Goal: Information Seeking & Learning: Learn about a topic

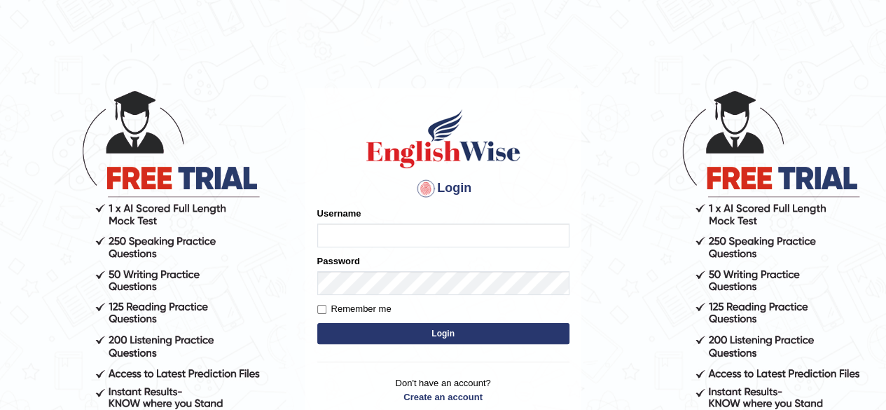
type input "Shamim"
click at [401, 331] on button "Login" at bounding box center [443, 333] width 252 height 21
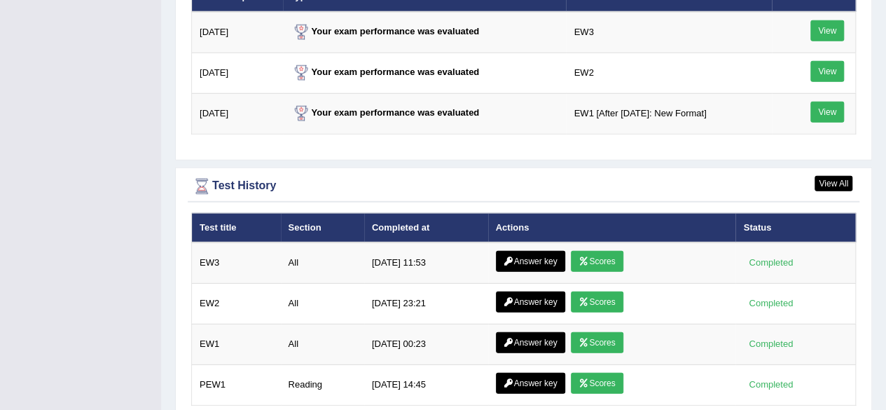
scroll to position [1927, 0]
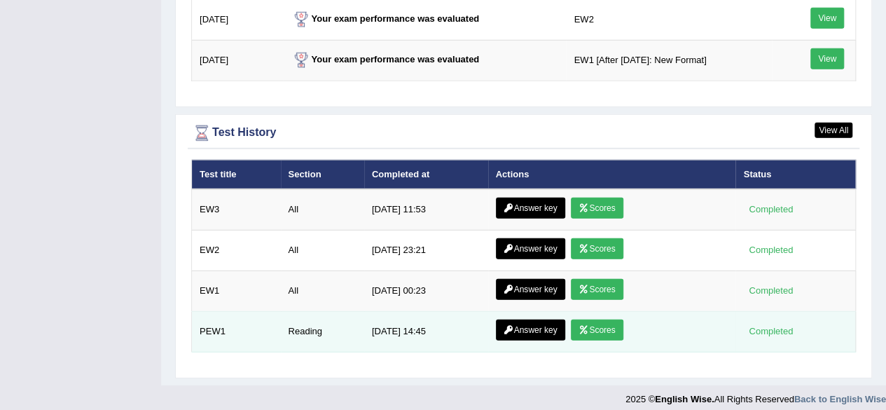
click at [603, 320] on link "Scores" at bounding box center [597, 330] width 52 height 21
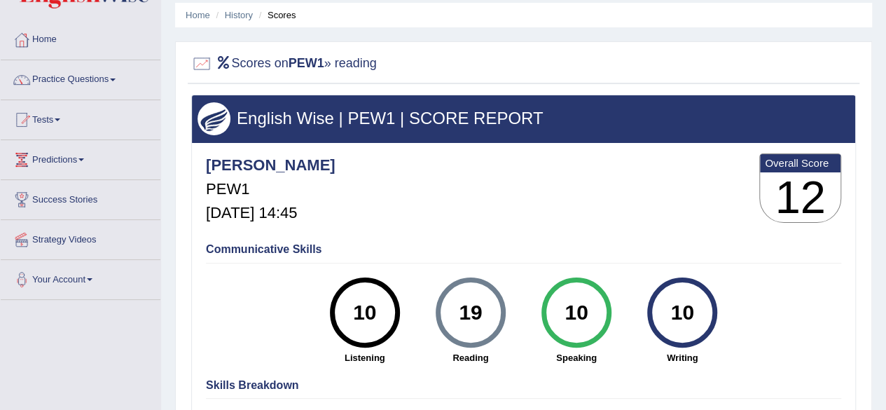
scroll to position [70, 0]
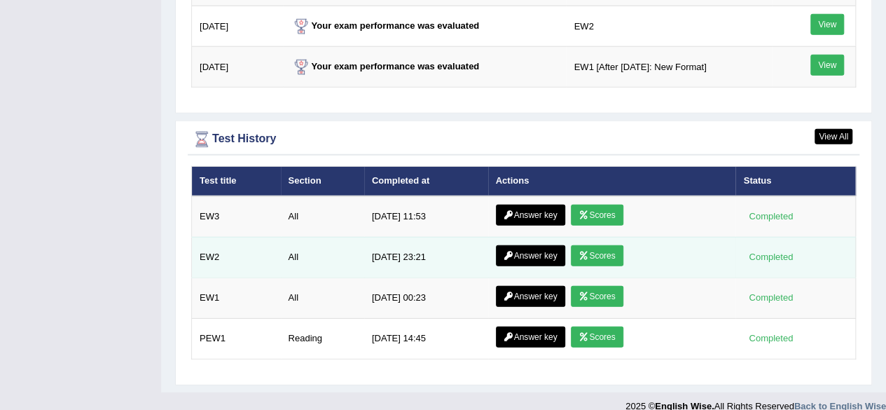
scroll to position [1837, 0]
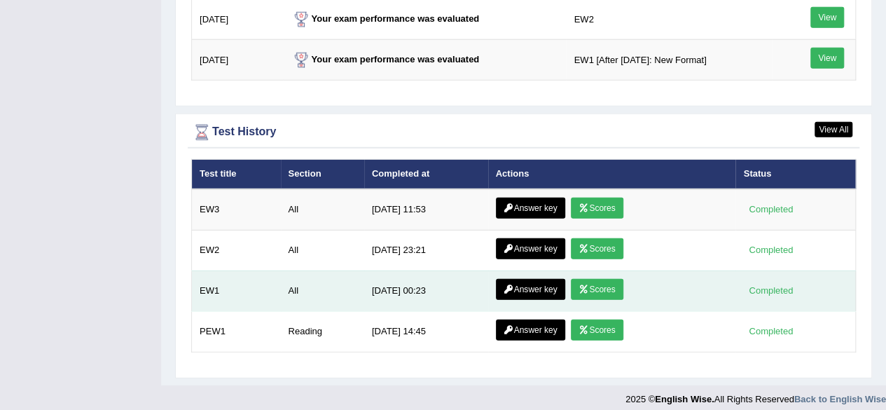
click at [608, 282] on link "Scores" at bounding box center [597, 289] width 52 height 21
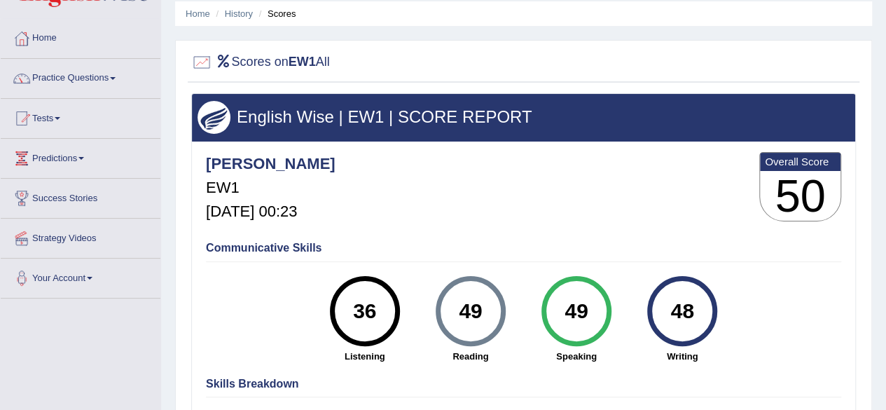
scroll to position [140, 0]
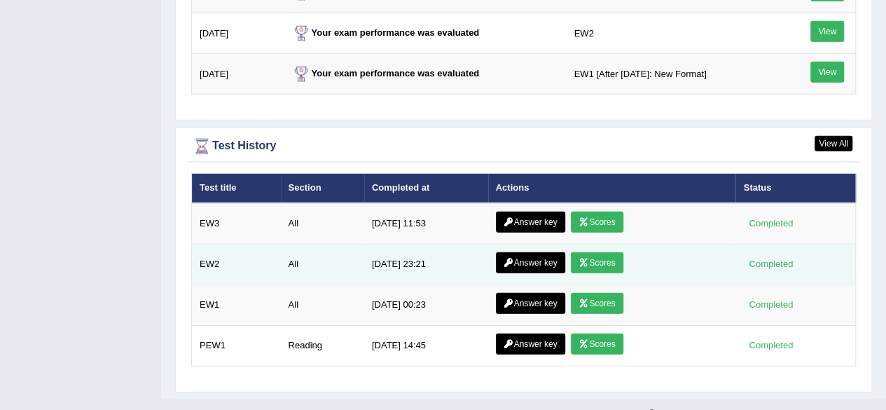
click at [601, 254] on link "Scores" at bounding box center [597, 262] width 52 height 21
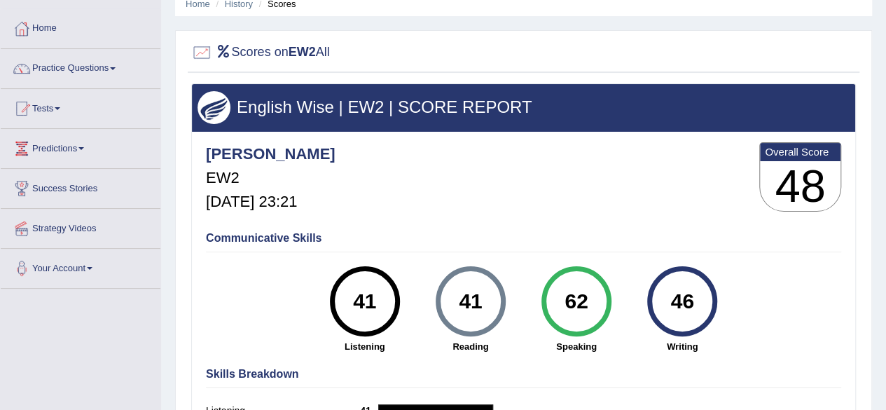
scroll to position [140, 0]
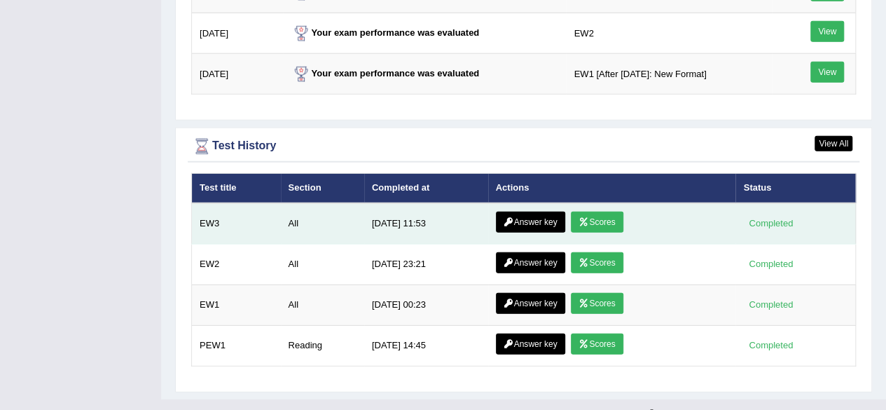
click at [607, 212] on link "Scores" at bounding box center [597, 222] width 52 height 21
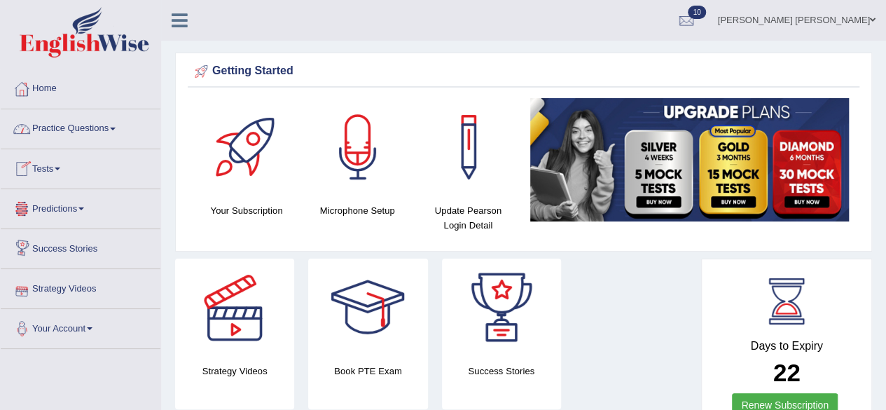
click at [118, 125] on link "Practice Questions" at bounding box center [81, 126] width 160 height 35
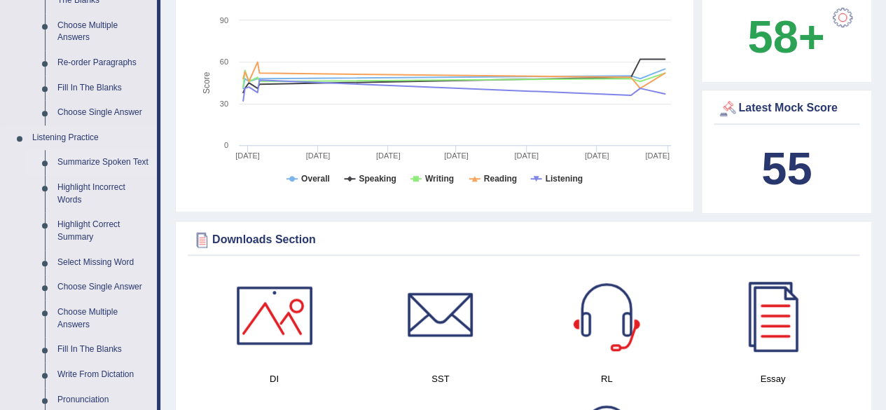
scroll to position [561, 0]
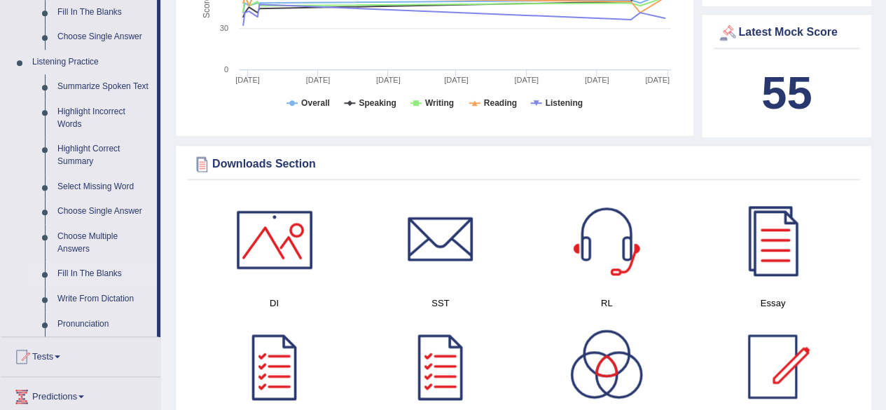
click at [89, 273] on link "Fill In The Blanks" at bounding box center [104, 273] width 106 height 25
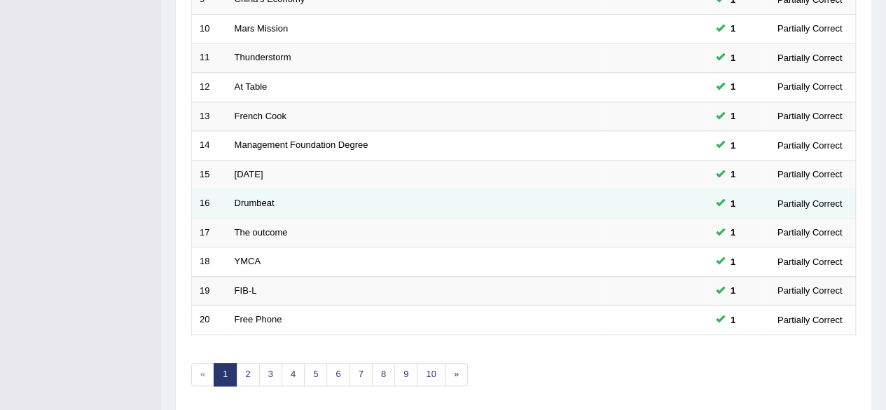
scroll to position [511, 0]
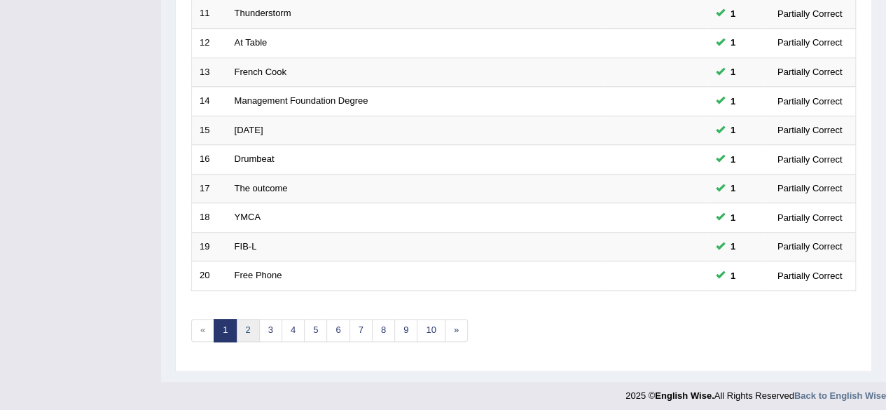
click at [244, 330] on link "2" at bounding box center [247, 330] width 23 height 23
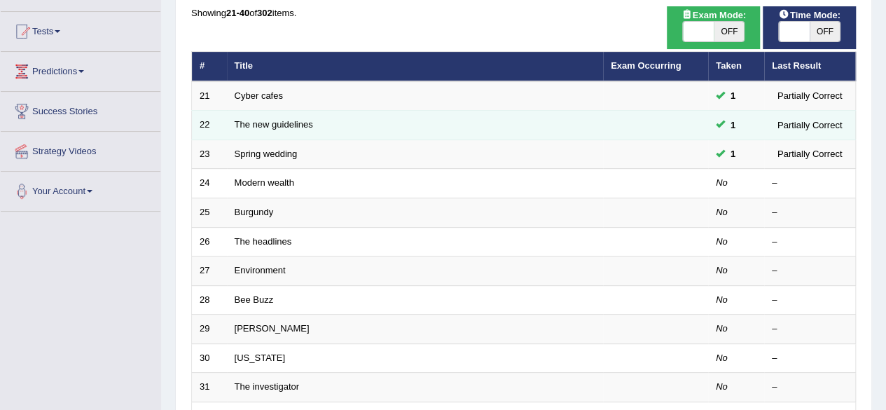
scroll to position [140, 0]
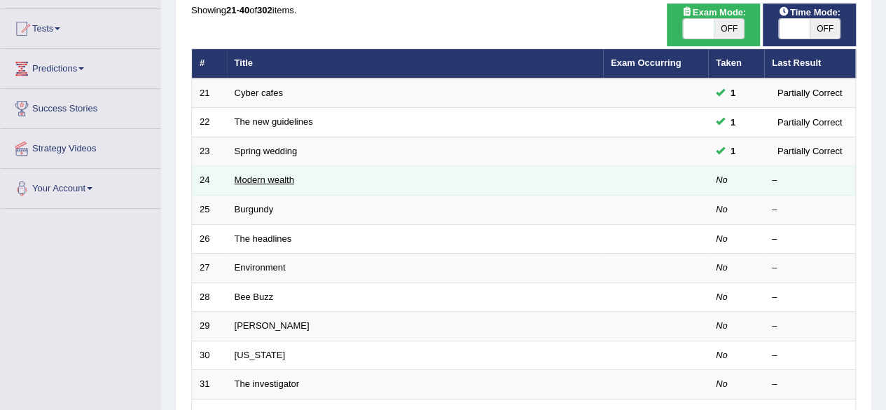
click at [287, 174] on link "Modern wealth" at bounding box center [265, 179] width 60 height 11
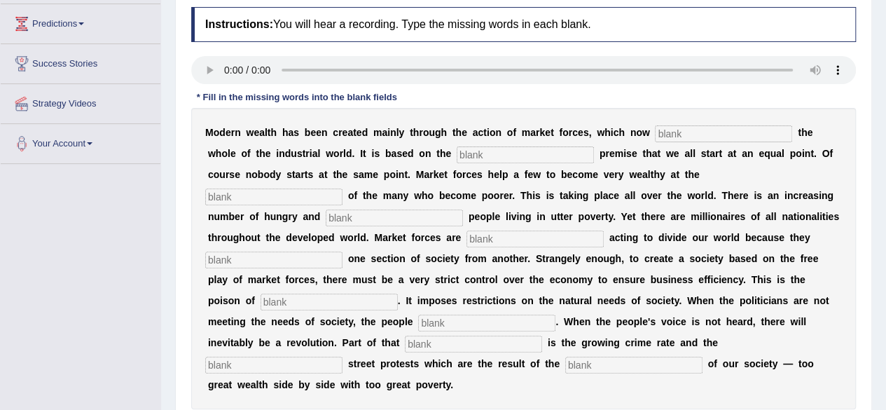
scroll to position [115, 0]
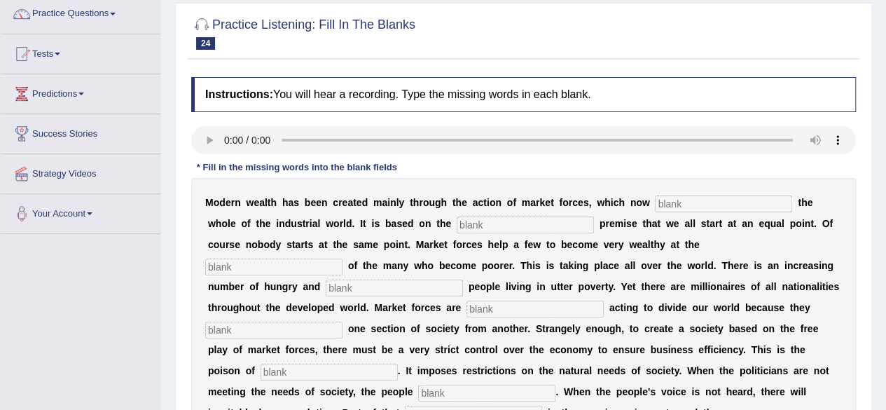
click at [699, 205] on input "text" at bounding box center [723, 204] width 137 height 17
type input "dominate"
type input "force"
type input "exoence"
type input "desper"
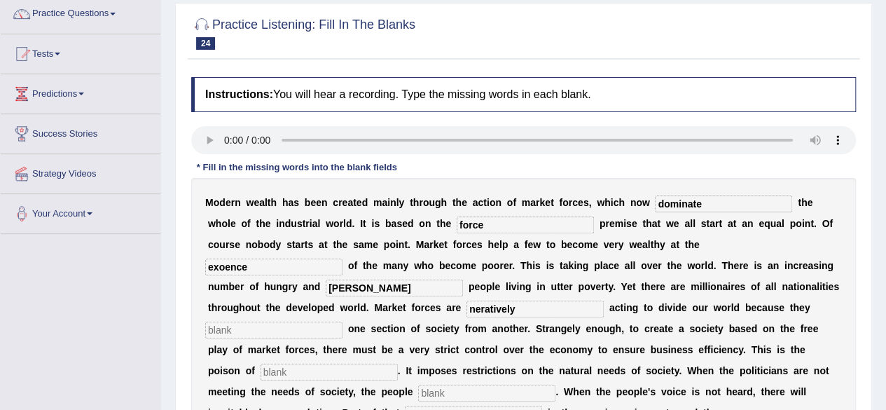
type input "neratively"
type input "msrket"
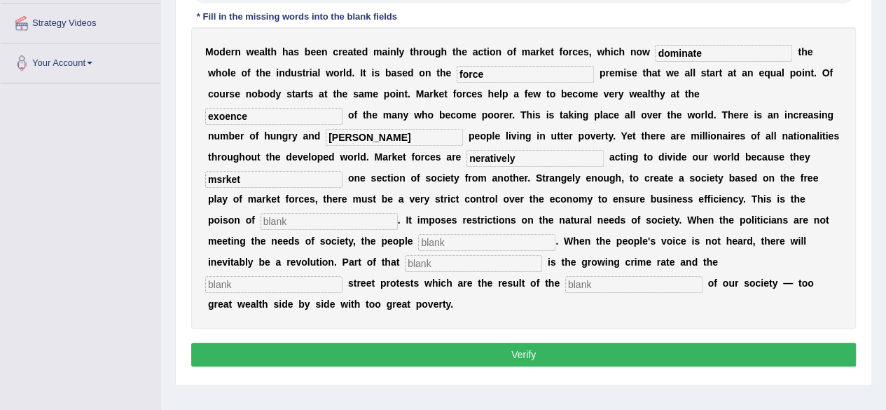
scroll to position [325, 0]
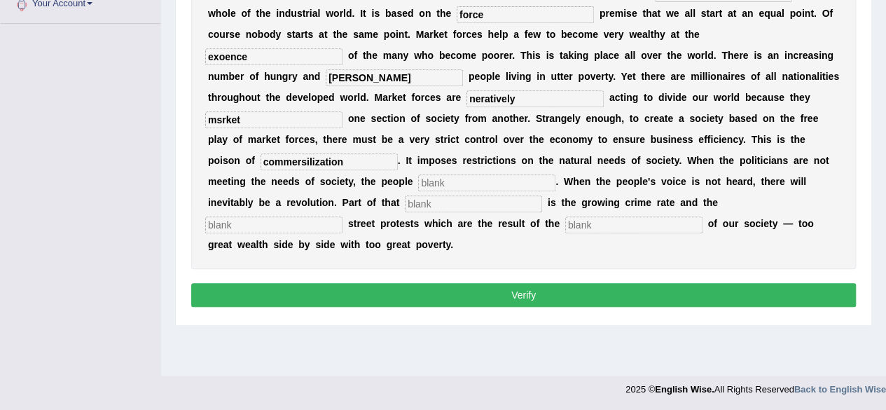
type input "commersilization"
type input "revolt"
click at [566, 226] on input "text" at bounding box center [634, 225] width 137 height 17
click at [405, 203] on input "text" at bounding box center [473, 204] width 137 height 17
type input "revolution"
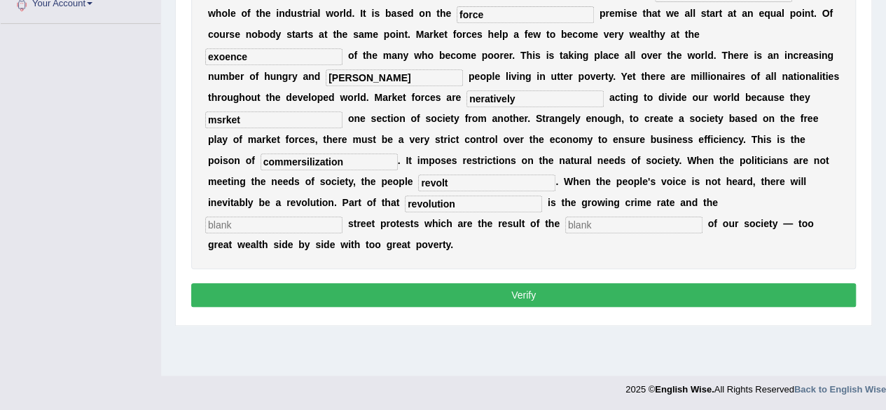
click at [566, 226] on input "text" at bounding box center [634, 225] width 137 height 17
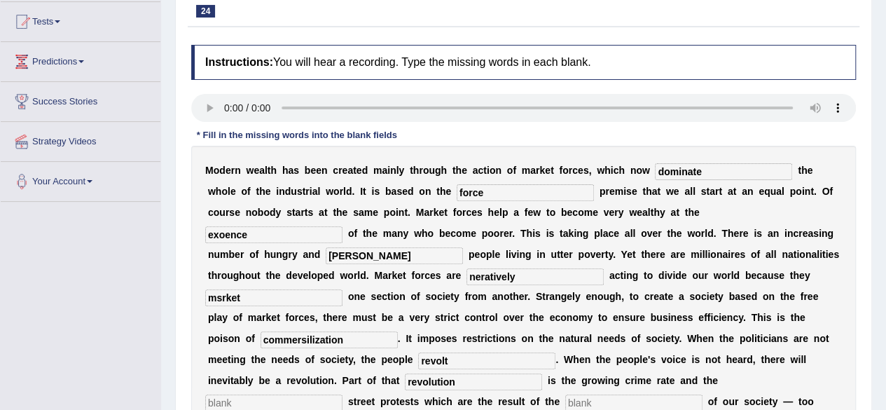
scroll to position [115, 0]
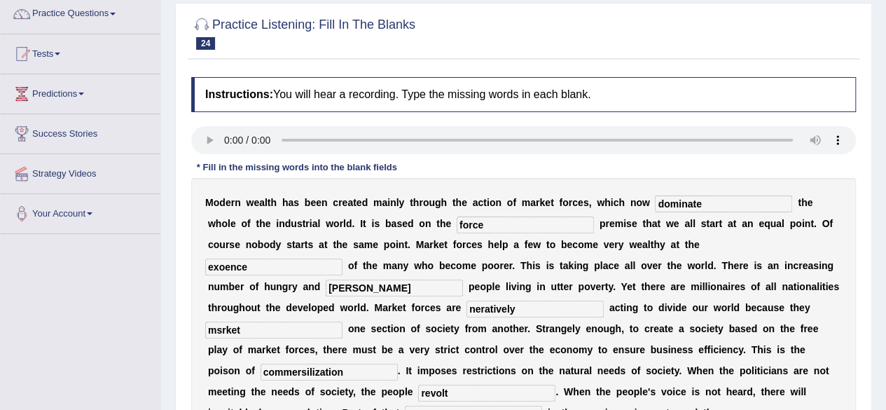
click at [718, 201] on input "dominate" at bounding box center [723, 204] width 137 height 17
type input "dominated"
click at [527, 224] on input "force" at bounding box center [525, 225] width 137 height 17
type input "forces"
click at [343, 259] on input "exoence" at bounding box center [273, 267] width 137 height 17
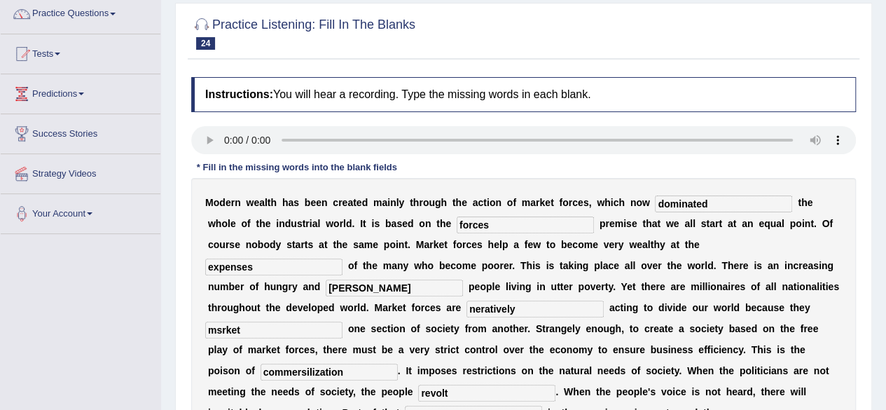
type input "expenses"
click at [326, 285] on input "desper" at bounding box center [394, 288] width 137 height 17
type input "despaire"
click at [467, 310] on input "neratively" at bounding box center [535, 309] width 137 height 17
type input "nerratively"
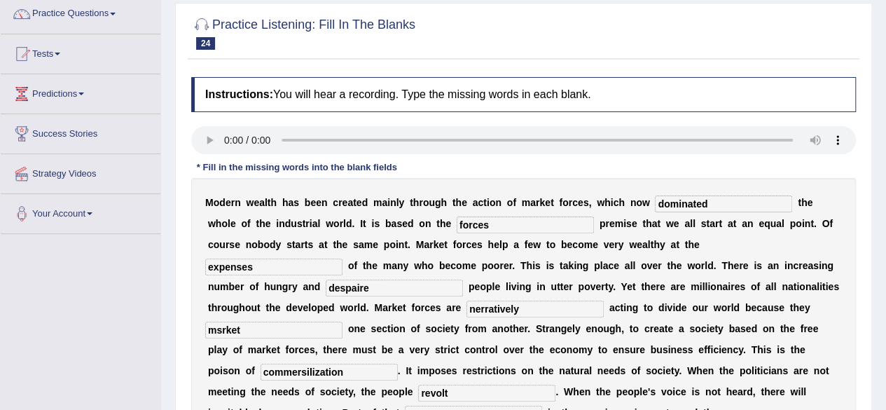
click at [313, 323] on input "msrket" at bounding box center [273, 330] width 137 height 17
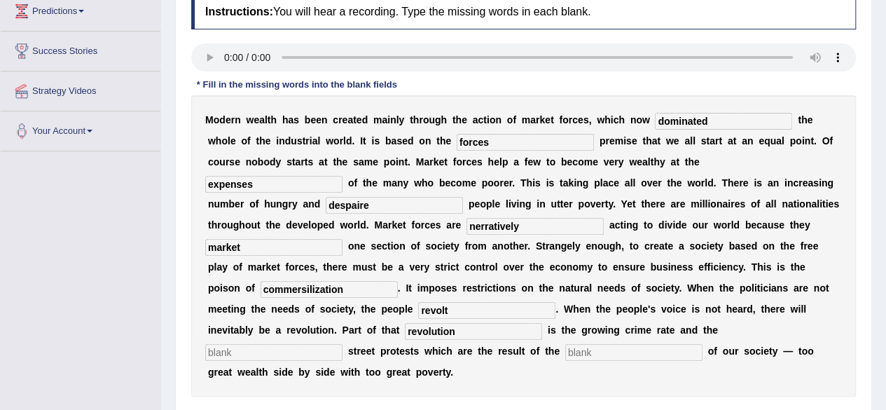
scroll to position [255, 0]
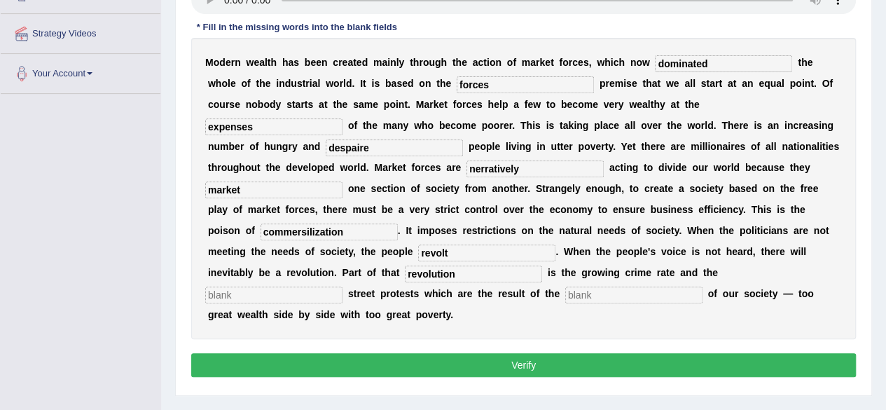
type input "market"
click at [318, 230] on input "commersilization" at bounding box center [329, 232] width 137 height 17
type input "commercialization"
click at [427, 256] on input "revolt" at bounding box center [486, 253] width 137 height 17
type input "revoult"
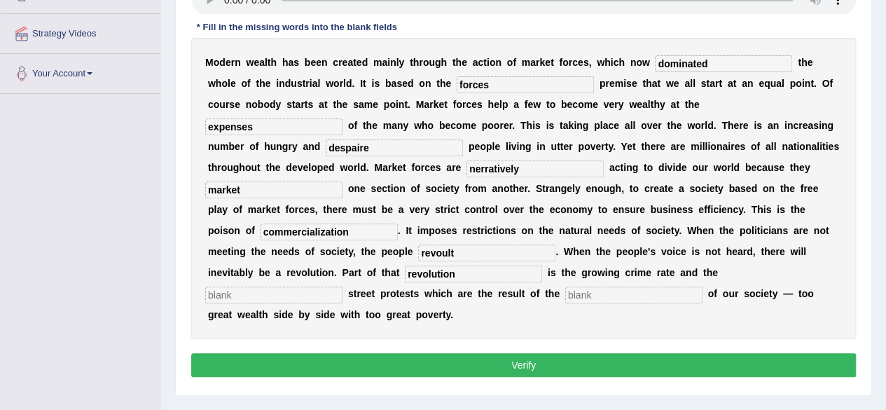
click at [412, 270] on input "revolution" at bounding box center [473, 274] width 137 height 17
click at [343, 287] on input "text" at bounding box center [273, 295] width 137 height 17
type input "market"
click at [454, 302] on div "M o d e r n w e a l t h h a s b e e n c r e a t e d m a i n l y t h r o u g h t…" at bounding box center [523, 188] width 665 height 301
click at [566, 292] on input "text" at bounding box center [634, 295] width 137 height 17
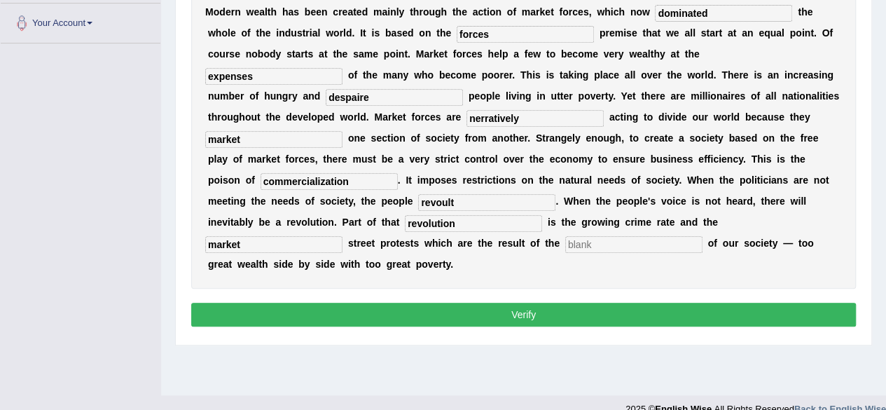
scroll to position [325, 0]
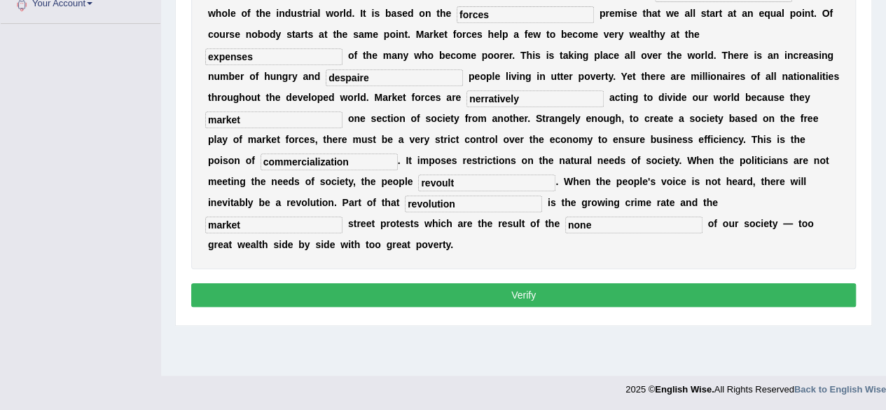
type input "none"
click at [485, 292] on button "Verify" at bounding box center [523, 295] width 665 height 24
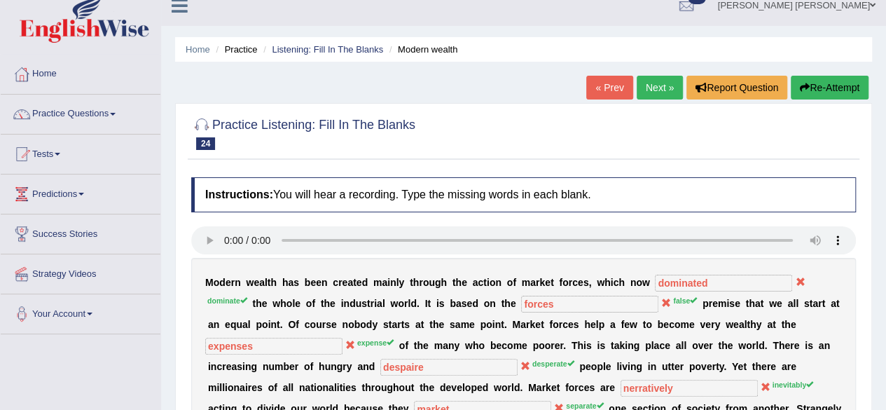
scroll to position [0, 0]
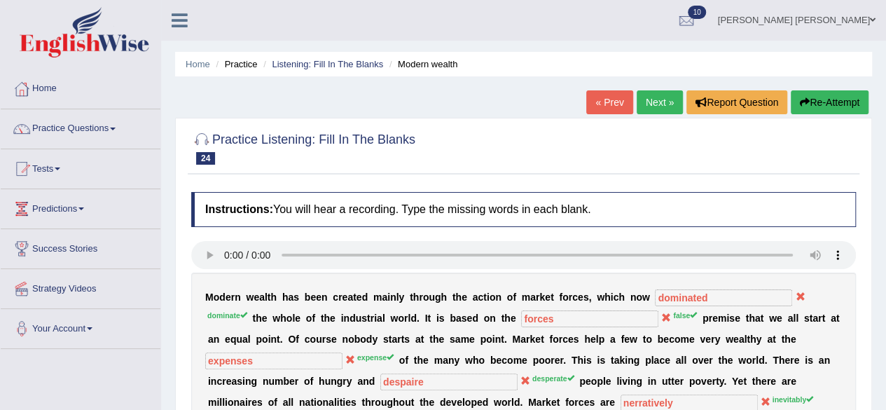
click at [666, 97] on link "Next »" at bounding box center [660, 102] width 46 height 24
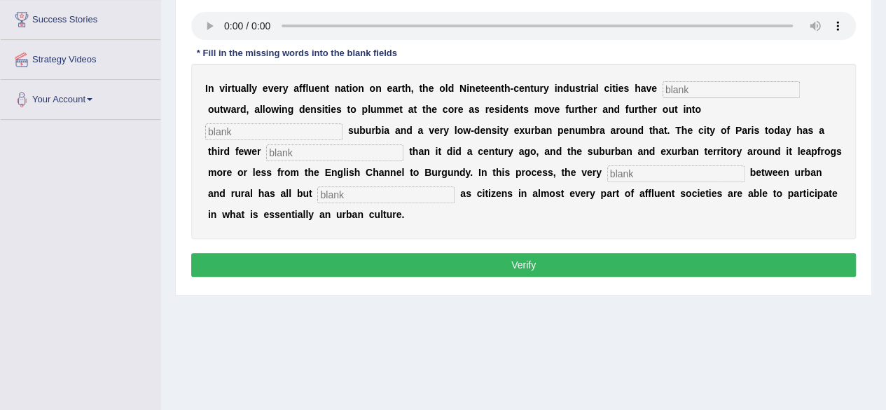
scroll to position [210, 0]
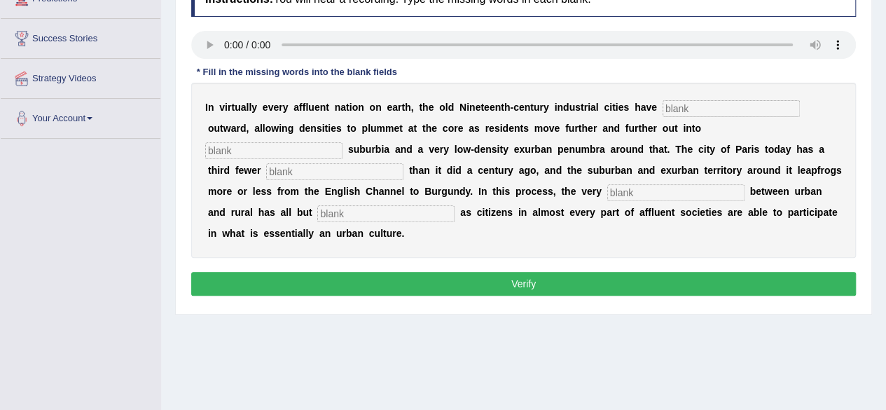
click at [706, 107] on input "text" at bounding box center [731, 108] width 137 height 17
type input "exploded"
click at [364, 174] on input "text" at bounding box center [334, 171] width 137 height 17
click at [667, 189] on input "text" at bounding box center [676, 192] width 137 height 17
type input "dis"
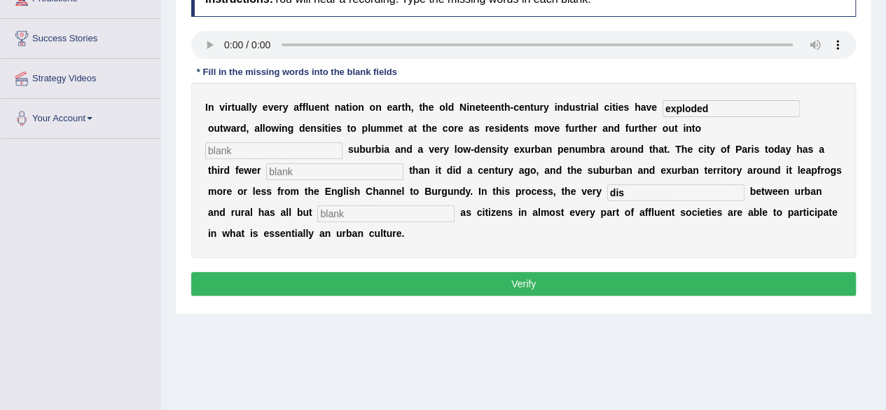
click at [399, 214] on input "text" at bounding box center [385, 213] width 137 height 17
click at [287, 145] on input "text" at bounding box center [273, 150] width 137 height 17
click at [308, 167] on input "text" at bounding box center [334, 171] width 137 height 17
type input "residence"
type input "t"
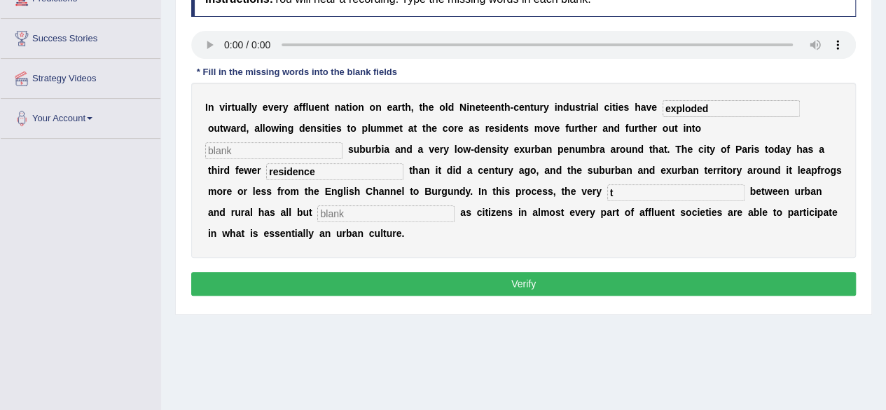
click at [631, 190] on input "t" at bounding box center [676, 192] width 137 height 17
click at [623, 197] on input "destinguise" at bounding box center [676, 192] width 137 height 17
type input "distinguise"
click at [279, 148] on input "text" at bounding box center [273, 150] width 137 height 17
click at [357, 210] on input "text" at bounding box center [385, 213] width 137 height 17
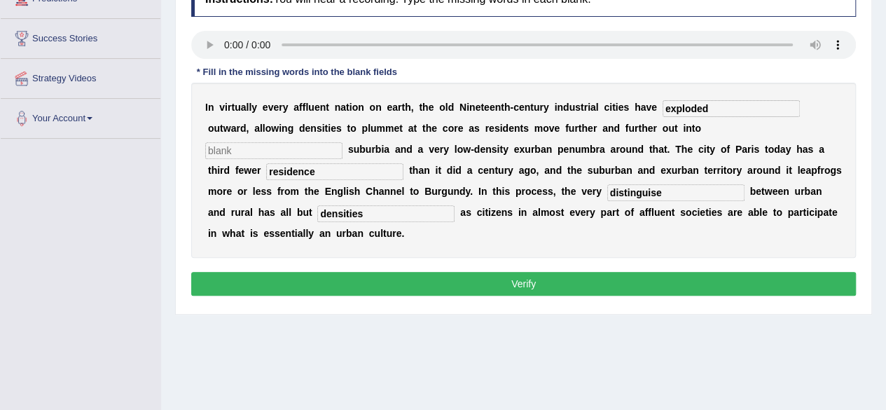
type input "densities"
click at [266, 151] on input "text" at bounding box center [273, 150] width 137 height 17
type input "urban"
click at [537, 282] on button "Verify" at bounding box center [523, 284] width 665 height 24
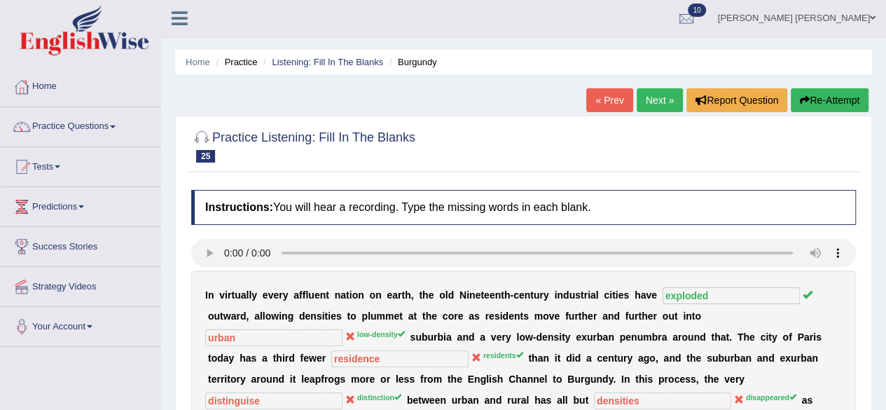
scroll to position [0, 0]
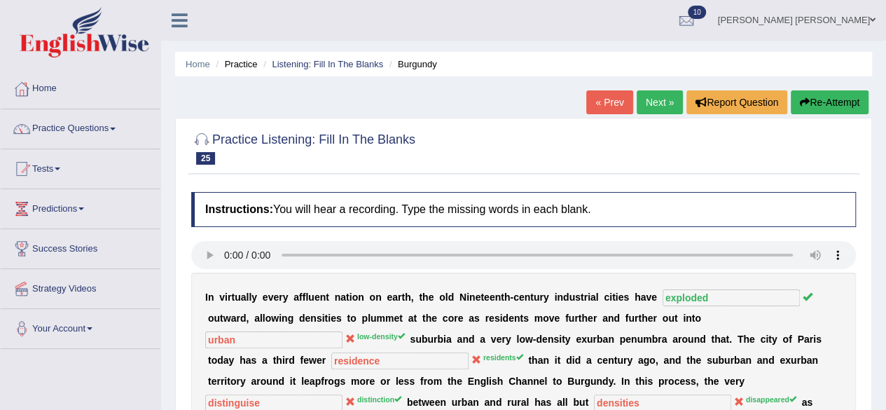
click at [658, 97] on link "Next »" at bounding box center [660, 102] width 46 height 24
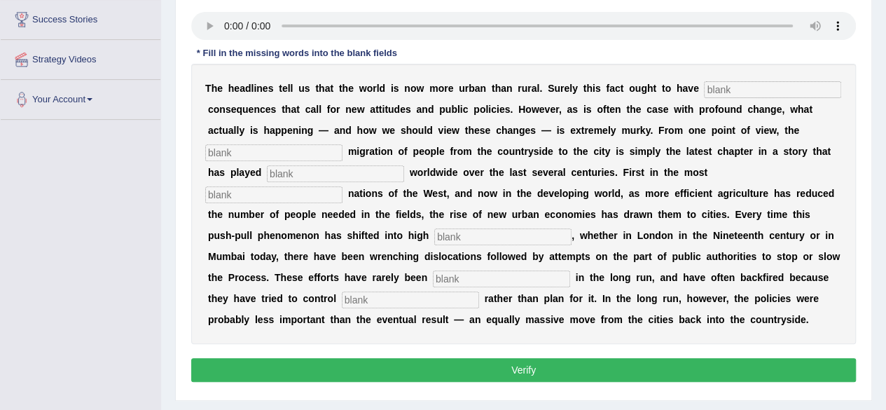
scroll to position [210, 0]
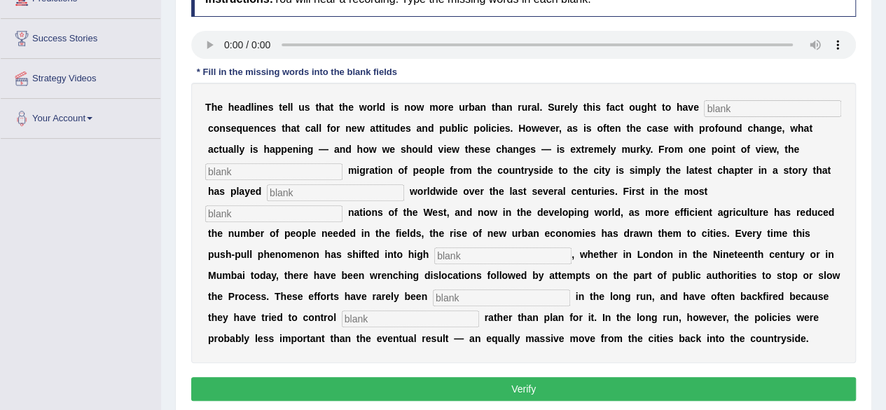
click at [729, 107] on input "text" at bounding box center [772, 108] width 137 height 17
type input "profubnt"
type input "vast"
type input "out"
type input "gier"
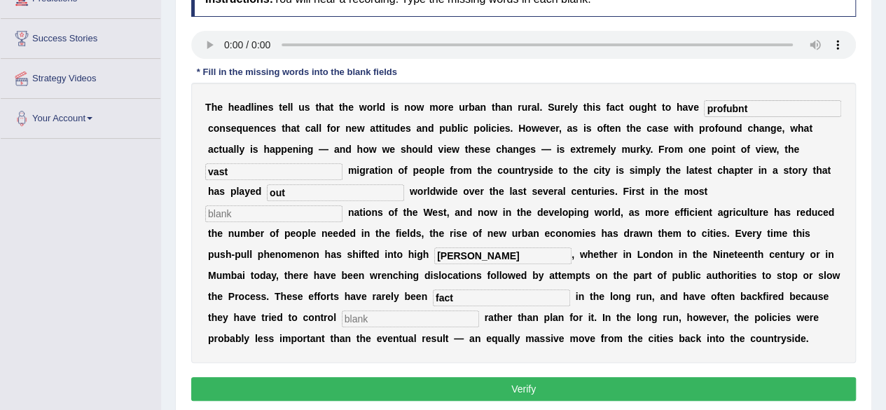
type input "fact"
type input "v"
type input "behaviour"
click at [749, 110] on input "profubnt" at bounding box center [772, 108] width 137 height 17
type input "provident"
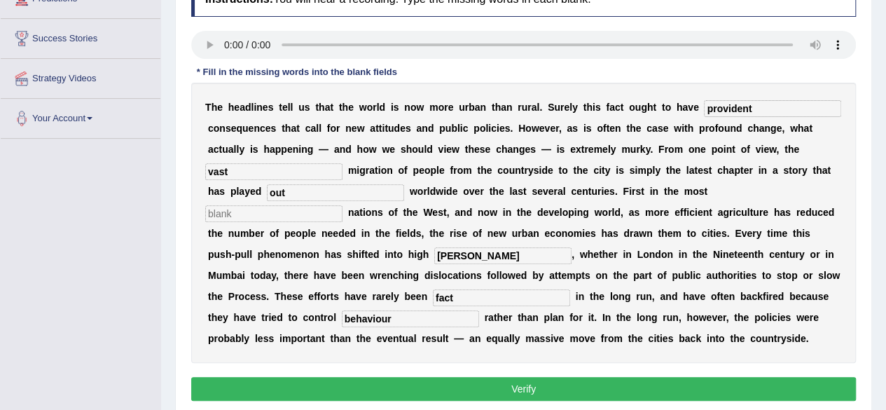
click at [276, 174] on input "vast" at bounding box center [273, 171] width 137 height 17
click at [299, 196] on input "out" at bounding box center [335, 192] width 137 height 17
click at [294, 217] on input "text" at bounding box center [273, 213] width 137 height 17
click at [434, 252] on input "gier" at bounding box center [502, 255] width 137 height 17
type input "gear"
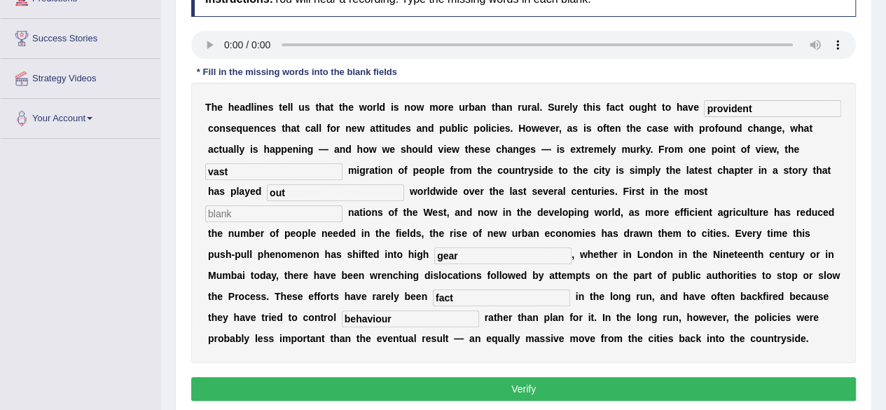
click at [289, 209] on input "text" at bounding box center [273, 213] width 137 height 17
type input "citizen"
click at [656, 387] on button "Verify" at bounding box center [523, 389] width 665 height 24
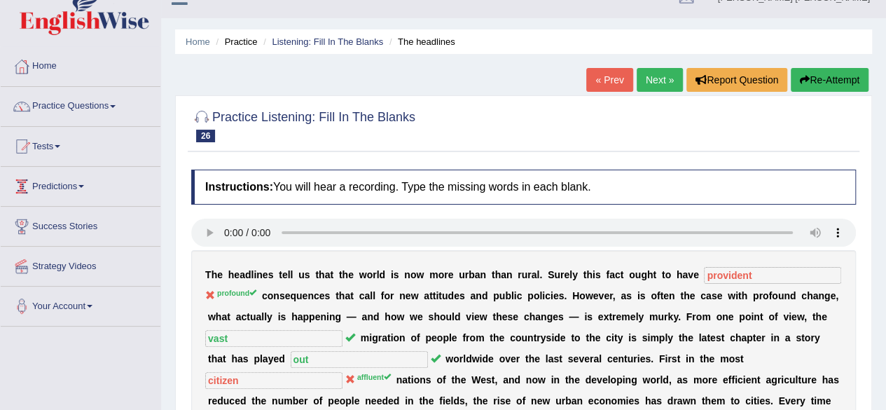
scroll to position [0, 0]
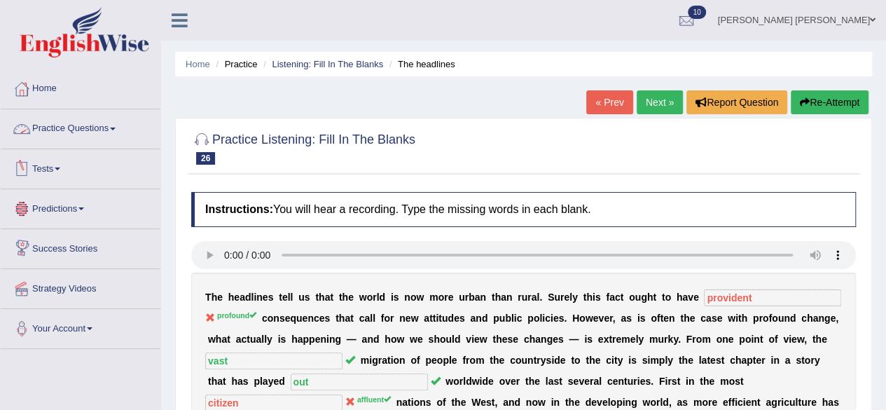
click at [121, 128] on link "Practice Questions" at bounding box center [81, 126] width 160 height 35
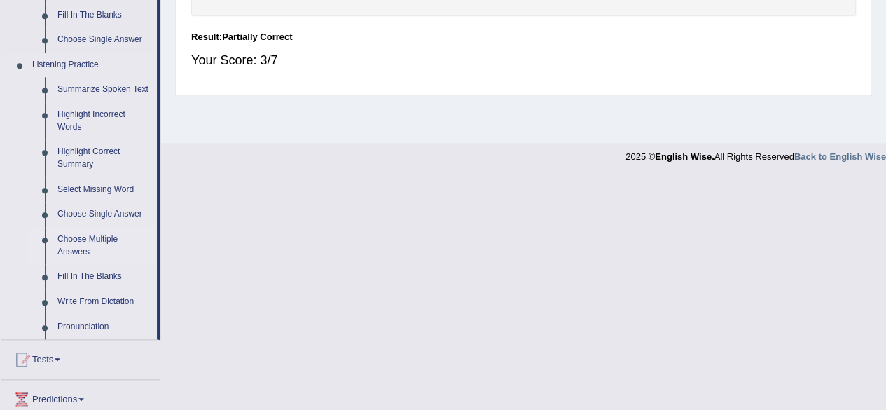
scroll to position [561, 0]
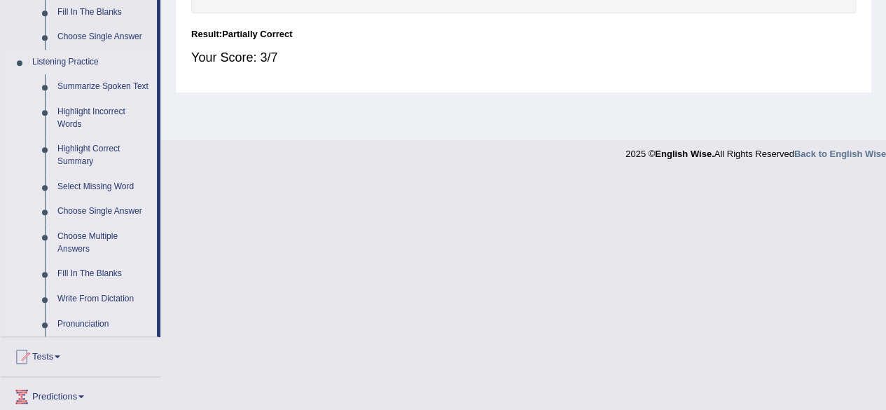
click at [95, 112] on link "Highlight Incorrect Words" at bounding box center [104, 118] width 106 height 37
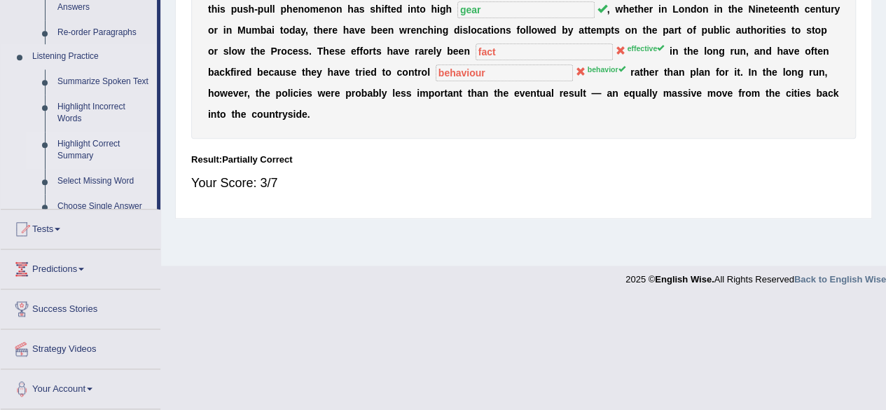
scroll to position [325, 0]
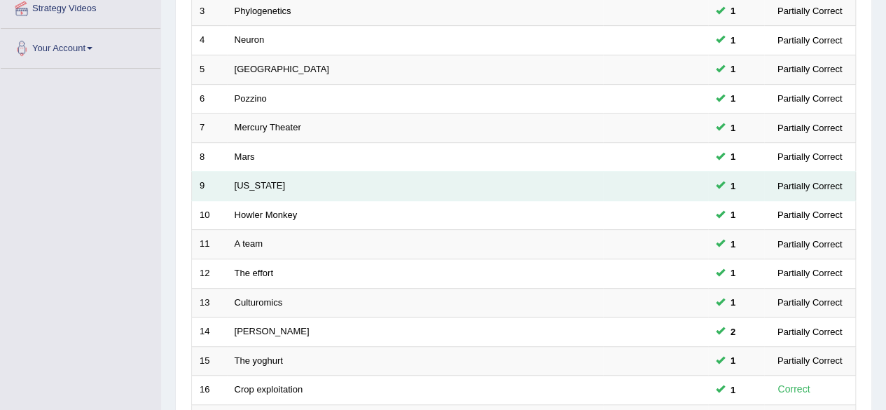
scroll to position [511, 0]
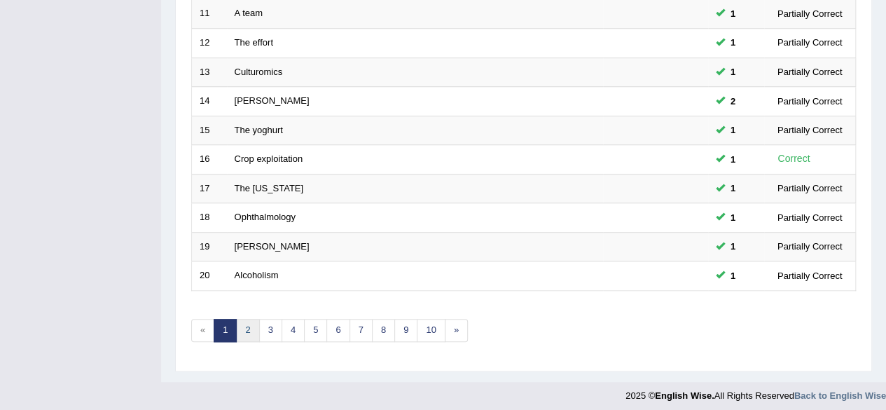
click at [249, 326] on link "2" at bounding box center [247, 330] width 23 height 23
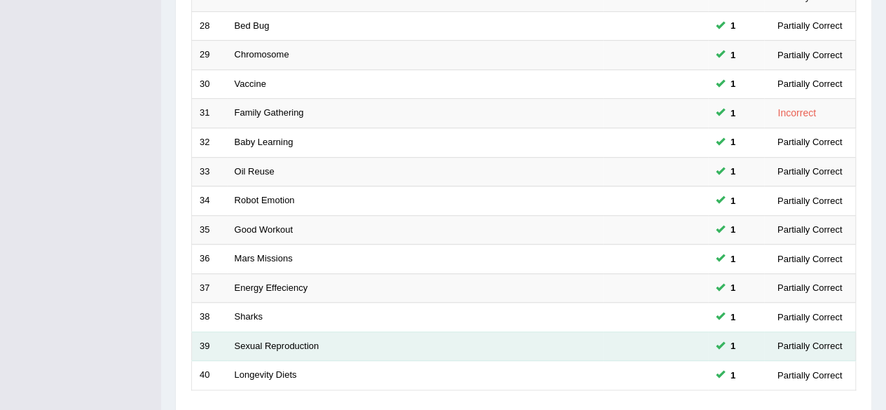
scroll to position [511, 0]
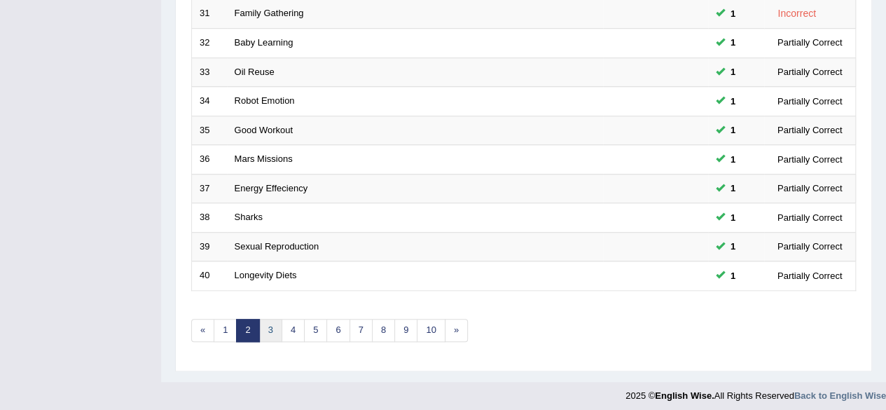
click at [264, 323] on link "3" at bounding box center [270, 330] width 23 height 23
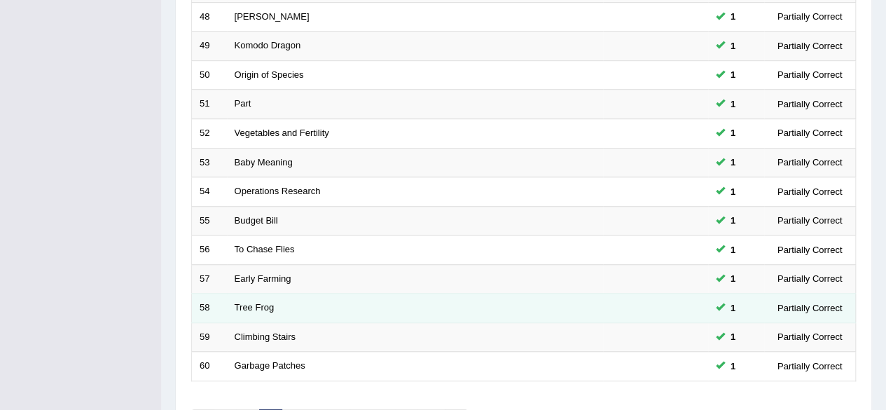
scroll to position [511, 0]
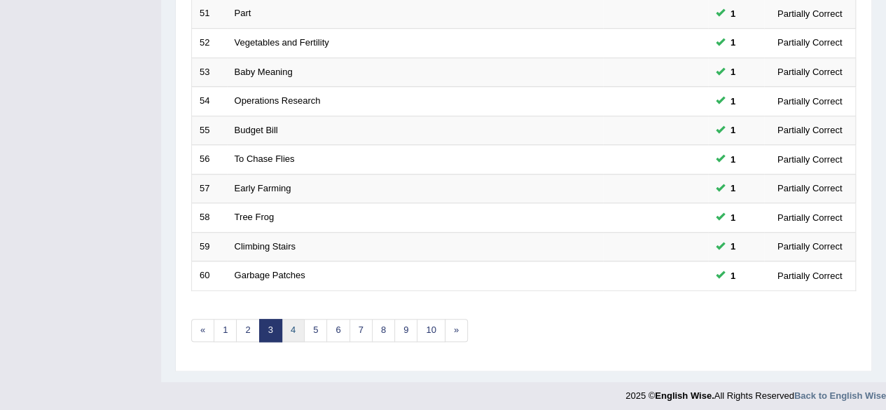
click at [295, 319] on link "4" at bounding box center [293, 330] width 23 height 23
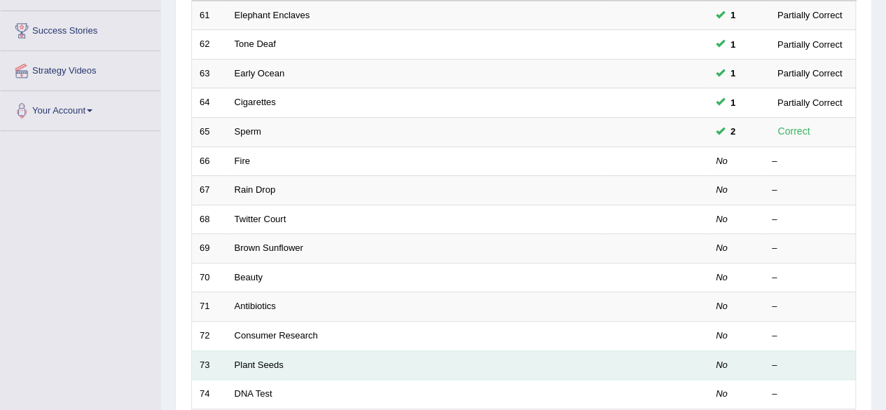
scroll to position [70, 0]
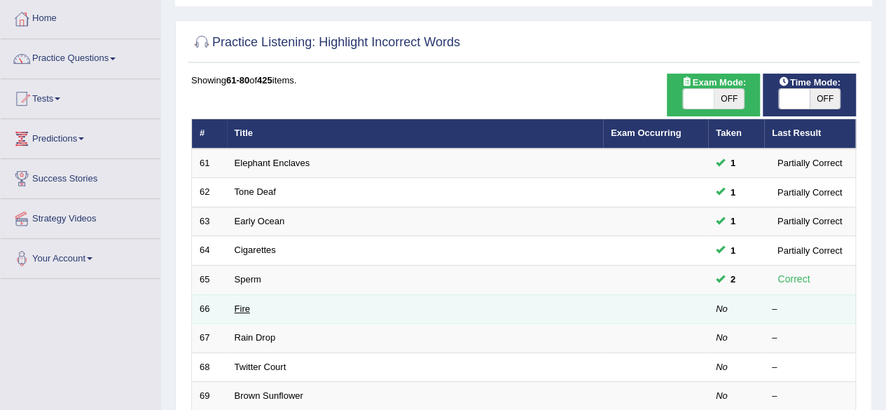
click at [247, 308] on link "Fire" at bounding box center [242, 308] width 15 height 11
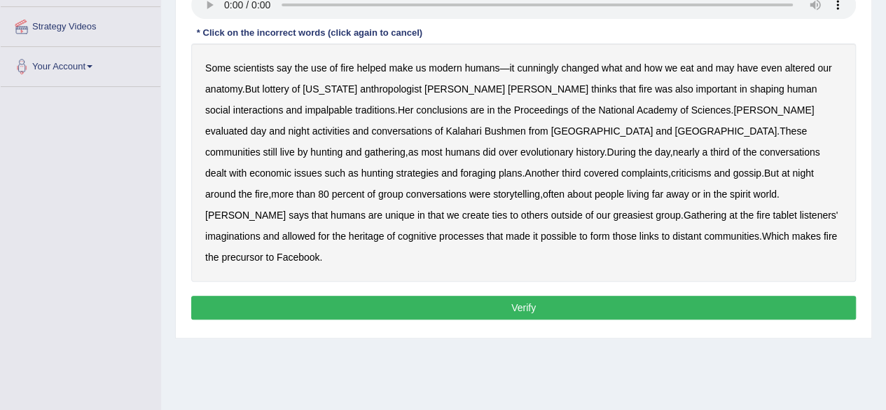
scroll to position [140, 0]
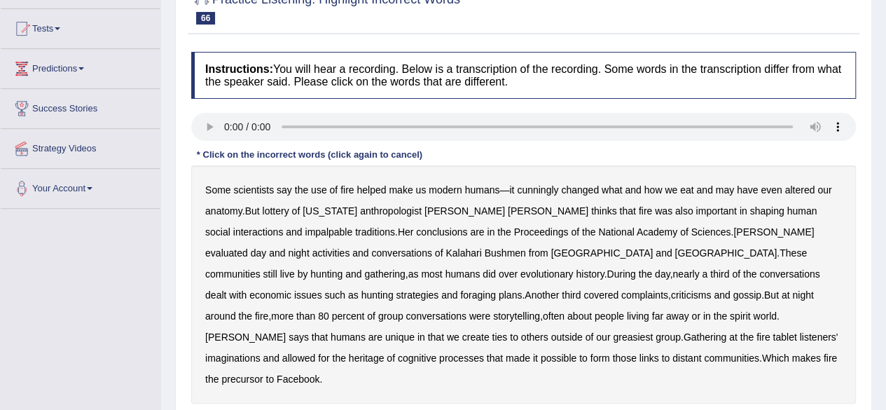
click at [227, 210] on b "anatomy" at bounding box center [223, 210] width 37 height 11
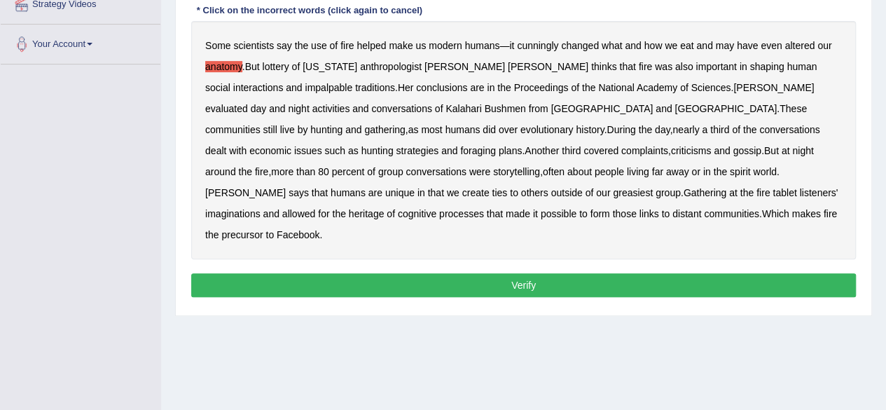
scroll to position [255, 0]
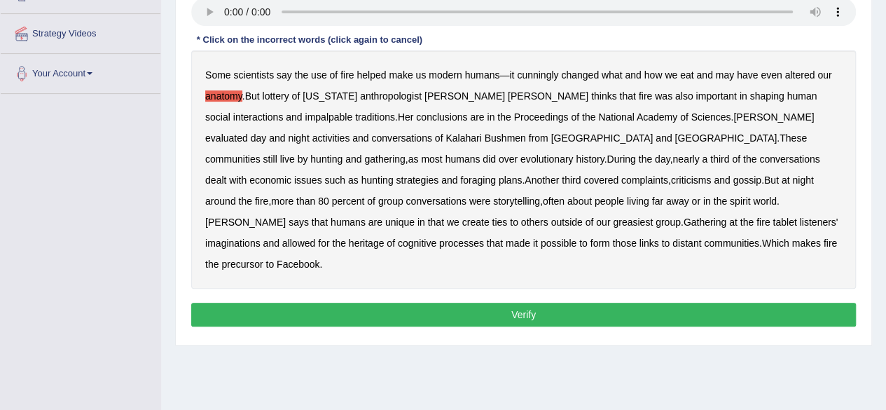
click at [360, 93] on b "anthropologist" at bounding box center [391, 95] width 62 height 11
click at [613, 217] on b "greasiest" at bounding box center [633, 222] width 40 height 11
click at [385, 238] on b "heritage" at bounding box center [367, 243] width 36 height 11
click at [472, 303] on button "Verify" at bounding box center [523, 315] width 665 height 24
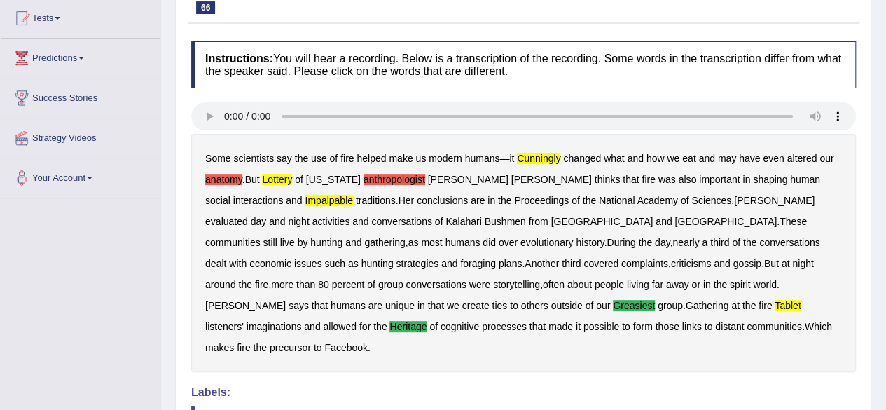
scroll to position [77, 0]
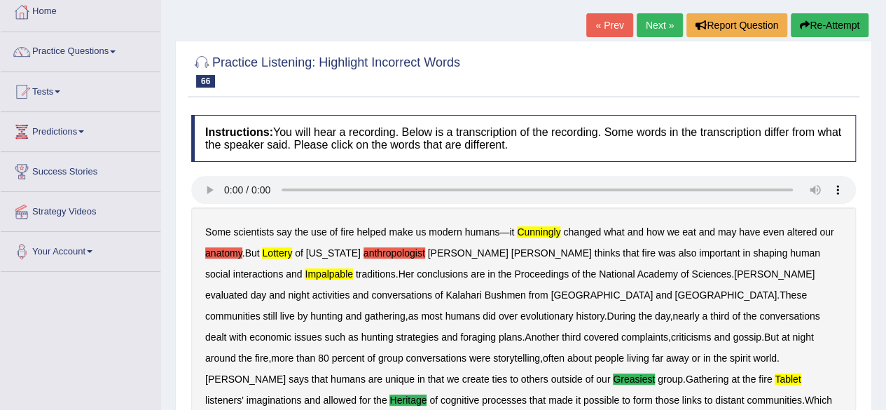
click at [660, 20] on link "Next »" at bounding box center [660, 25] width 46 height 24
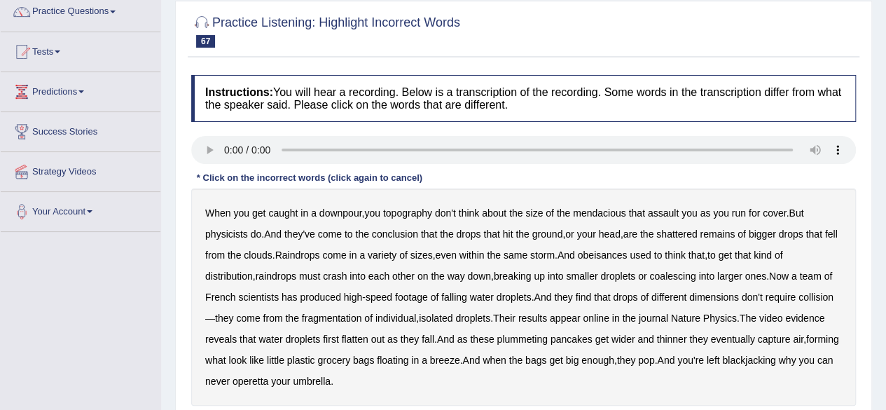
scroll to position [140, 0]
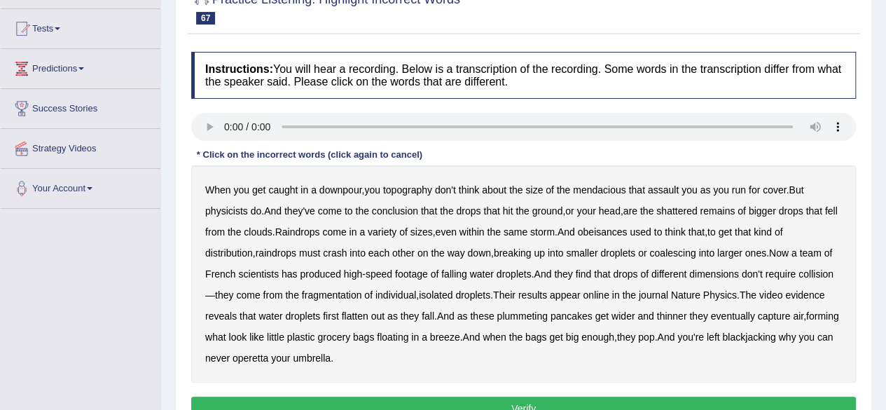
click at [626, 233] on b "obeisances" at bounding box center [603, 231] width 50 height 11
click at [489, 315] on b "these" at bounding box center [482, 315] width 24 height 11
click at [776, 334] on b "blackjacking" at bounding box center [748, 336] width 53 height 11
click at [268, 358] on b "operetta" at bounding box center [251, 357] width 36 height 11
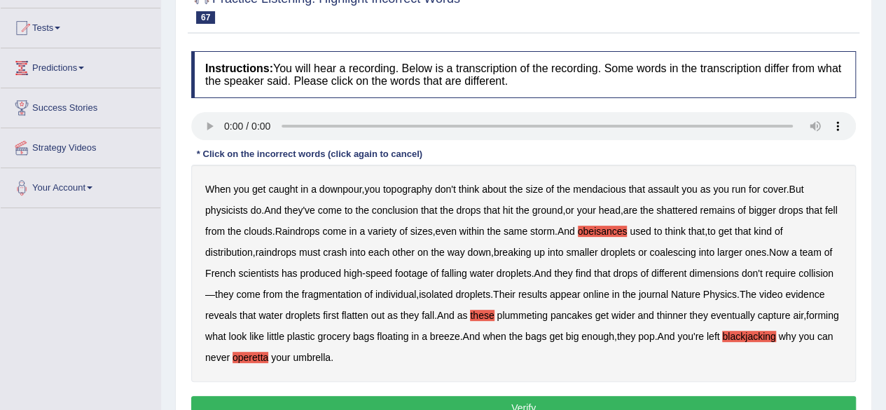
scroll to position [280, 0]
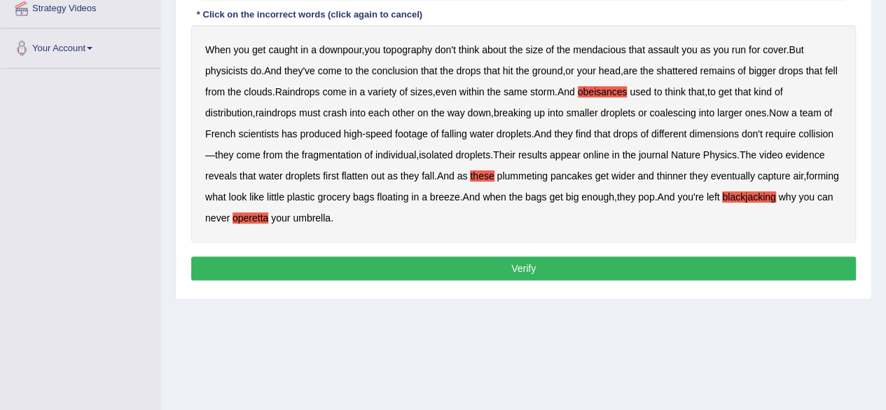
click at [565, 270] on button "Verify" at bounding box center [523, 268] width 665 height 24
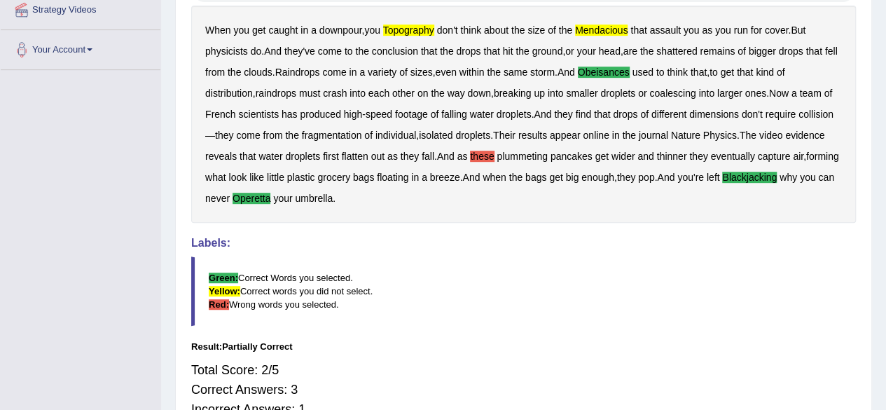
scroll to position [0, 0]
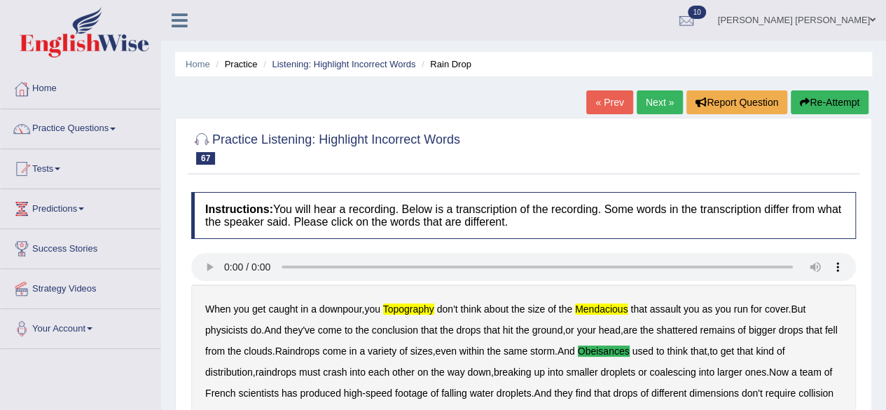
click at [653, 97] on link "Next »" at bounding box center [660, 102] width 46 height 24
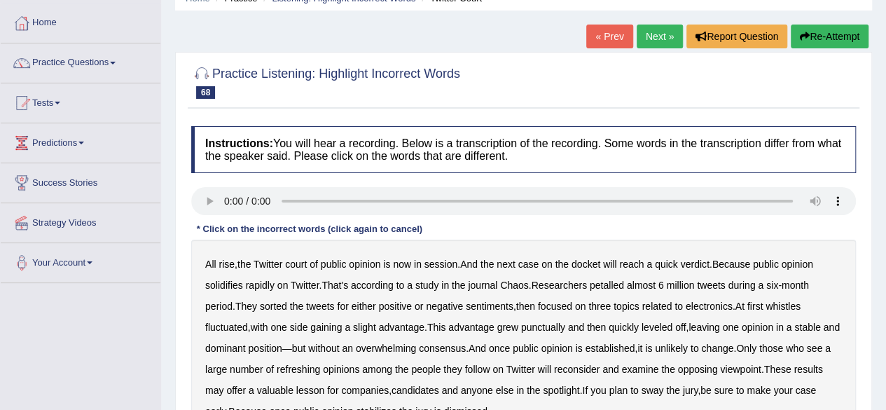
scroll to position [140, 0]
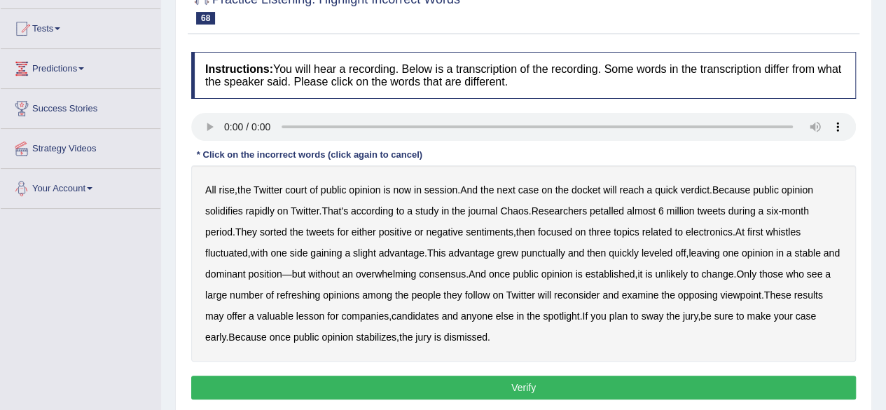
click at [621, 206] on b "petalled" at bounding box center [607, 210] width 34 height 11
click at [796, 234] on b "whistles" at bounding box center [783, 231] width 35 height 11
click at [552, 254] on b "punctually" at bounding box center [543, 252] width 44 height 11
click at [320, 291] on b "refreshing" at bounding box center [298, 294] width 43 height 11
click at [545, 381] on button "Verify" at bounding box center [523, 388] width 665 height 24
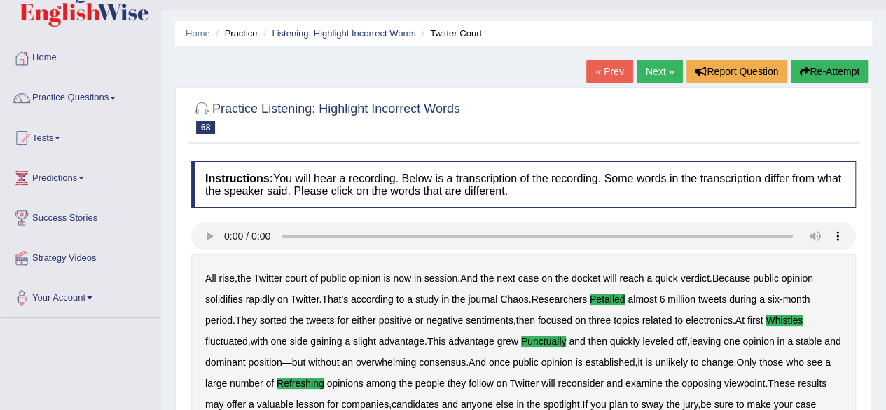
scroll to position [0, 0]
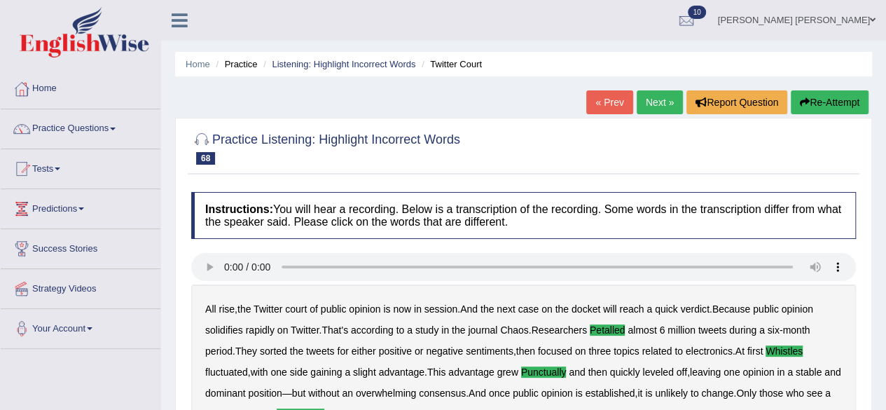
click at [652, 98] on link "Next »" at bounding box center [660, 102] width 46 height 24
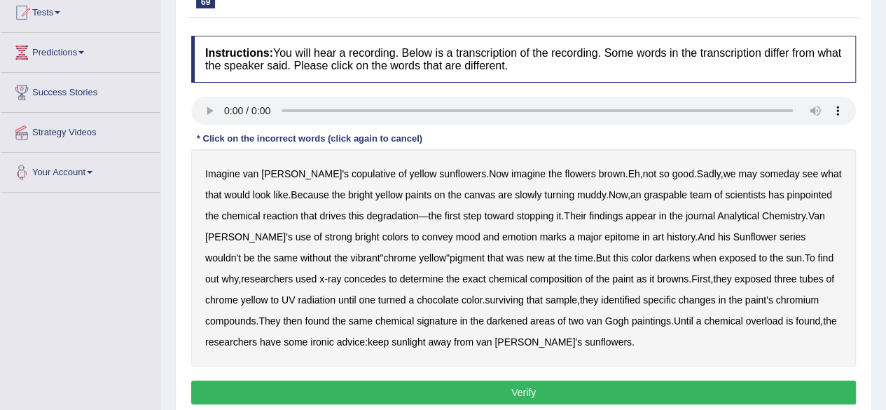
scroll to position [210, 0]
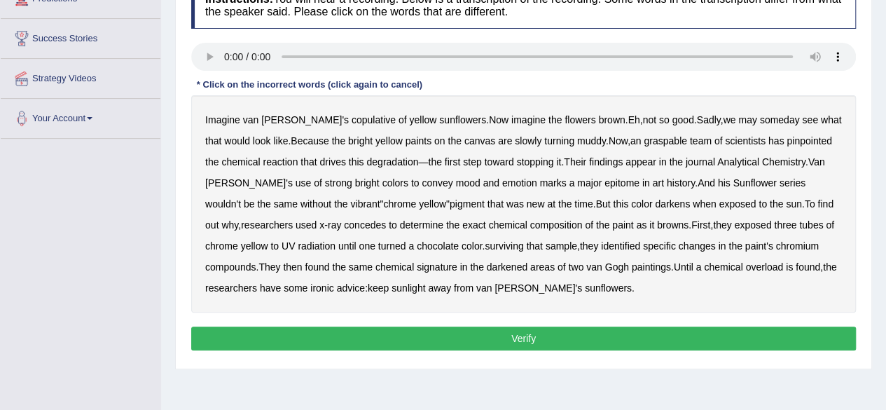
click at [352, 119] on b "copulative" at bounding box center [374, 119] width 44 height 11
click at [659, 132] on div "Imagine [PERSON_NAME]'s copulative of yellow sunflowers . Now imagine the flowe…" at bounding box center [523, 203] width 665 height 217
click at [664, 139] on b "graspable" at bounding box center [665, 140] width 43 height 11
click at [344, 222] on b "concedes" at bounding box center [365, 224] width 42 height 11
click at [485, 243] on b "surviving" at bounding box center [504, 245] width 39 height 11
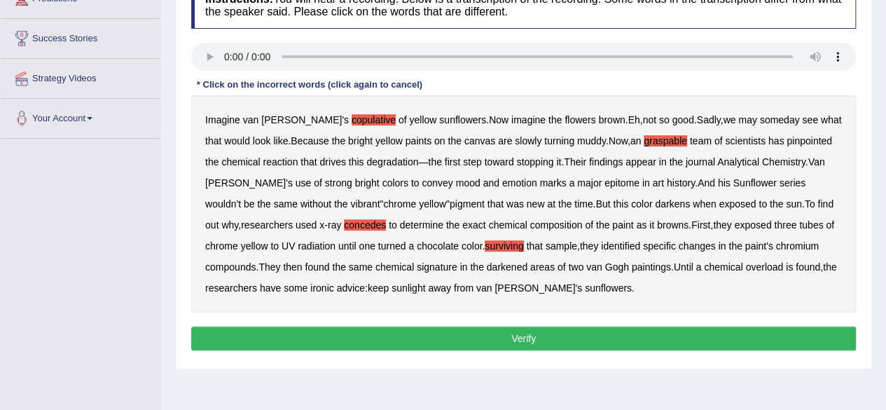
click at [614, 333] on button "Verify" at bounding box center [523, 339] width 665 height 24
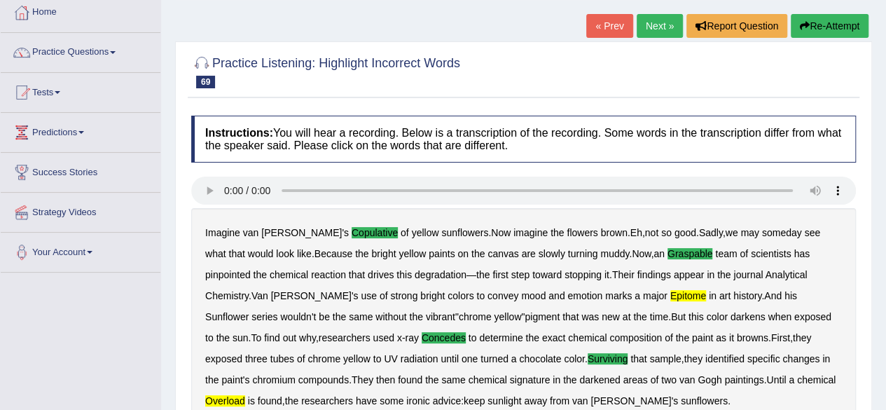
scroll to position [0, 0]
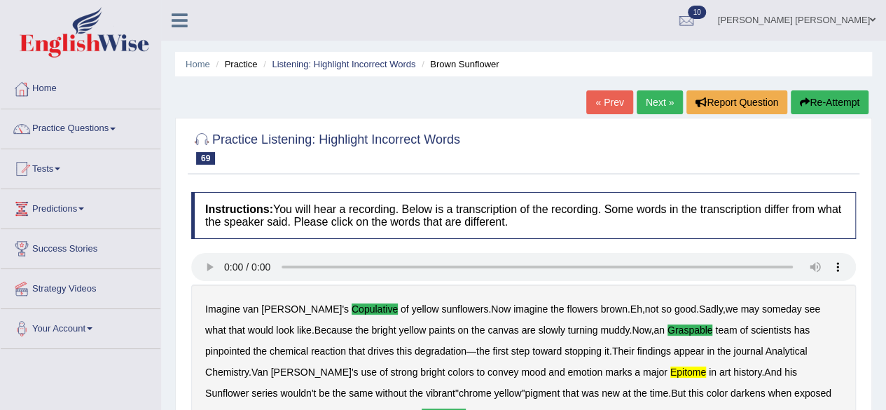
click at [646, 97] on link "Next »" at bounding box center [660, 102] width 46 height 24
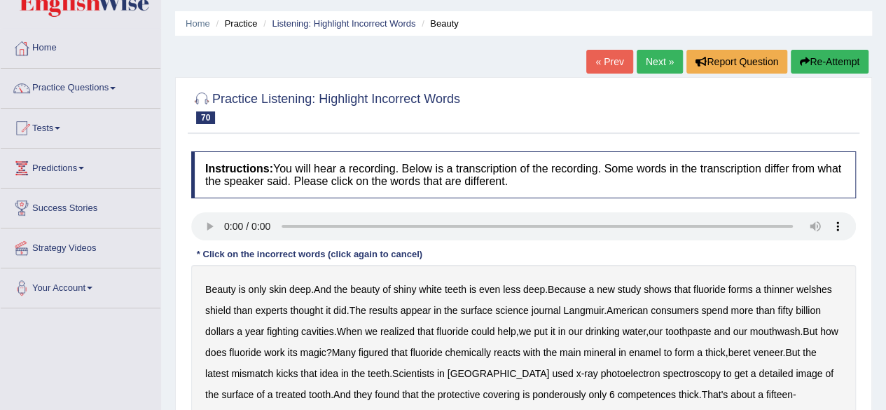
scroll to position [210, 0]
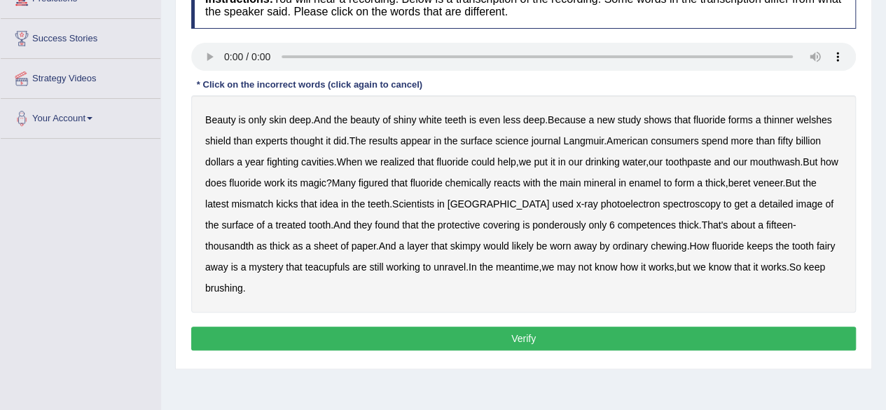
click at [818, 120] on b "welshes" at bounding box center [815, 119] width 36 height 11
click at [662, 180] on b "enamel" at bounding box center [645, 182] width 32 height 11
drag, startPoint x: 517, startPoint y: 221, endPoint x: 531, endPoint y: 219, distance: 14.1
click at [533, 221] on b "ponderously" at bounding box center [559, 224] width 53 height 11
click at [305, 268] on b "teacupfuls" at bounding box center [327, 266] width 45 height 11
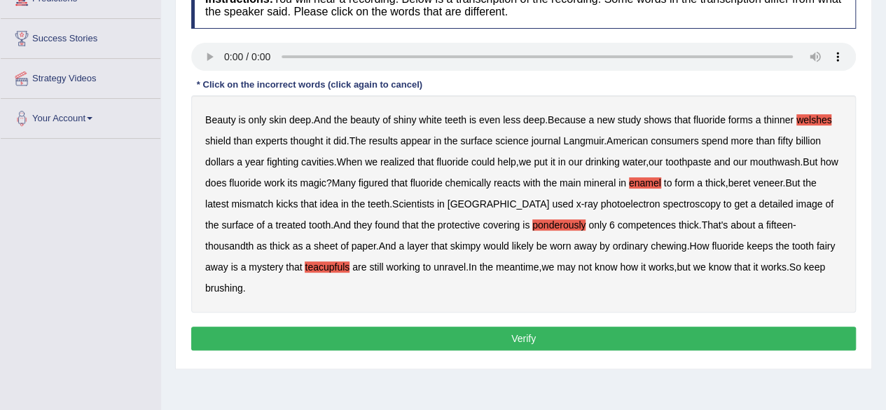
click at [584, 327] on button "Verify" at bounding box center [523, 339] width 665 height 24
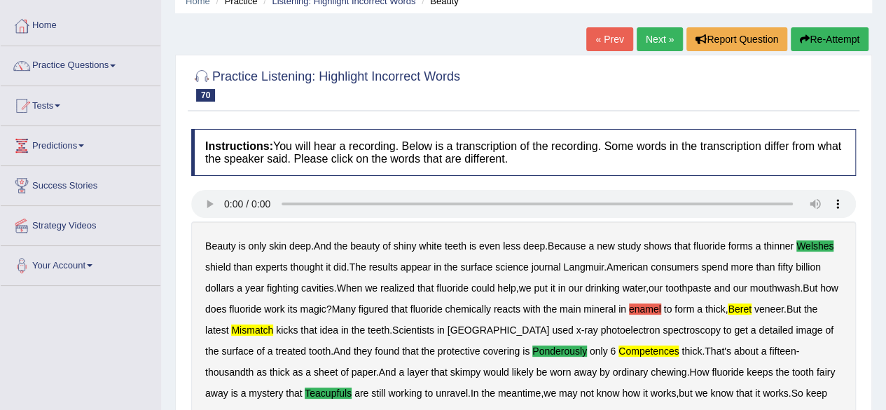
scroll to position [0, 0]
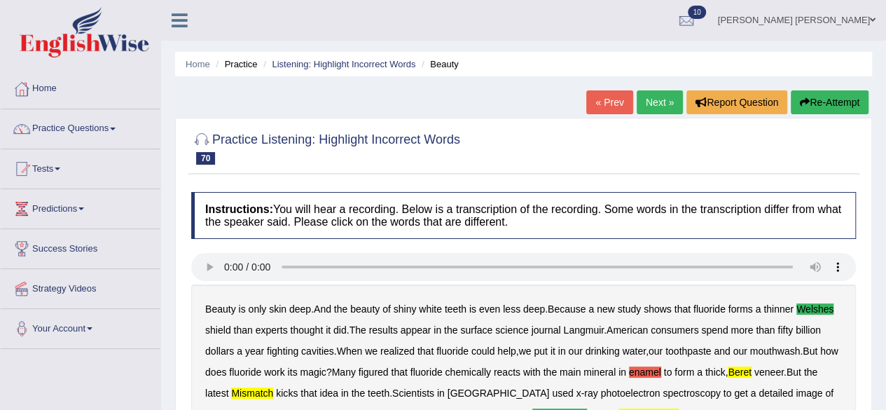
click at [655, 101] on link "Next »" at bounding box center [660, 102] width 46 height 24
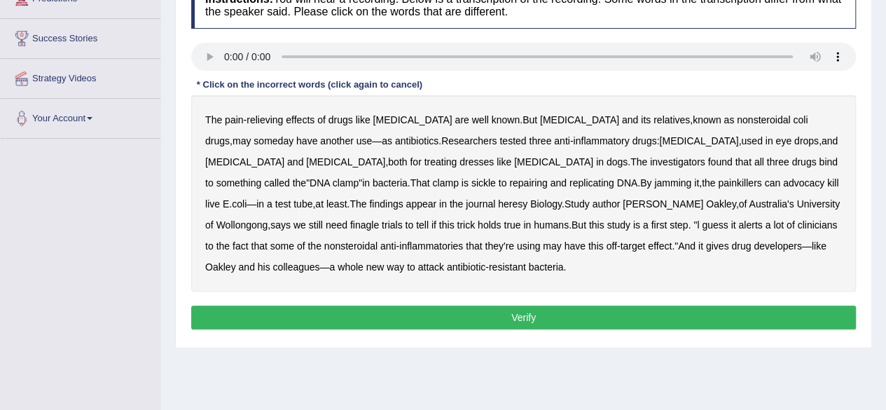
click at [783, 181] on b "advocacy" at bounding box center [803, 182] width 41 height 11
click at [797, 224] on b "clinicians" at bounding box center [817, 224] width 40 height 11
click at [361, 315] on button "Verify" at bounding box center [523, 318] width 665 height 24
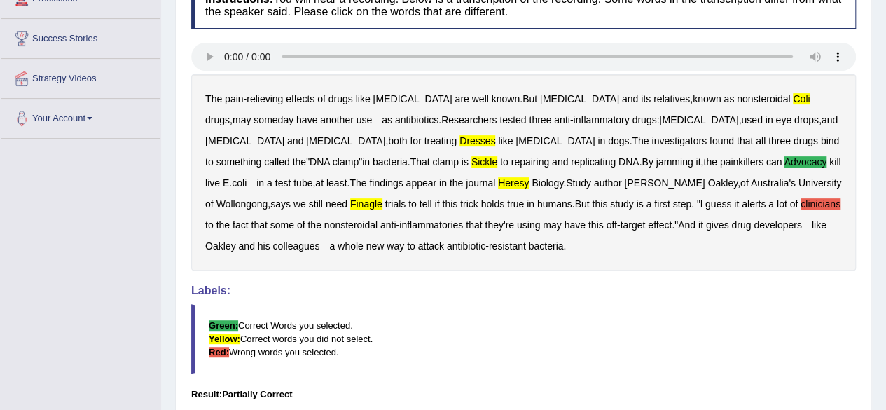
drag, startPoint x: 287, startPoint y: 135, endPoint x: 289, endPoint y: 146, distance: 10.7
click at [460, 135] on b "dresses" at bounding box center [478, 140] width 36 height 11
click at [472, 161] on b "sickle" at bounding box center [485, 161] width 26 height 11
drag, startPoint x: 342, startPoint y: 184, endPoint x: 369, endPoint y: 183, distance: 26.7
click at [498, 184] on b "heresy" at bounding box center [513, 182] width 31 height 11
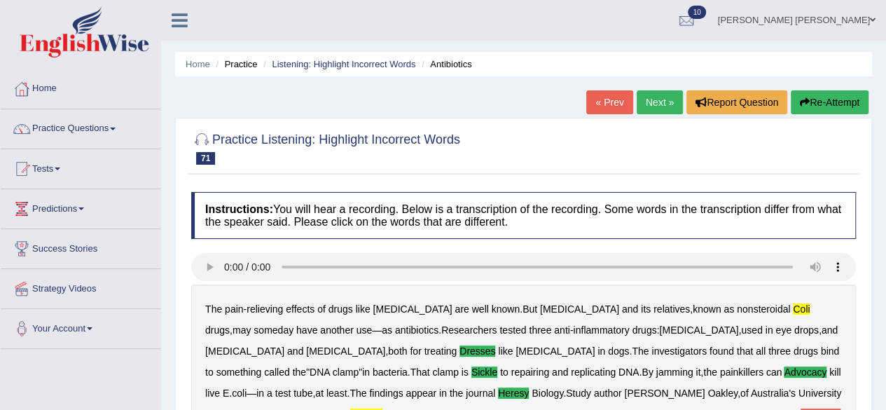
click at [608, 97] on link "« Prev" at bounding box center [610, 102] width 46 height 24
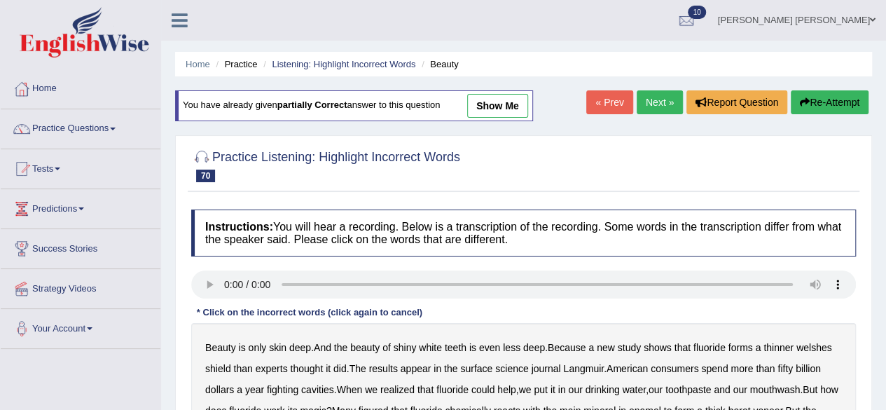
click at [642, 103] on link "Next »" at bounding box center [660, 102] width 46 height 24
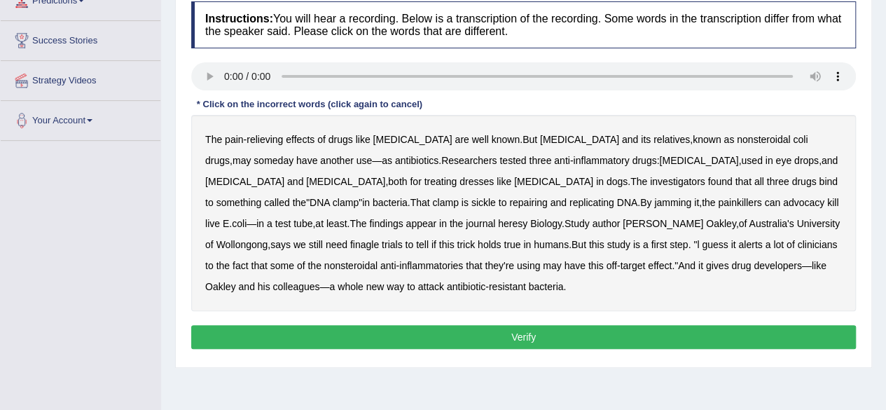
scroll to position [210, 0]
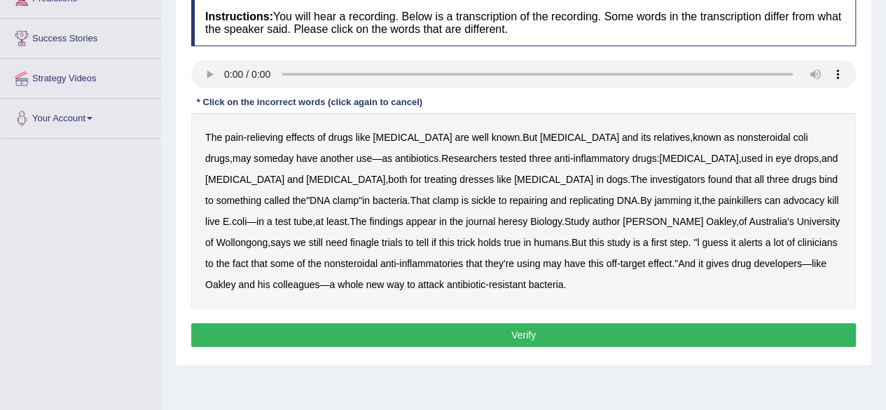
click at [783, 197] on b "advocacy" at bounding box center [803, 200] width 41 height 11
drag, startPoint x: 609, startPoint y: 240, endPoint x: 621, endPoint y: 240, distance: 11.9
click at [797, 240] on b "clinicians" at bounding box center [817, 242] width 40 height 11
drag, startPoint x: 616, startPoint y: 240, endPoint x: 644, endPoint y: 242, distance: 28.1
click at [797, 242] on b "clinicians" at bounding box center [817, 242] width 40 height 11
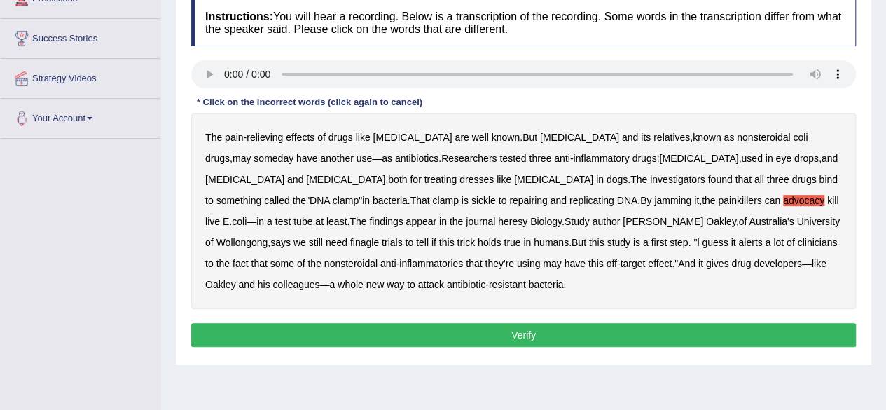
click at [425, 177] on b "treating" at bounding box center [441, 179] width 33 height 11
click at [425, 174] on b "treating" at bounding box center [441, 179] width 33 height 11
click at [460, 176] on b "dresses" at bounding box center [477, 179] width 34 height 11
drag, startPoint x: 277, startPoint y: 196, endPoint x: 288, endPoint y: 198, distance: 10.7
click at [472, 198] on b "sickle" at bounding box center [484, 200] width 25 height 11
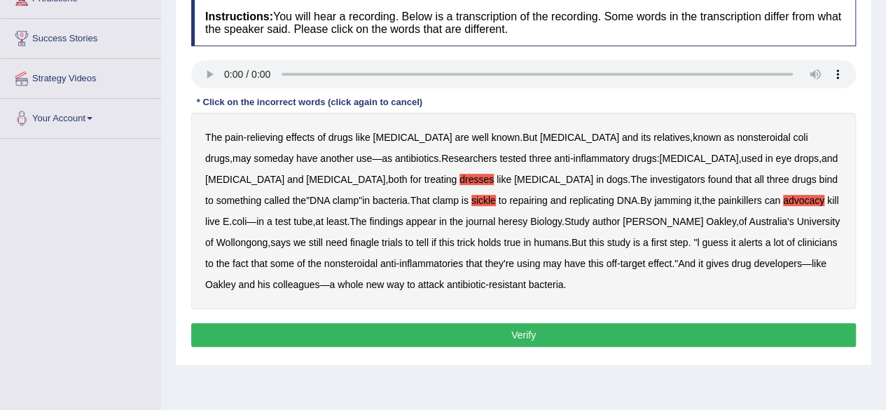
click at [498, 219] on b "heresy" at bounding box center [512, 221] width 29 height 11
click at [379, 237] on b "finagle" at bounding box center [364, 242] width 29 height 11
click at [382, 331] on button "Verify" at bounding box center [523, 335] width 665 height 24
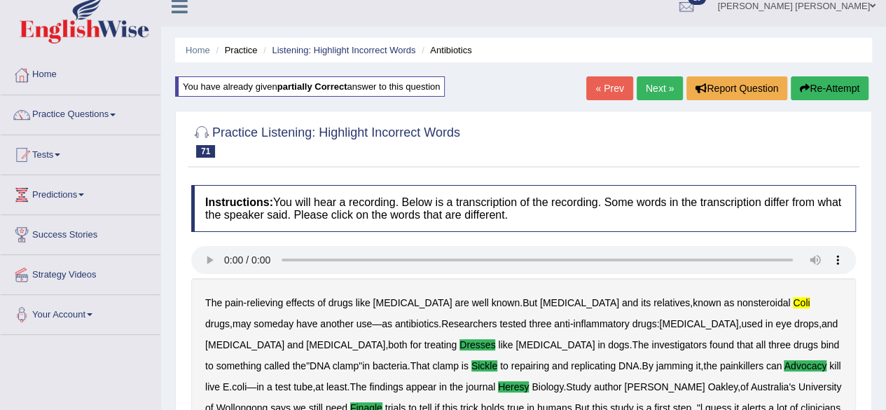
scroll to position [0, 0]
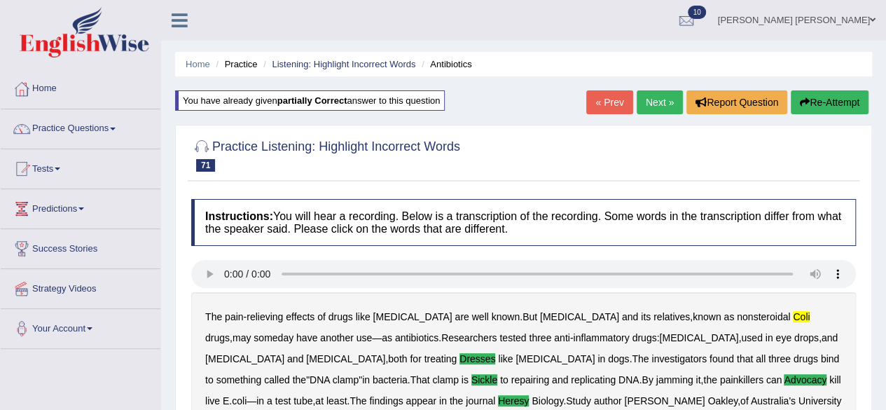
click at [653, 103] on link "Next »" at bounding box center [660, 102] width 46 height 24
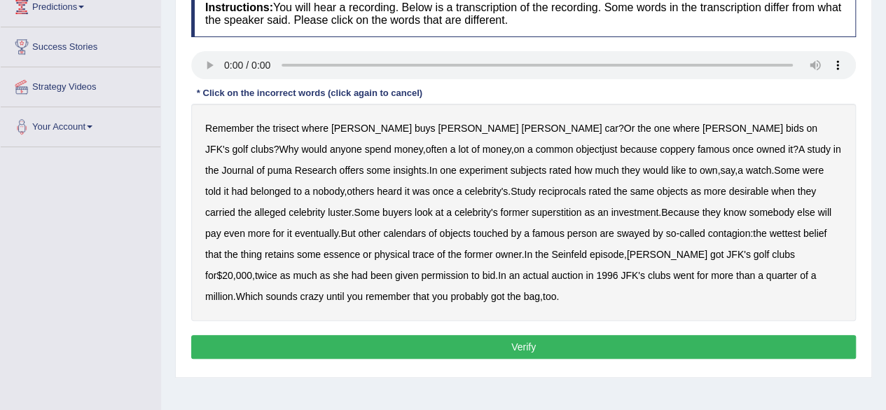
scroll to position [210, 0]
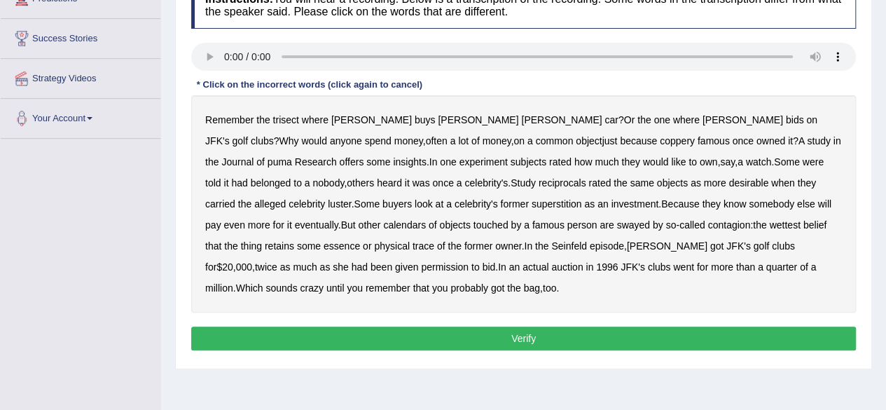
click at [283, 119] on b "trisect" at bounding box center [286, 119] width 26 height 11
click at [660, 135] on b "coppery" at bounding box center [677, 140] width 35 height 11
drag, startPoint x: 240, startPoint y: 225, endPoint x: 261, endPoint y: 221, distance: 20.6
click at [383, 225] on b "calendars" at bounding box center [404, 224] width 43 height 11
click at [769, 222] on b "wettest" at bounding box center [784, 224] width 31 height 11
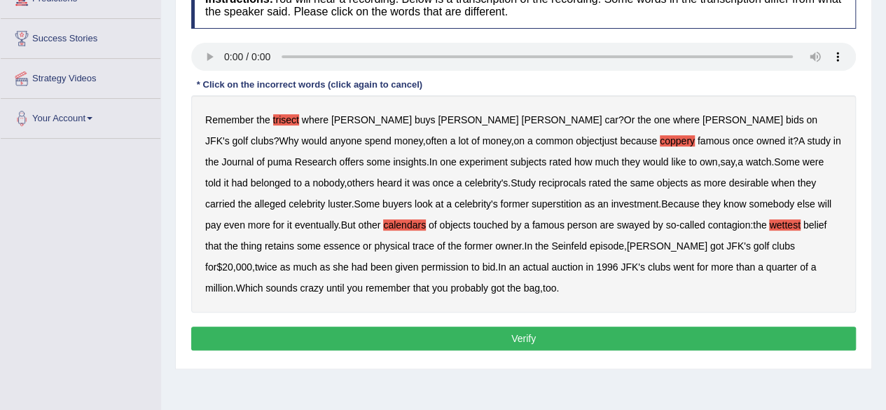
click at [421, 264] on b "permission" at bounding box center [445, 266] width 48 height 11
click at [591, 334] on button "Verify" at bounding box center [523, 339] width 665 height 24
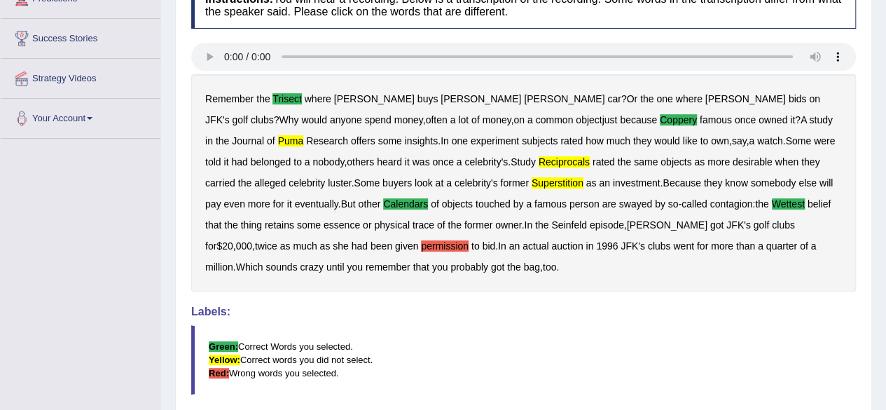
scroll to position [0, 0]
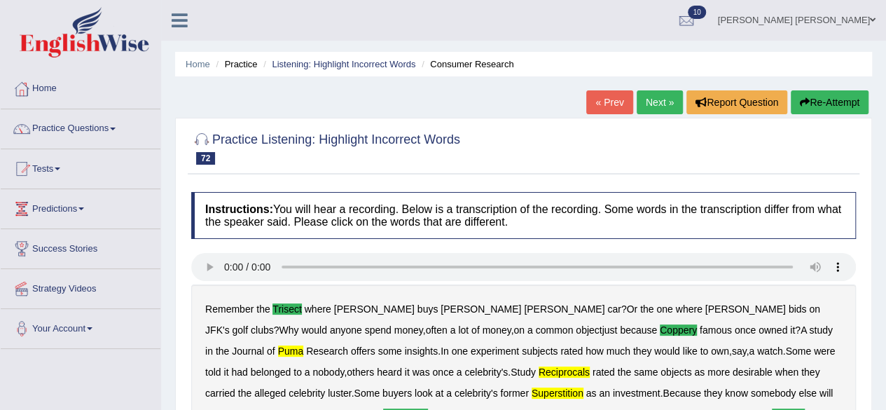
click at [652, 96] on link "Next »" at bounding box center [660, 102] width 46 height 24
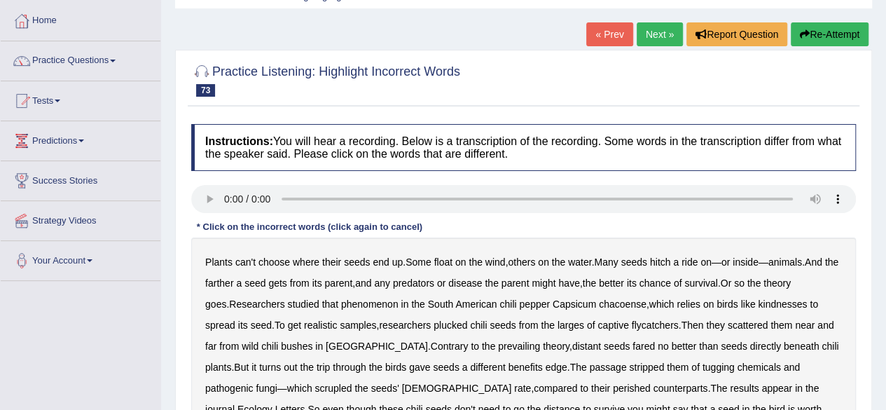
scroll to position [210, 0]
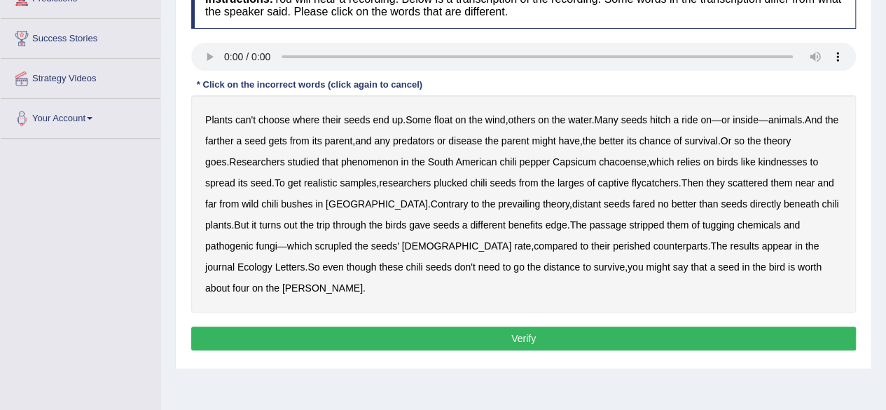
click at [767, 159] on b "kindnesses" at bounding box center [782, 161] width 49 height 11
click at [509, 222] on b "benefits" at bounding box center [526, 224] width 34 height 11
click at [315, 246] on b "scrupled" at bounding box center [333, 245] width 37 height 11
click at [606, 327] on button "Verify" at bounding box center [523, 339] width 665 height 24
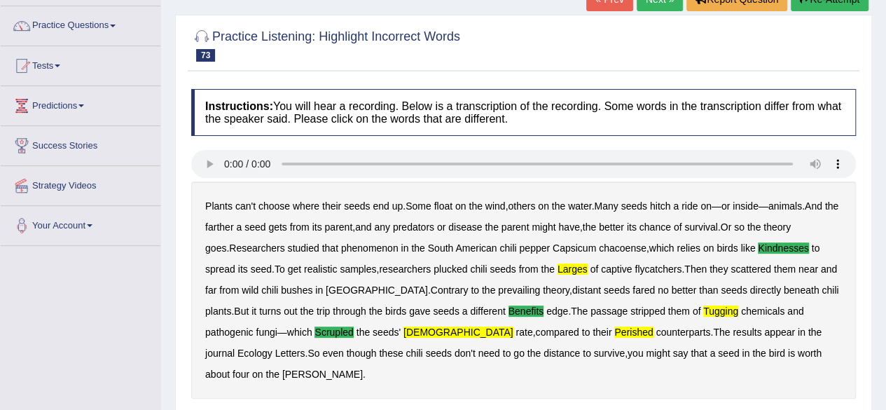
scroll to position [56, 0]
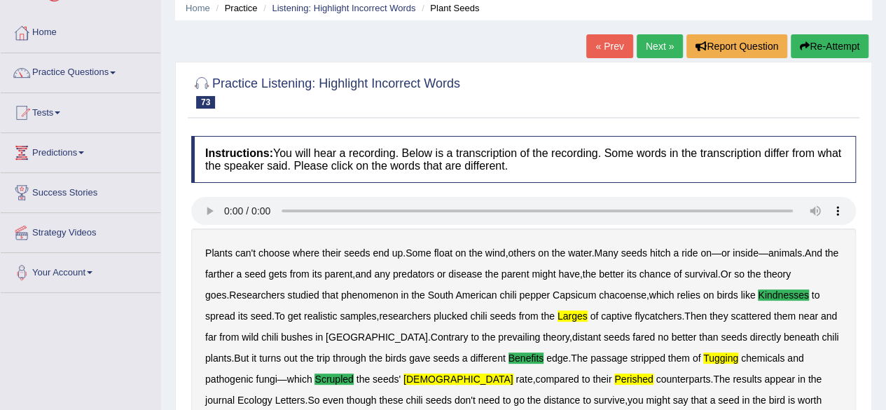
click at [662, 41] on link "Next »" at bounding box center [660, 46] width 46 height 24
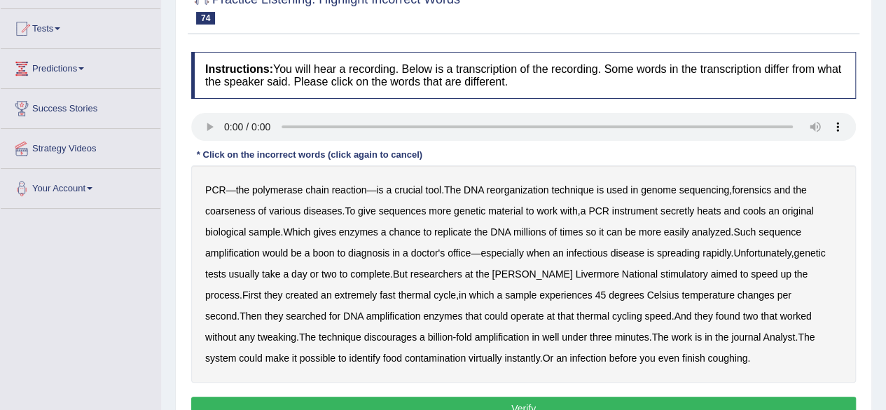
click at [524, 184] on b "reorganization" at bounding box center [518, 189] width 62 height 11
click at [286, 315] on b "searched" at bounding box center [306, 315] width 41 height 11
drag, startPoint x: 297, startPoint y: 337, endPoint x: 307, endPoint y: 339, distance: 10.0
click at [364, 338] on b "discourages" at bounding box center [390, 336] width 53 height 11
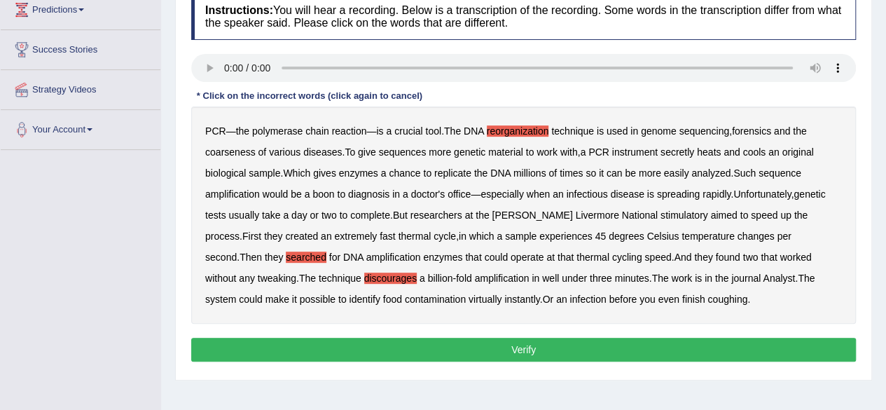
scroll to position [280, 0]
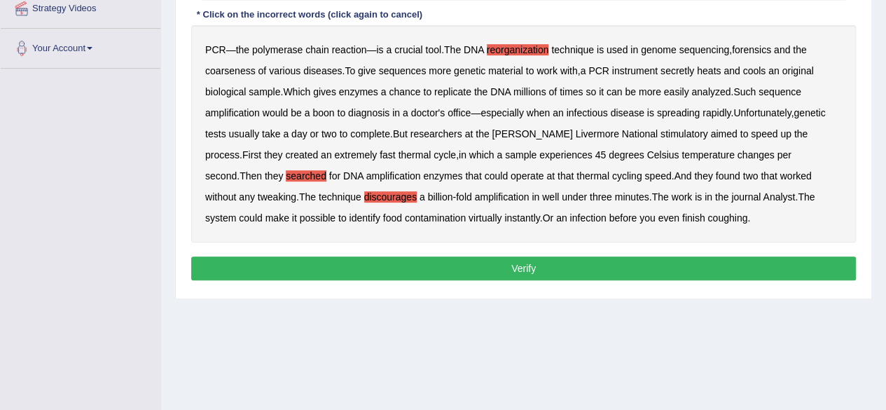
click at [546, 270] on button "Verify" at bounding box center [523, 268] width 665 height 24
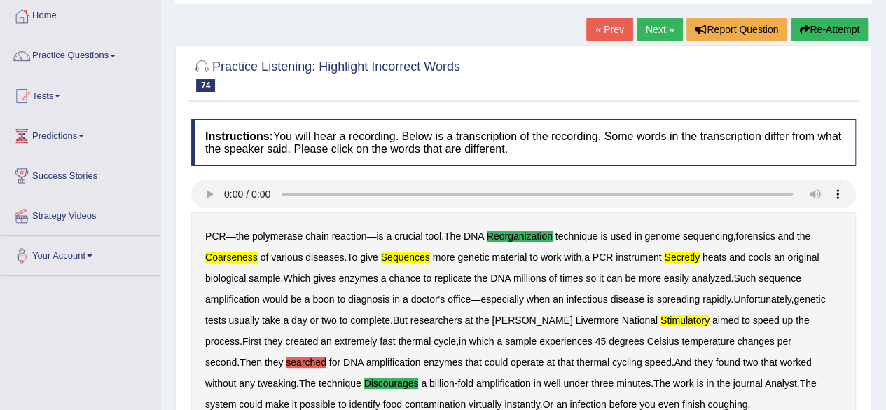
scroll to position [0, 0]
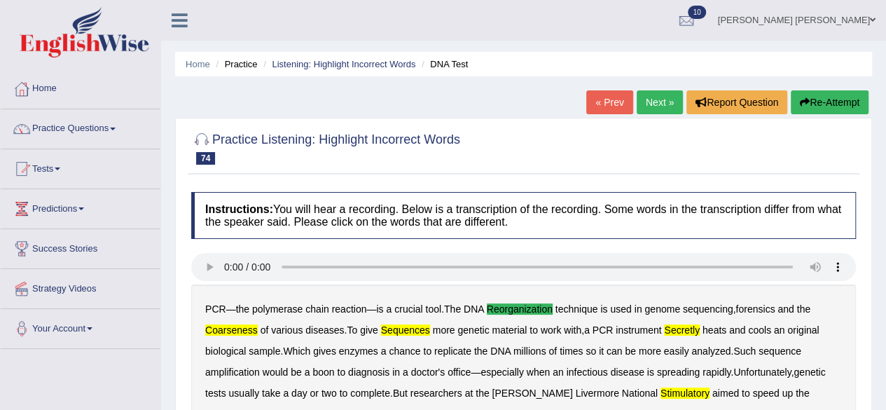
click at [644, 98] on link "Next »" at bounding box center [660, 102] width 46 height 24
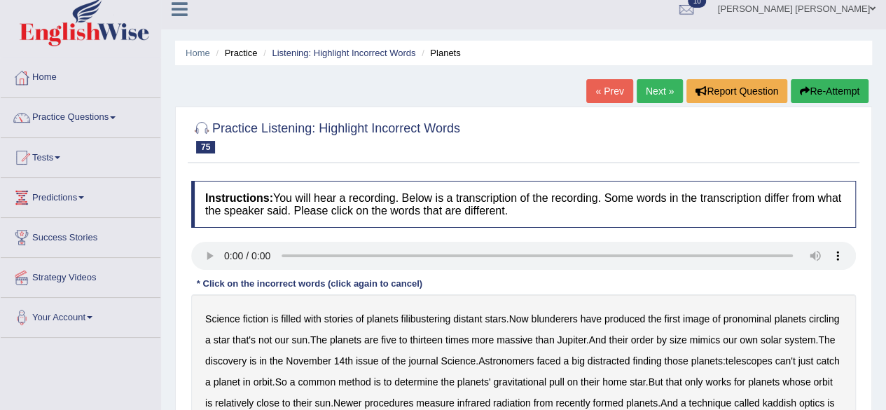
scroll to position [210, 0]
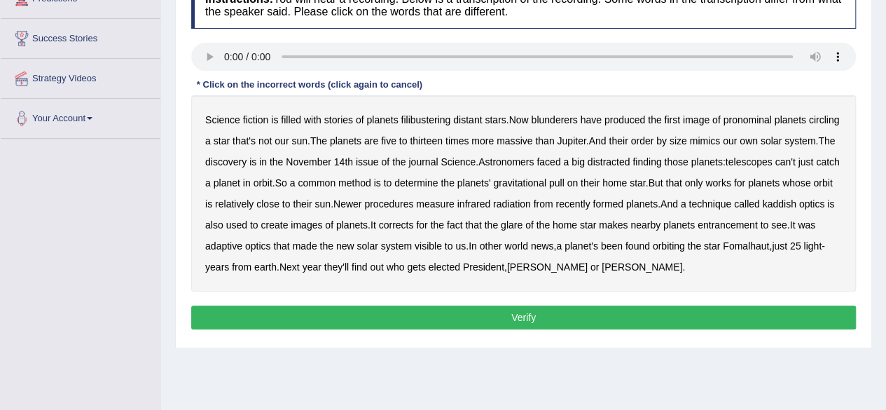
click at [429, 116] on b "filibustering" at bounding box center [426, 119] width 50 height 11
click at [755, 117] on b "pronominal" at bounding box center [747, 119] width 48 height 11
click at [618, 163] on b "distracted" at bounding box center [609, 161] width 43 height 11
click at [796, 198] on b "kaddish" at bounding box center [779, 203] width 34 height 11
click at [758, 222] on b "entrancement" at bounding box center [728, 224] width 60 height 11
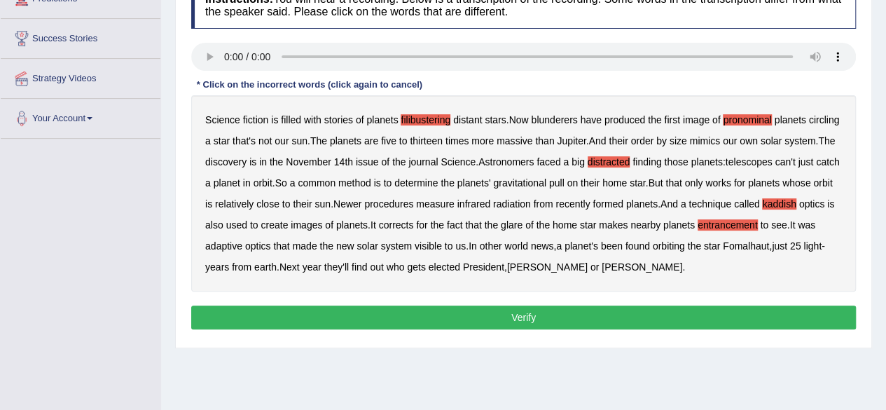
click at [685, 247] on b "orbiting" at bounding box center [669, 245] width 32 height 11
click at [570, 317] on button "Verify" at bounding box center [523, 318] width 665 height 24
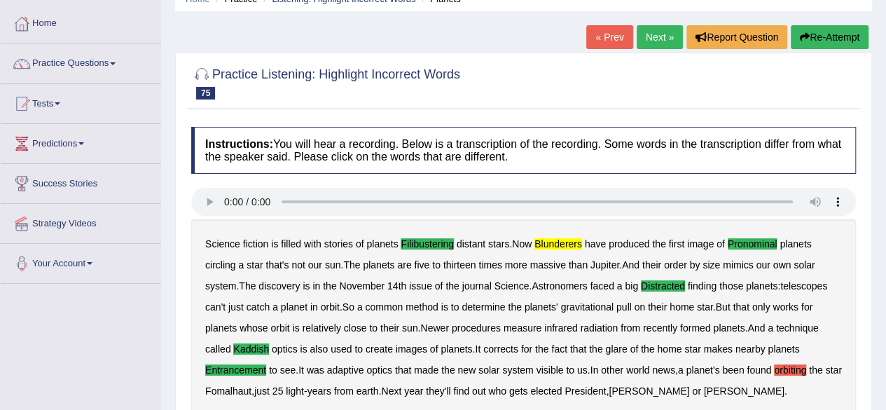
scroll to position [0, 0]
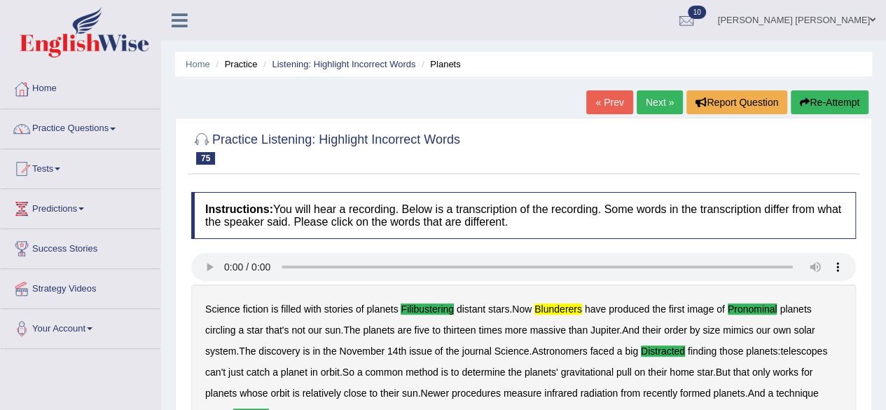
click at [652, 97] on link "Next »" at bounding box center [660, 102] width 46 height 24
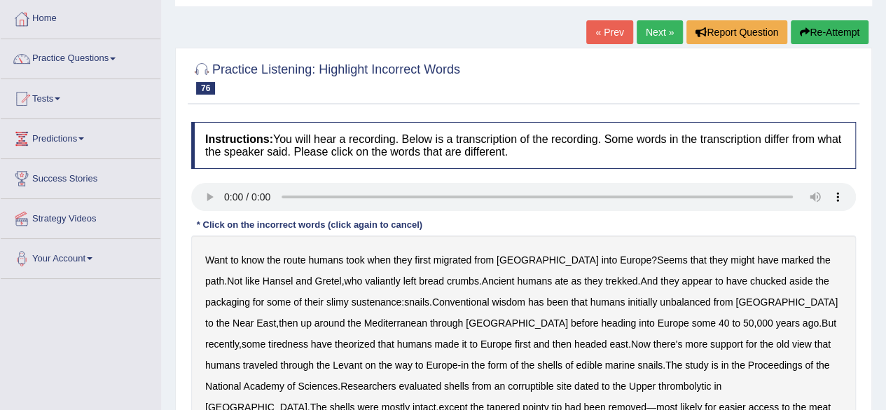
scroll to position [210, 0]
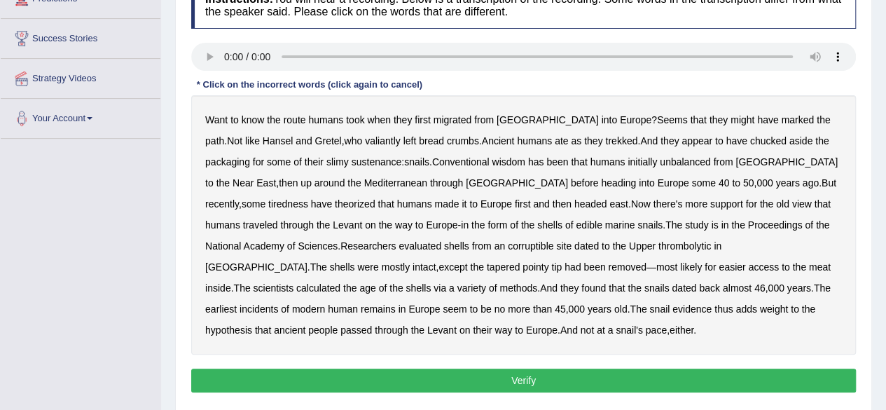
drag, startPoint x: 220, startPoint y: 139, endPoint x: 237, endPoint y: 149, distance: 19.1
click at [263, 141] on b "Hansel" at bounding box center [278, 140] width 31 height 11
click at [352, 160] on b "sustenance" at bounding box center [377, 161] width 50 height 11
click at [308, 198] on b "tiredness" at bounding box center [288, 203] width 40 height 11
click at [419, 385] on button "Verify" at bounding box center [523, 381] width 665 height 24
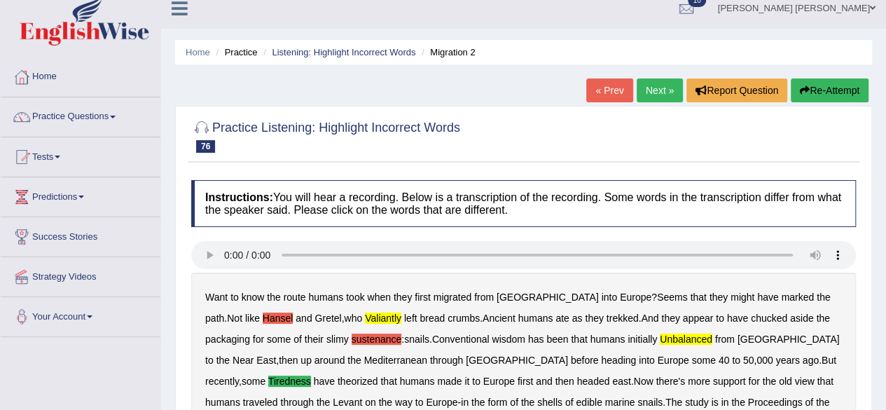
scroll to position [0, 0]
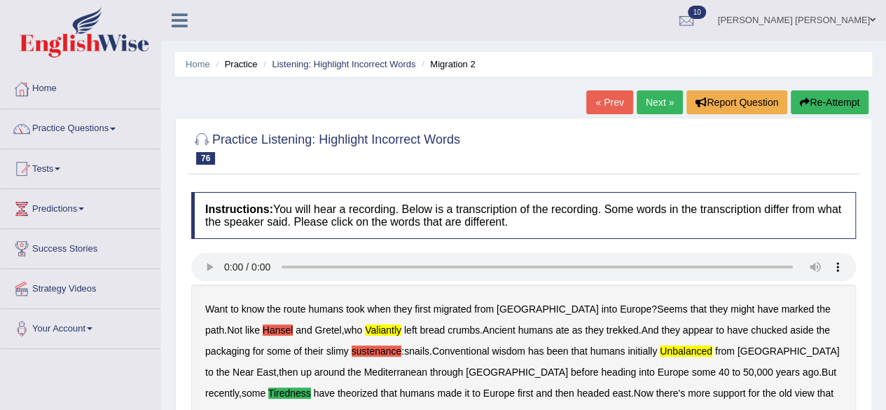
click at [600, 104] on link "« Prev" at bounding box center [610, 102] width 46 height 24
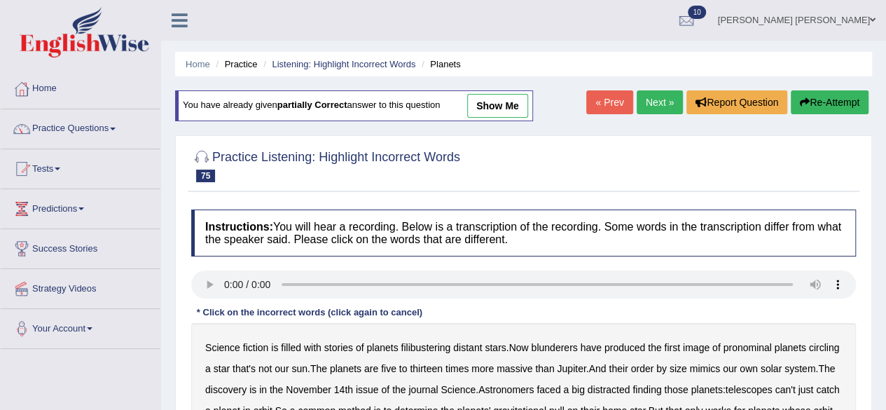
click at [650, 97] on link "Next »" at bounding box center [660, 102] width 46 height 24
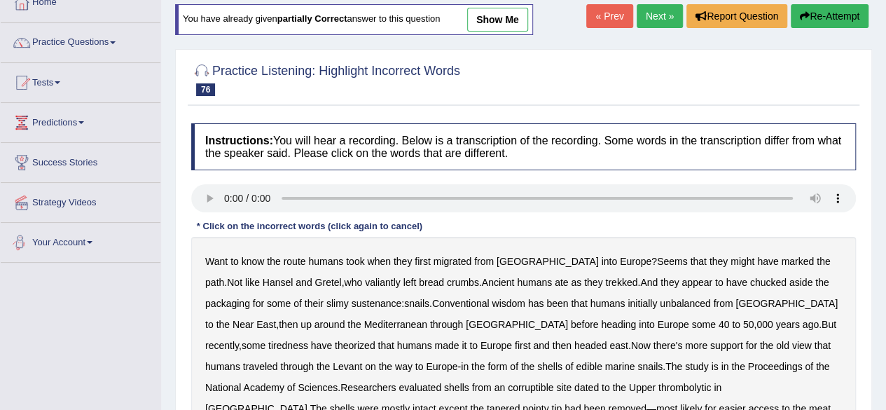
scroll to position [140, 0]
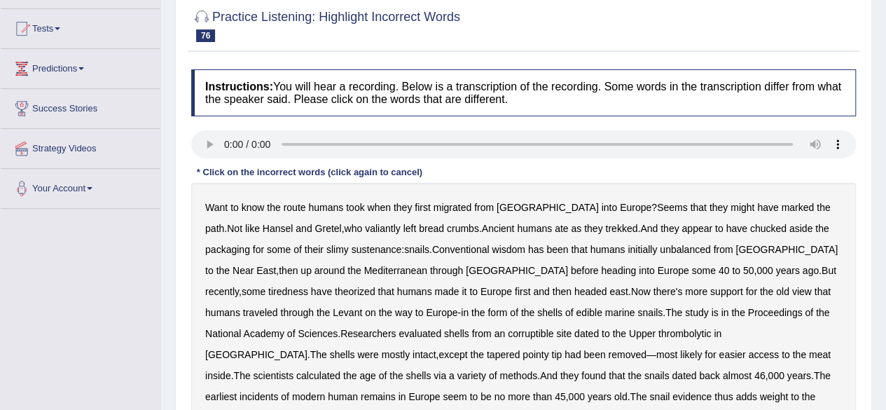
click at [660, 244] on b "unbalanced" at bounding box center [685, 249] width 50 height 11
click at [308, 286] on b "tiredness" at bounding box center [288, 291] width 40 height 11
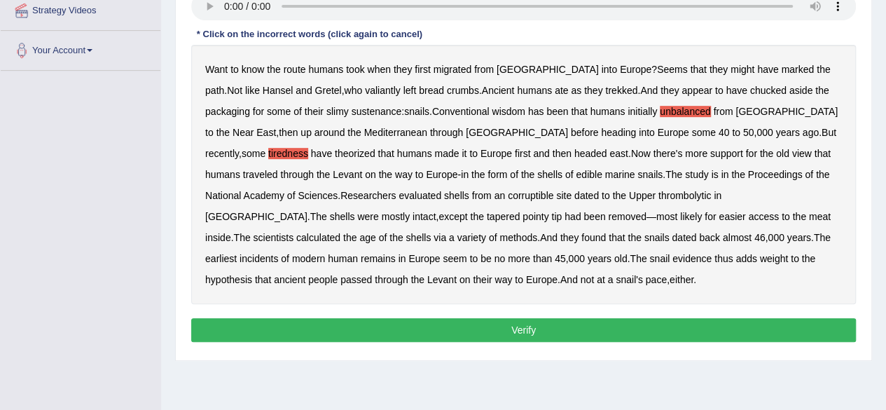
scroll to position [280, 0]
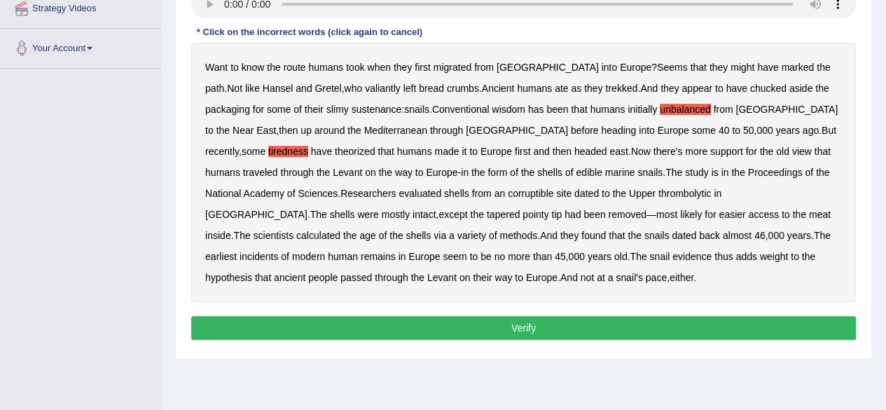
click at [399, 194] on b "evaluated" at bounding box center [420, 193] width 43 height 11
drag, startPoint x: 610, startPoint y: 233, endPoint x: 635, endPoint y: 235, distance: 24.6
click at [278, 251] on b "incidents" at bounding box center [259, 256] width 39 height 11
click at [481, 324] on button "Verify" at bounding box center [523, 328] width 665 height 24
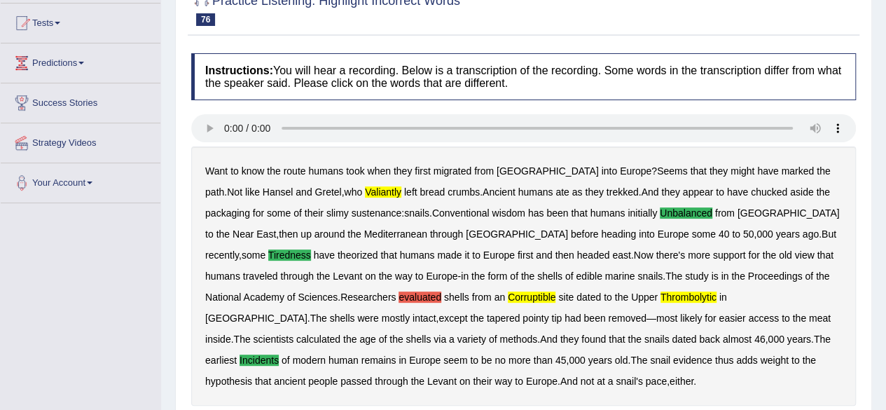
scroll to position [70, 0]
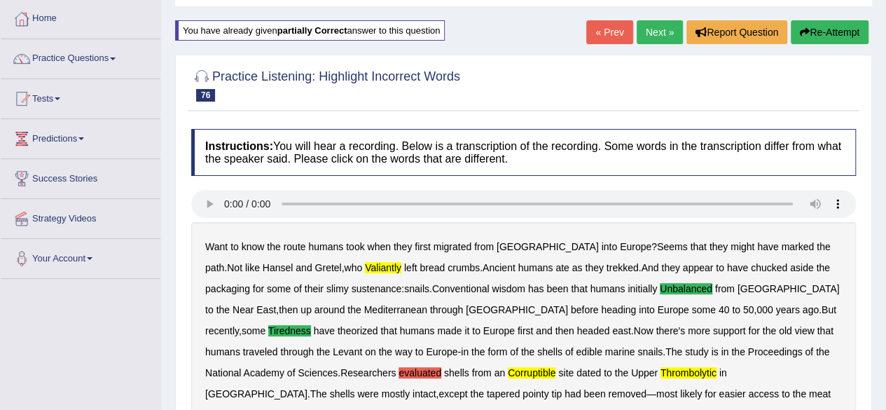
click at [643, 30] on link "Next »" at bounding box center [660, 32] width 46 height 24
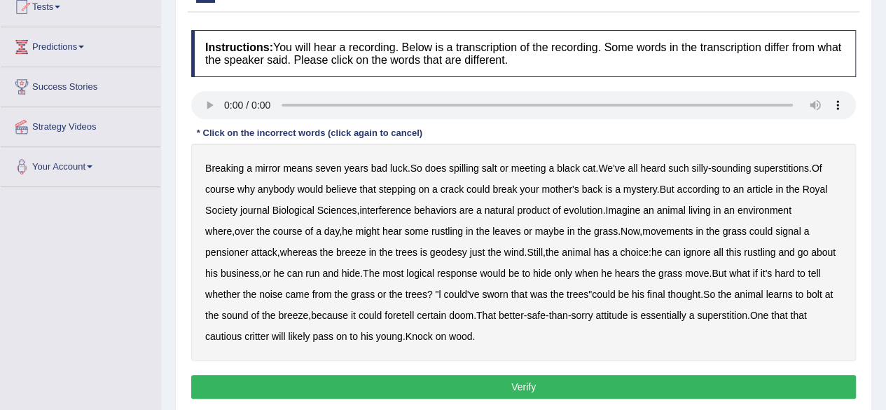
scroll to position [140, 0]
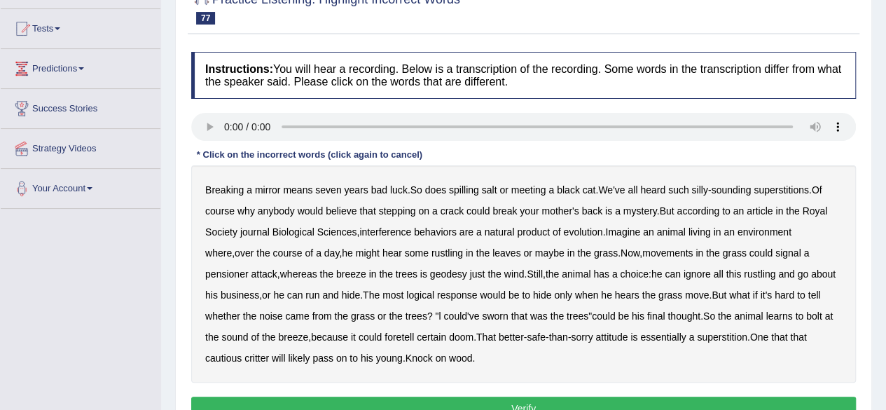
click at [395, 229] on b "interference" at bounding box center [385, 231] width 52 height 11
click at [249, 268] on b "pensioner" at bounding box center [226, 273] width 43 height 11
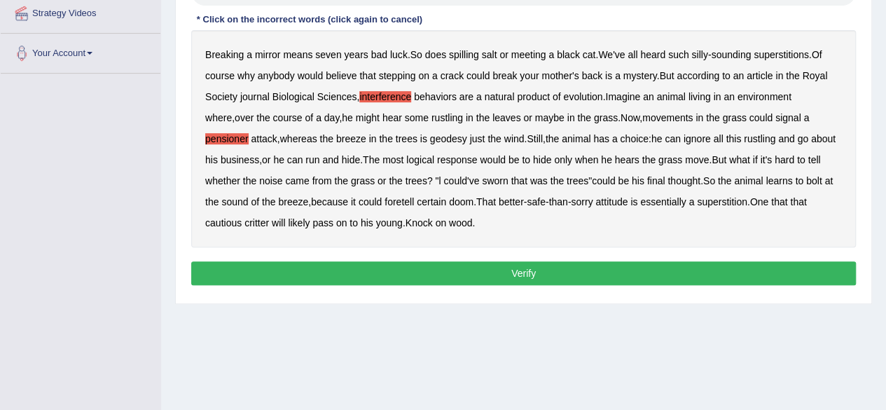
scroll to position [280, 0]
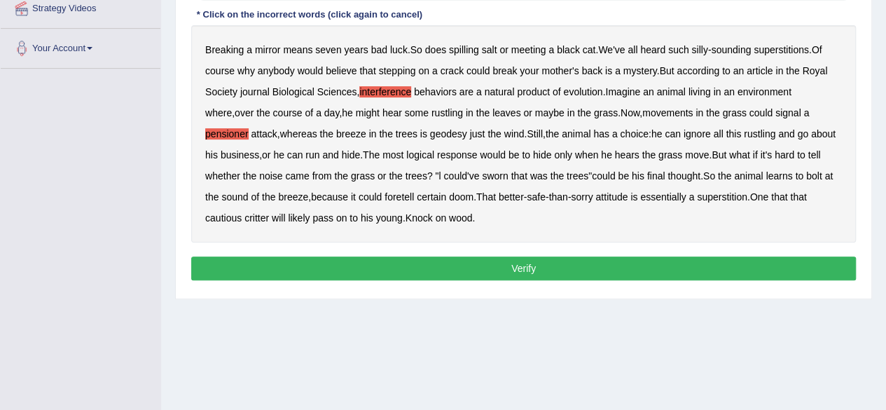
click at [493, 268] on button "Verify" at bounding box center [523, 268] width 665 height 24
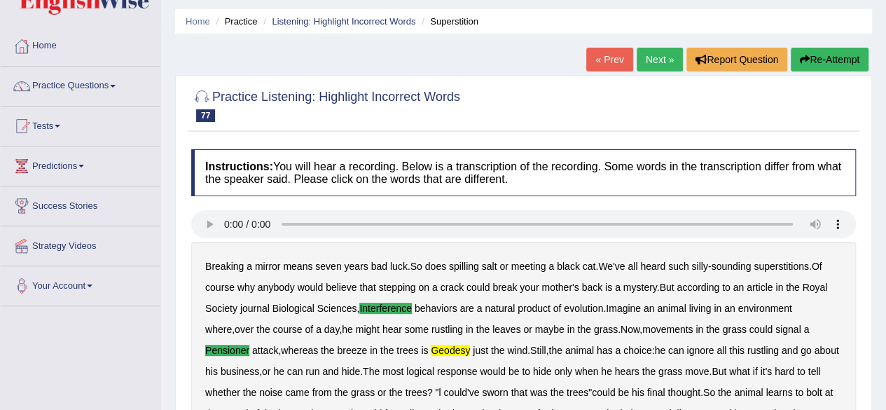
scroll to position [0, 0]
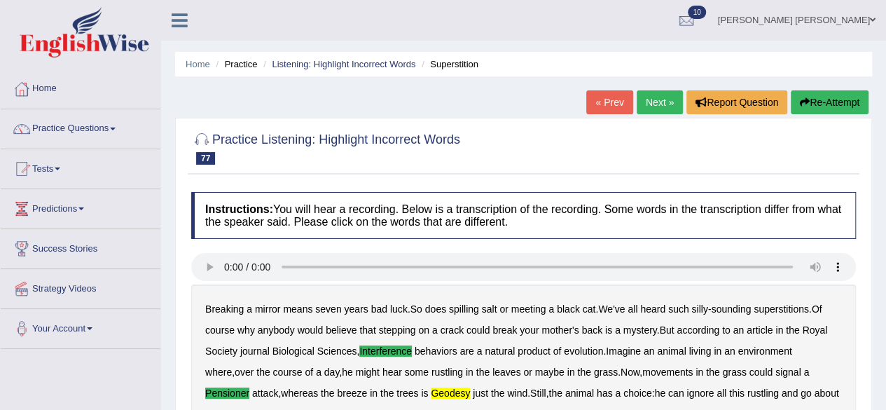
click at [649, 106] on link "Next »" at bounding box center [660, 102] width 46 height 24
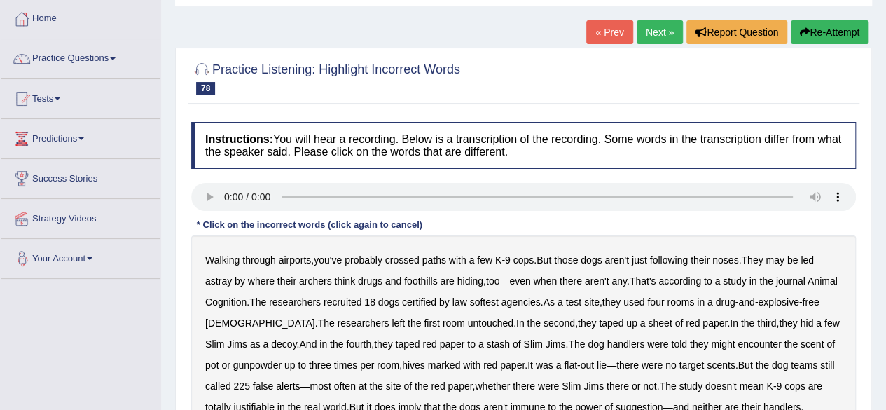
scroll to position [140, 0]
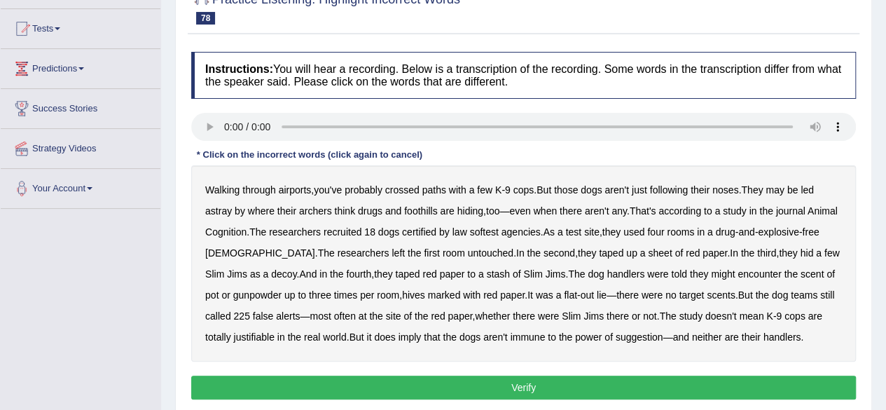
click at [498, 231] on b "softest" at bounding box center [484, 231] width 29 height 11
drag, startPoint x: 252, startPoint y: 335, endPoint x: 268, endPoint y: 340, distance: 17.5
click at [255, 340] on b "justifiable" at bounding box center [253, 336] width 41 height 11
click at [423, 210] on b "foothills" at bounding box center [420, 210] width 33 height 11
click at [738, 272] on b "encounter" at bounding box center [759, 273] width 43 height 11
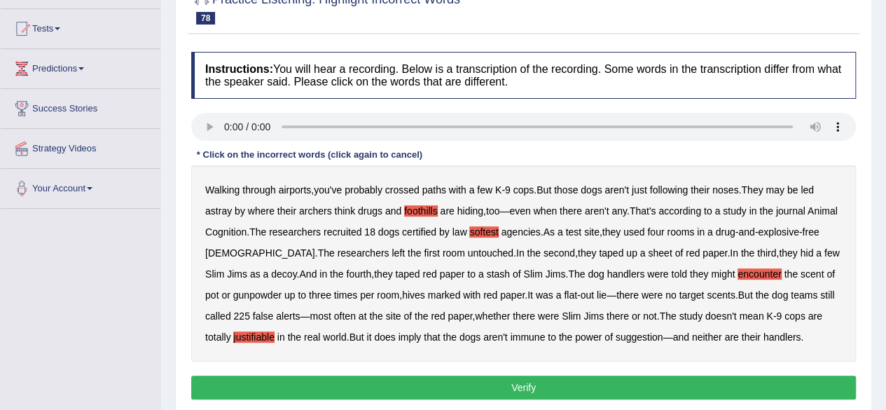
click at [402, 289] on b "hives" at bounding box center [413, 294] width 23 height 11
click at [613, 387] on button "Verify" at bounding box center [523, 388] width 665 height 24
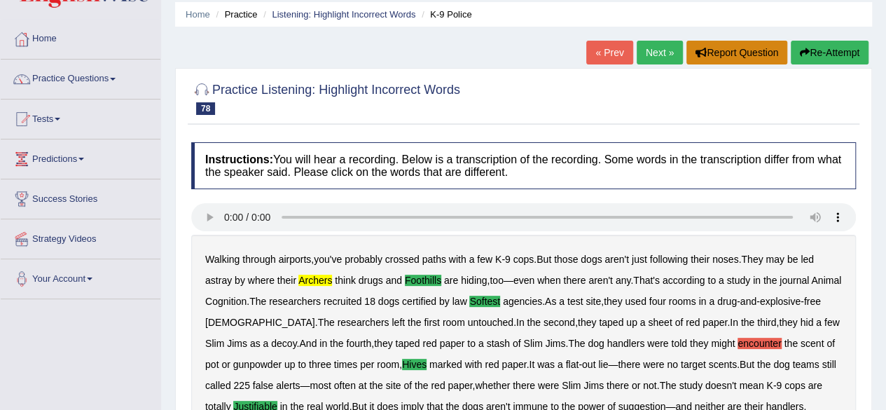
scroll to position [0, 0]
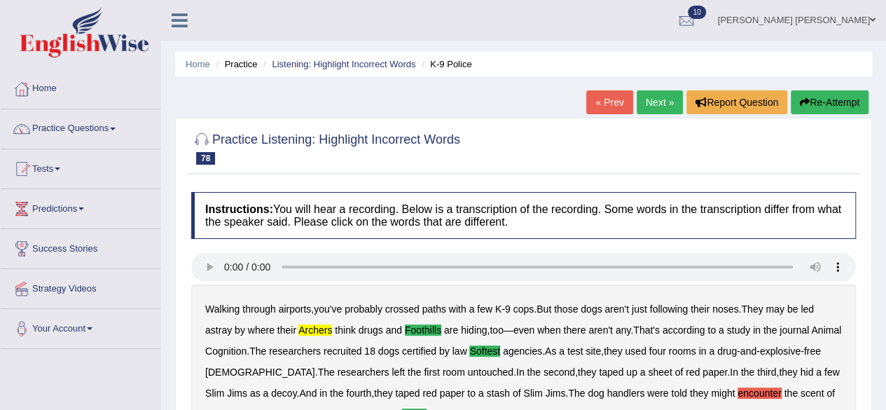
click at [650, 100] on link "Next »" at bounding box center [660, 102] width 46 height 24
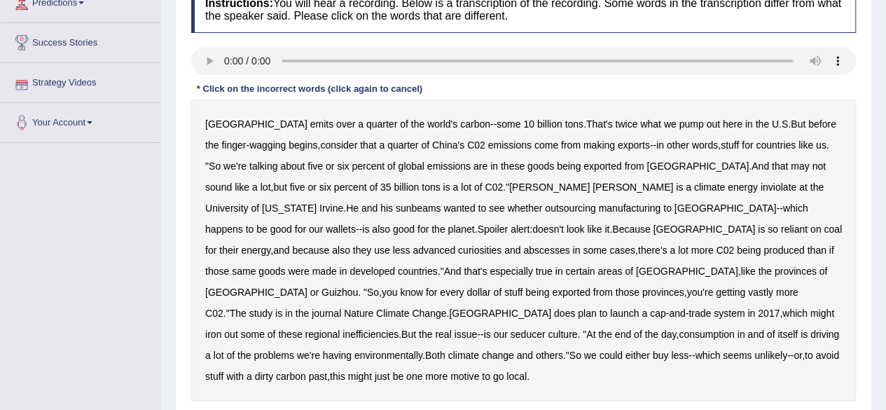
scroll to position [140, 0]
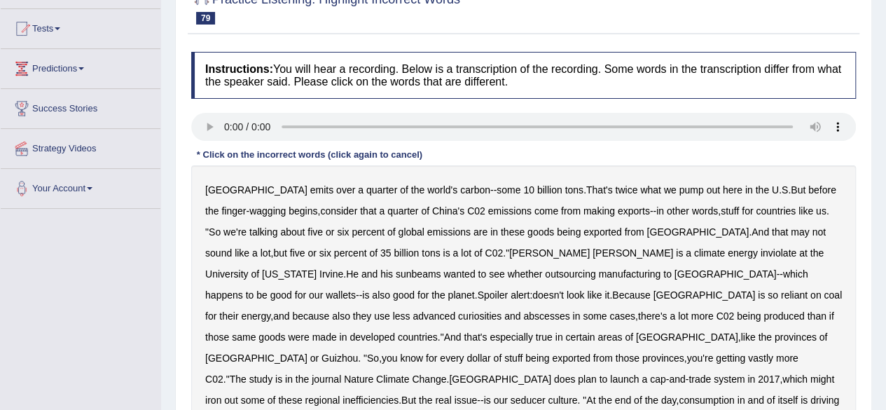
click at [761, 249] on b "inviolate" at bounding box center [779, 252] width 36 height 11
click at [502, 310] on b "curiosities" at bounding box center [479, 315] width 43 height 11
click at [570, 310] on b "abscesses" at bounding box center [546, 315] width 46 height 11
click at [546, 395] on b "seducer" at bounding box center [528, 400] width 35 height 11
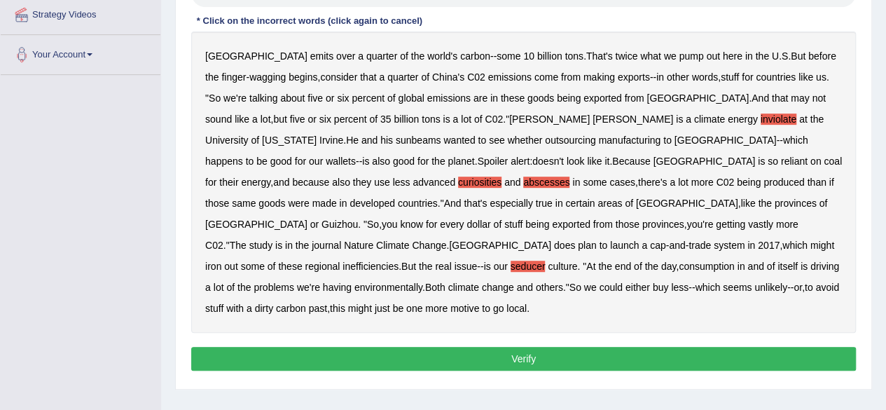
scroll to position [280, 0]
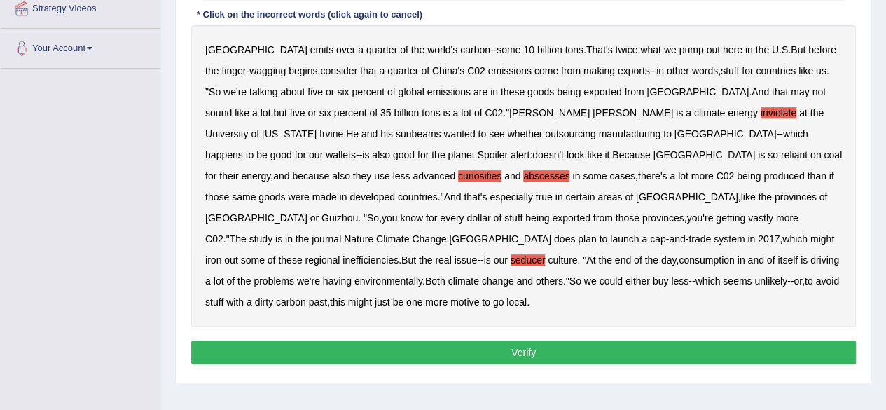
click at [555, 341] on button "Verify" at bounding box center [523, 353] width 665 height 24
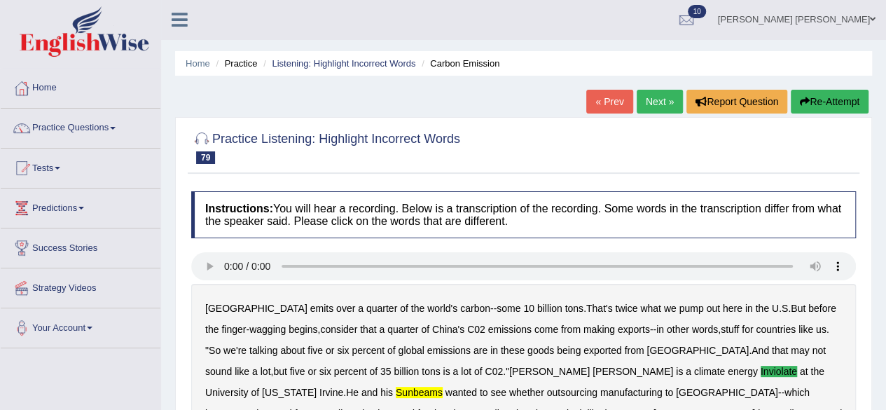
scroll to position [0, 0]
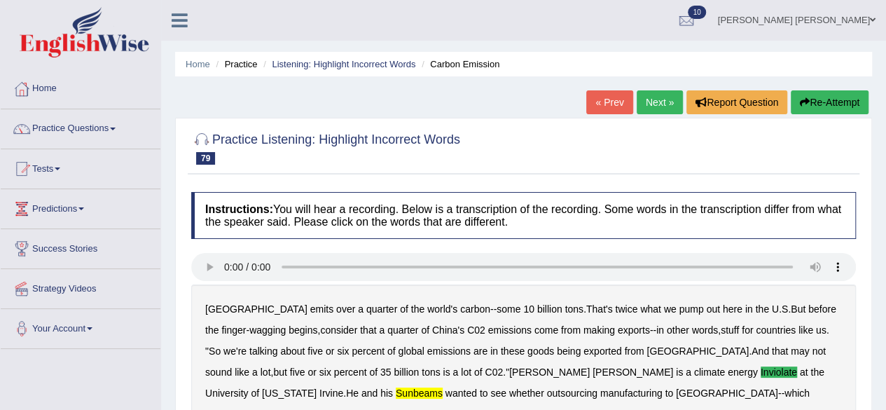
click at [655, 97] on link "Next »" at bounding box center [660, 102] width 46 height 24
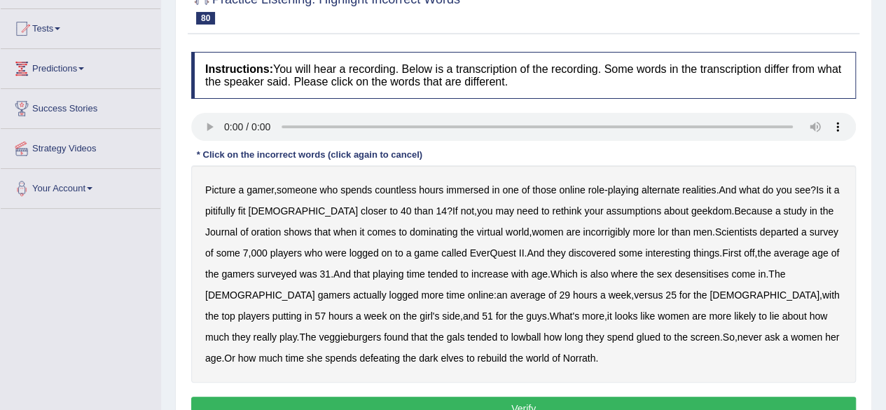
drag, startPoint x: 563, startPoint y: 231, endPoint x: 603, endPoint y: 232, distance: 39.3
click at [583, 231] on b "incorrigibly" at bounding box center [606, 231] width 47 height 11
click at [760, 228] on b "departed" at bounding box center [779, 231] width 39 height 11
click at [381, 331] on b "veggieburgers" at bounding box center [350, 336] width 62 height 11
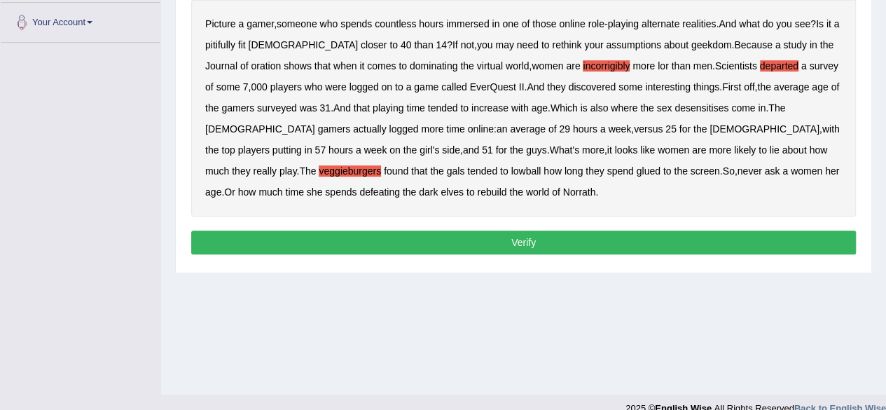
scroll to position [325, 0]
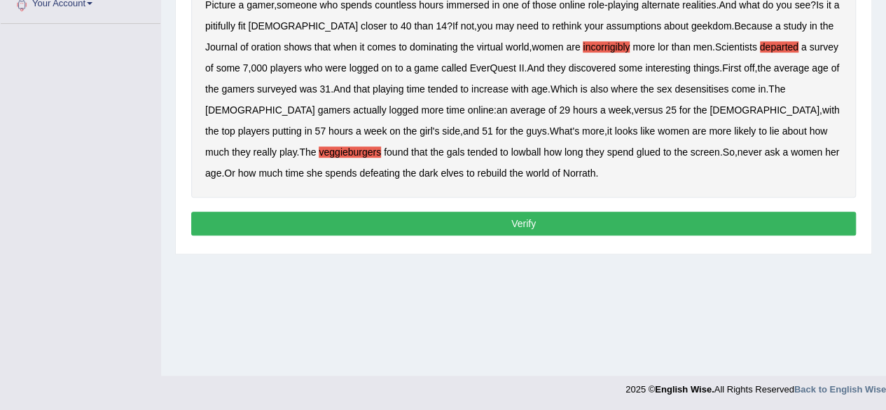
click at [547, 224] on button "Verify" at bounding box center [523, 224] width 665 height 24
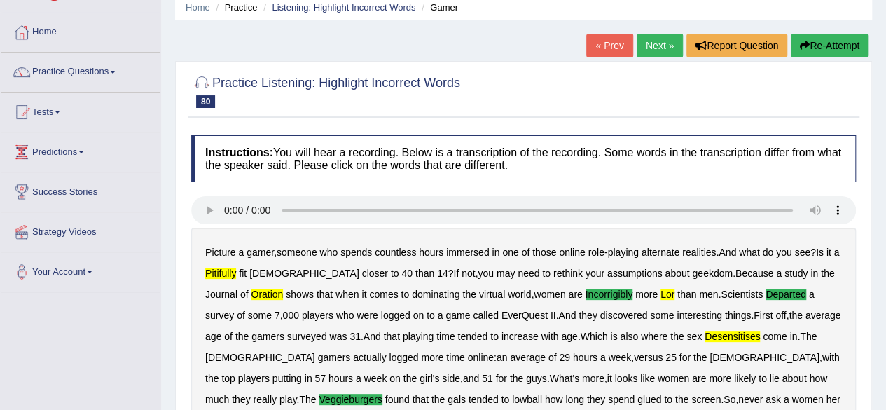
scroll to position [7, 0]
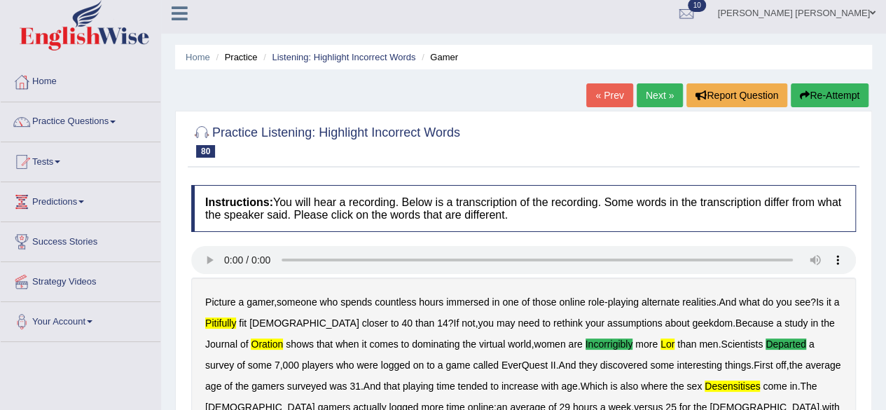
click at [653, 89] on link "Next »" at bounding box center [660, 95] width 46 height 24
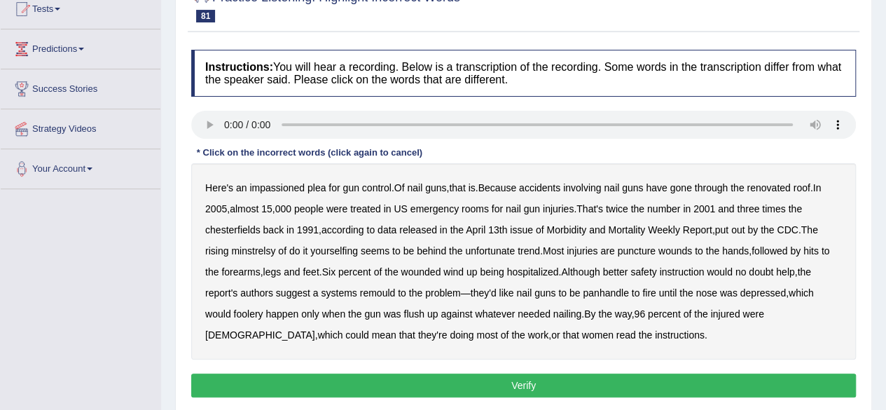
scroll to position [210, 0]
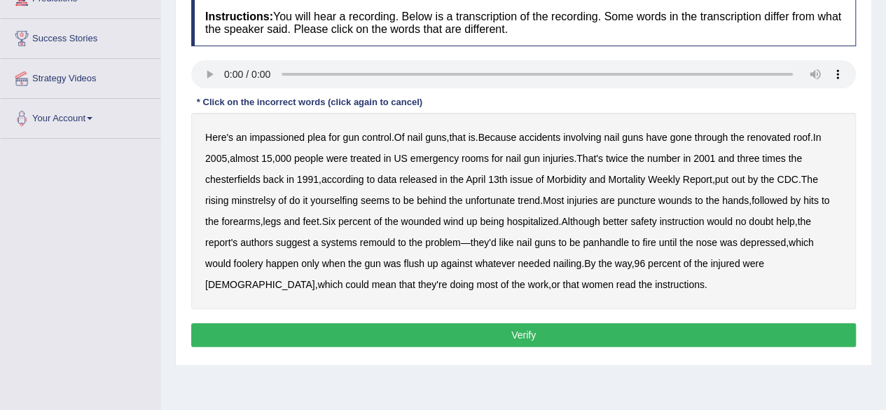
click at [238, 179] on b "chesterfields" at bounding box center [232, 179] width 55 height 11
click at [261, 200] on b "minstrelsy" at bounding box center [253, 200] width 44 height 11
click at [380, 240] on b "remould" at bounding box center [378, 242] width 36 height 11
click at [249, 261] on b "foolery" at bounding box center [247, 263] width 29 height 11
click at [516, 331] on button "Verify" at bounding box center [523, 335] width 665 height 24
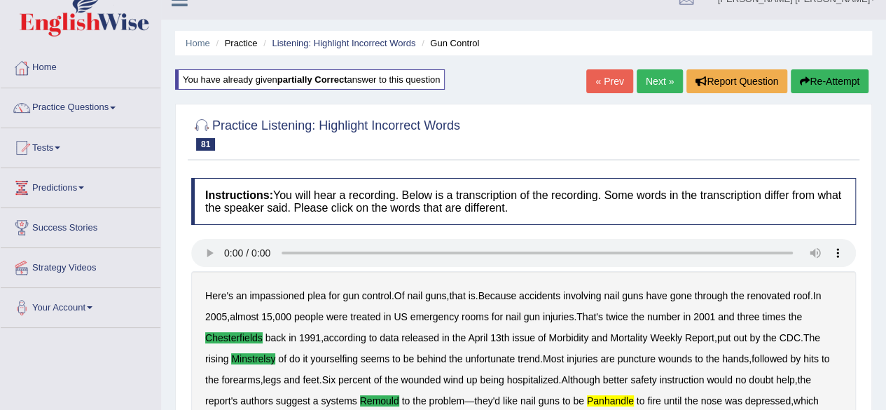
scroll to position [0, 0]
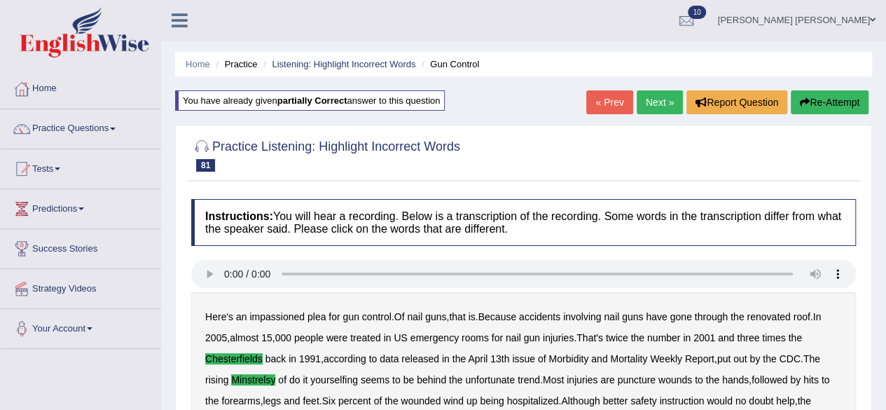
click at [655, 98] on link "Next »" at bounding box center [660, 102] width 46 height 24
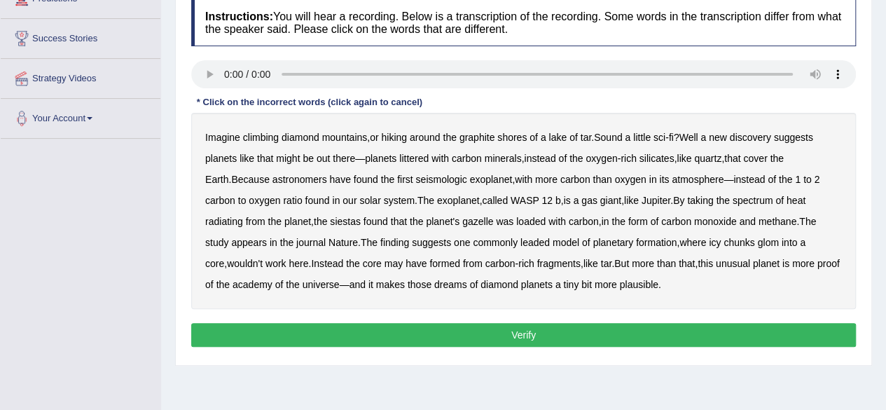
click at [279, 177] on b "astronomers" at bounding box center [300, 179] width 55 height 11
click at [282, 213] on div "Imagine climbing diamond mountains , or hiking around the graphite shores of a …" at bounding box center [523, 211] width 665 height 196
click at [330, 218] on b "siestas" at bounding box center [345, 221] width 31 height 11
click at [694, 219] on b "monoxide" at bounding box center [715, 221] width 43 height 11
drag, startPoint x: 810, startPoint y: 261, endPoint x: 838, endPoint y: 285, distance: 36.8
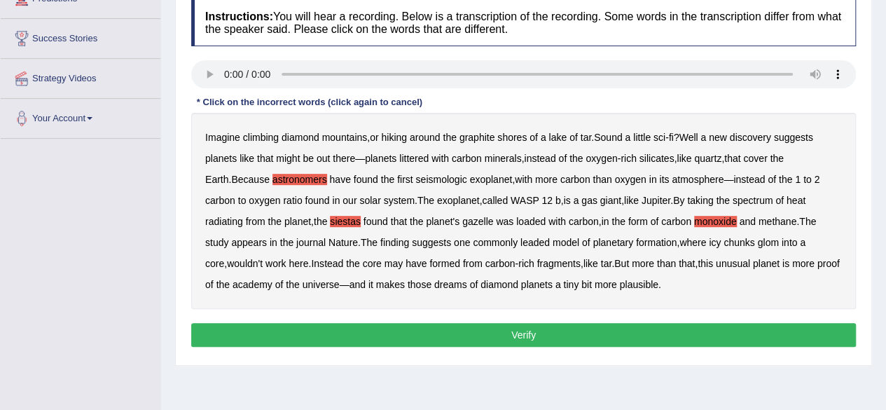
click at [273, 279] on b "academy" at bounding box center [253, 284] width 40 height 11
click at [451, 330] on button "Verify" at bounding box center [523, 335] width 665 height 24
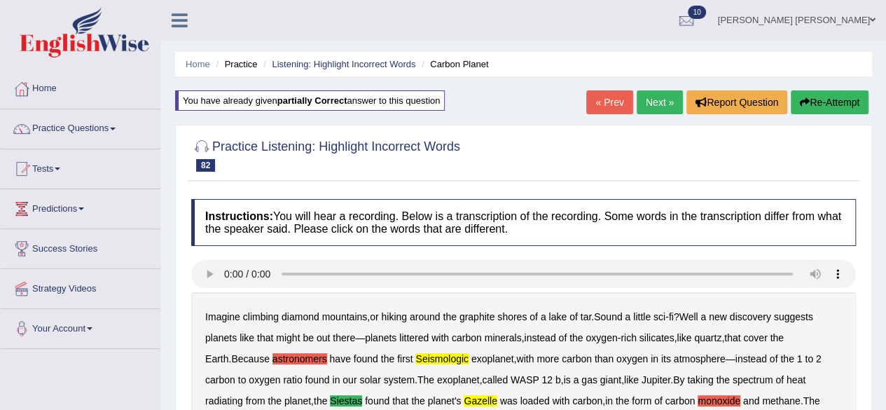
click at [651, 99] on link "Next »" at bounding box center [660, 102] width 46 height 24
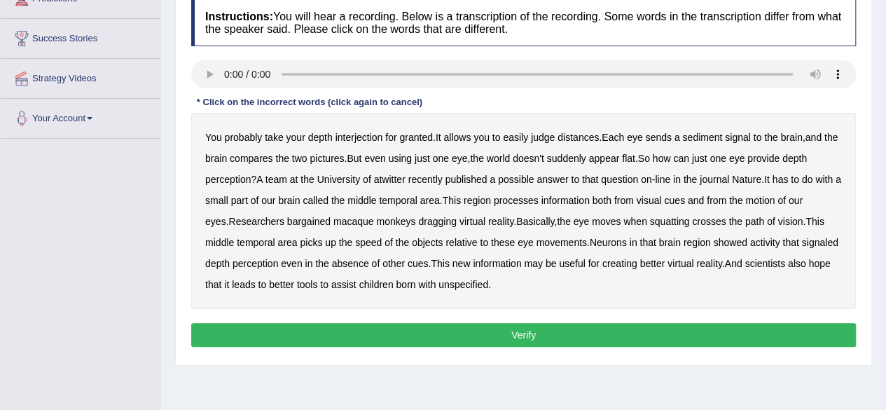
drag, startPoint x: 363, startPoint y: 139, endPoint x: 392, endPoint y: 135, distance: 29.6
click at [363, 138] on b "interjection" at bounding box center [360, 137] width 48 height 11
click at [708, 137] on b "sediment" at bounding box center [703, 137] width 40 height 11
click at [390, 175] on b "atwitter" at bounding box center [390, 179] width 32 height 11
click at [291, 221] on b "bargained" at bounding box center [308, 221] width 43 height 11
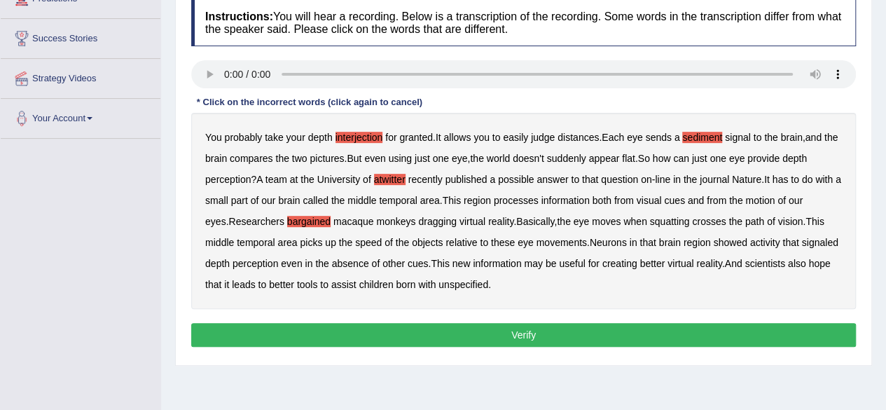
click at [656, 220] on b "squatting" at bounding box center [670, 221] width 40 height 11
click at [439, 282] on b "unspecified" at bounding box center [464, 284] width 50 height 11
click at [425, 334] on button "Verify" at bounding box center [523, 335] width 665 height 24
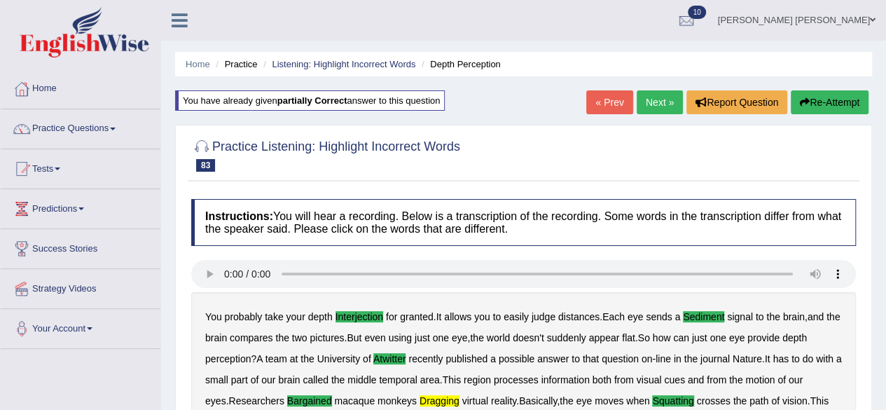
click at [663, 99] on link "Next »" at bounding box center [660, 102] width 46 height 24
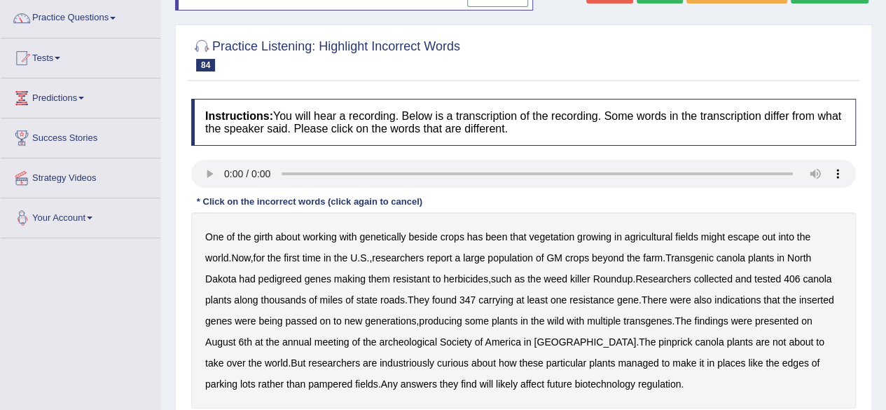
scroll to position [210, 0]
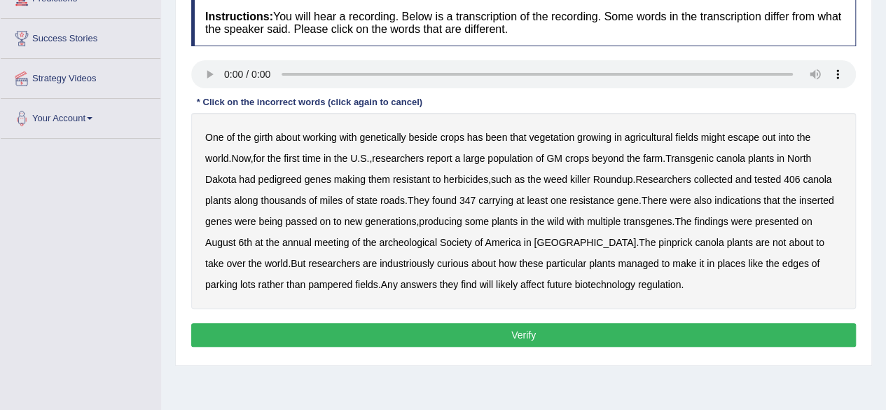
click at [266, 135] on b "girth" at bounding box center [263, 137] width 19 height 11
click at [761, 222] on b "presented" at bounding box center [776, 221] width 43 height 11
click at [259, 175] on b "pedigreed" at bounding box center [280, 179] width 43 height 11
click at [496, 327] on button "Verify" at bounding box center [523, 335] width 665 height 24
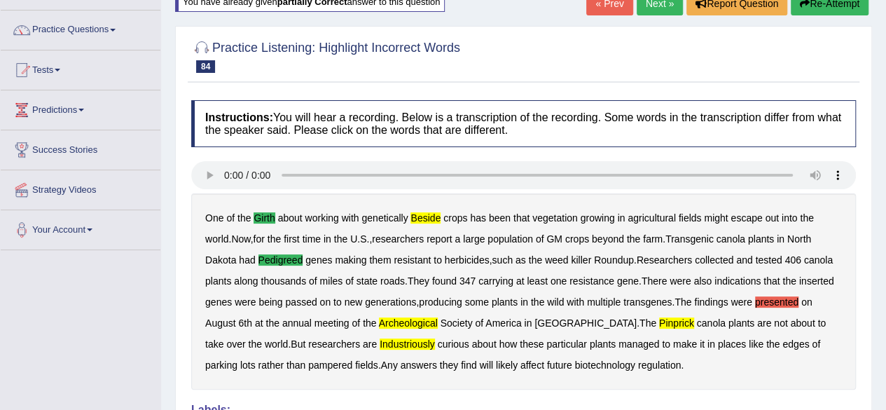
scroll to position [0, 0]
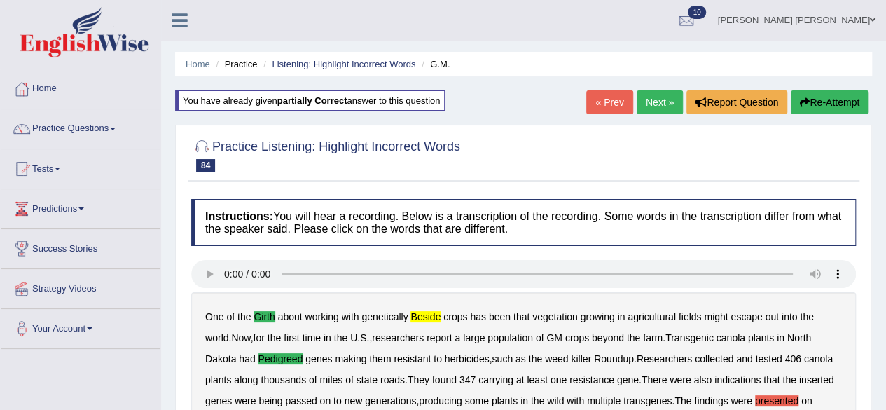
click at [655, 102] on link "Next »" at bounding box center [660, 102] width 46 height 24
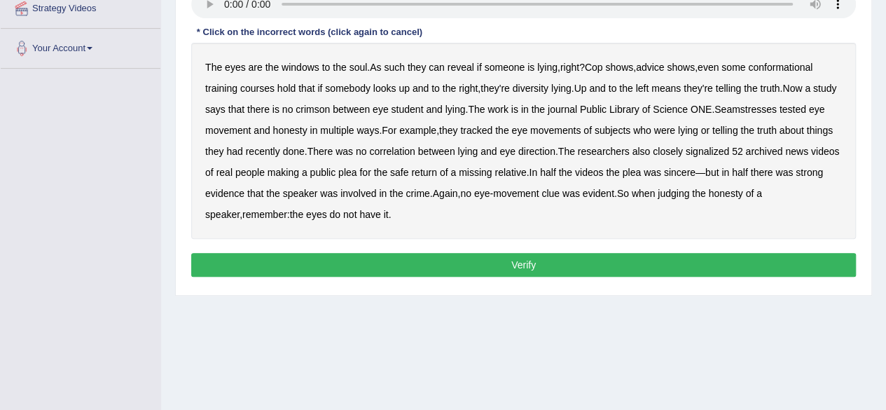
click at [797, 66] on b "conformational" at bounding box center [780, 67] width 64 height 11
click at [330, 104] on b "crimson" at bounding box center [313, 109] width 34 height 11
click at [777, 109] on b "Seamstresses" at bounding box center [746, 109] width 62 height 11
click at [729, 149] on b "signalized" at bounding box center [707, 151] width 43 height 11
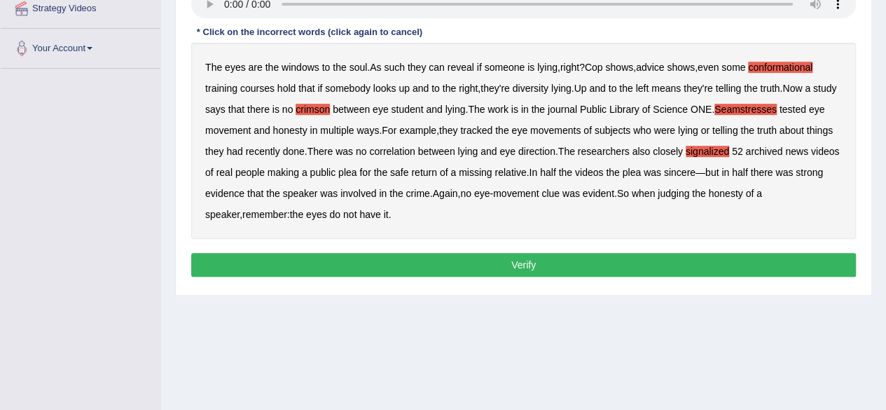
click at [514, 255] on button "Verify" at bounding box center [523, 265] width 665 height 24
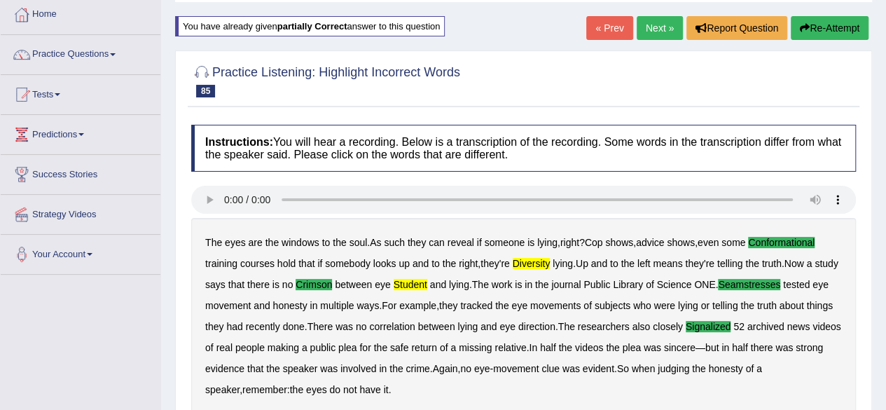
scroll to position [70, 0]
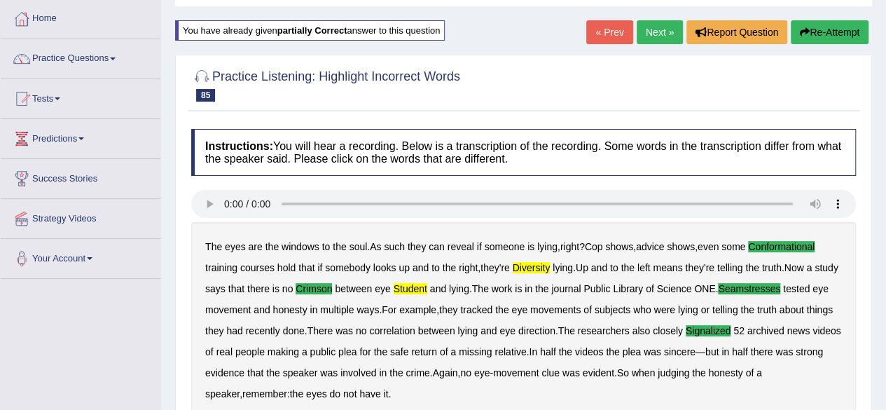
click at [651, 25] on link "Next »" at bounding box center [660, 32] width 46 height 24
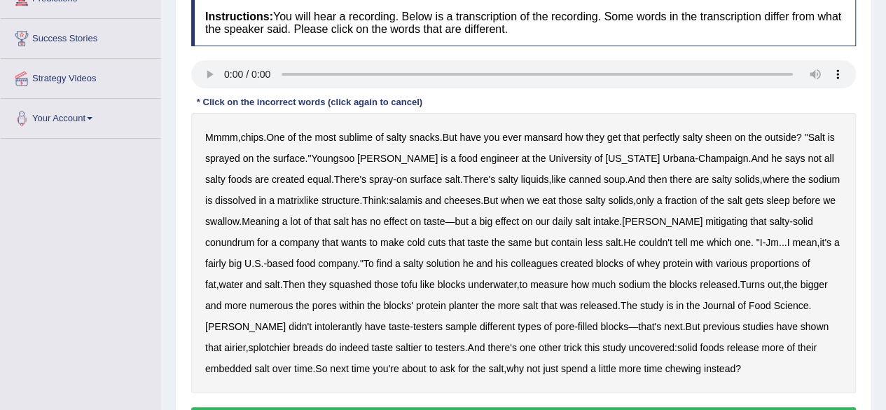
click at [548, 135] on b "mansard" at bounding box center [543, 137] width 38 height 11
click at [767, 197] on b "sleep" at bounding box center [778, 200] width 23 height 11
drag, startPoint x: 634, startPoint y: 218, endPoint x: 710, endPoint y: 215, distance: 75.7
click at [706, 218] on b "mitigating" at bounding box center [727, 221] width 42 height 11
click at [448, 306] on b "planter" at bounding box center [463, 305] width 30 height 11
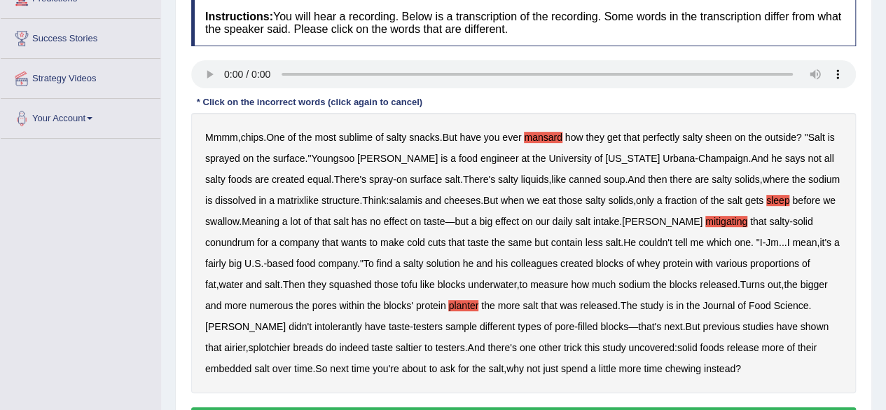
click at [362, 321] on b "intolerantly" at bounding box center [339, 326] width 48 height 11
drag, startPoint x: 721, startPoint y: 325, endPoint x: 758, endPoint y: 326, distance: 36.4
click at [291, 342] on b "splotchier" at bounding box center [270, 347] width 42 height 11
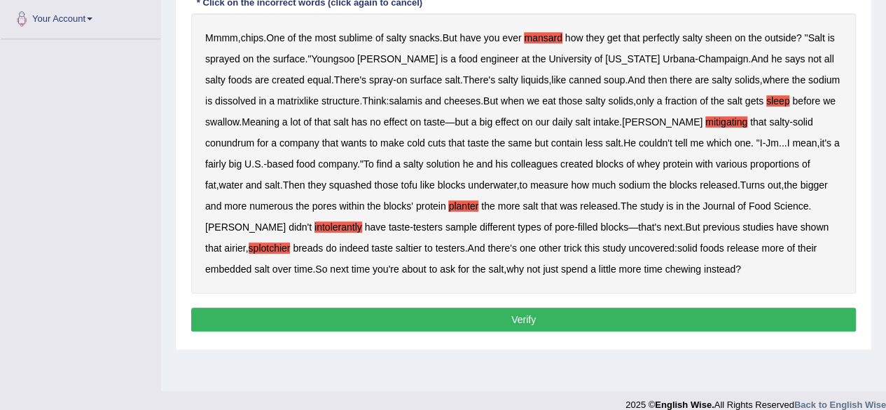
scroll to position [325, 0]
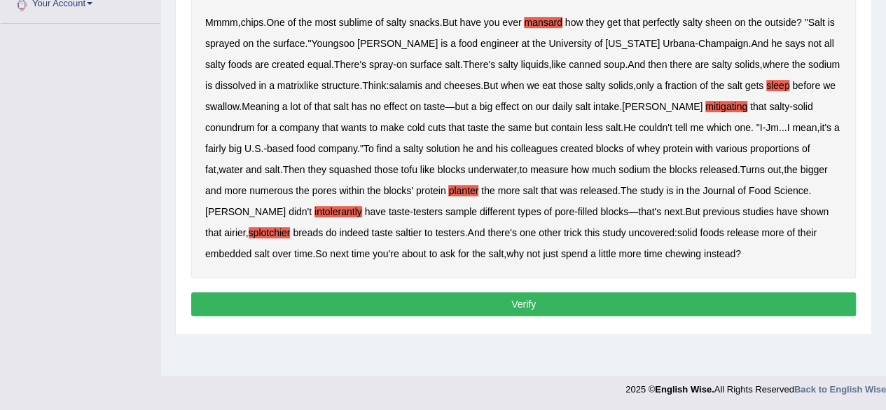
click at [553, 297] on button "Verify" at bounding box center [523, 304] width 665 height 24
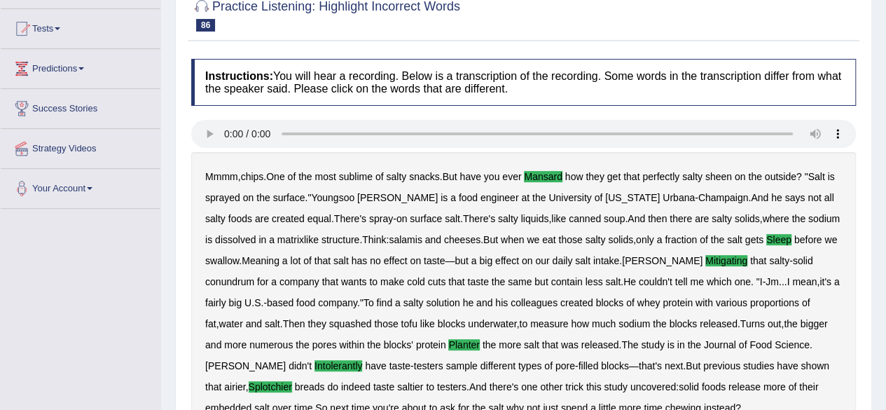
scroll to position [0, 0]
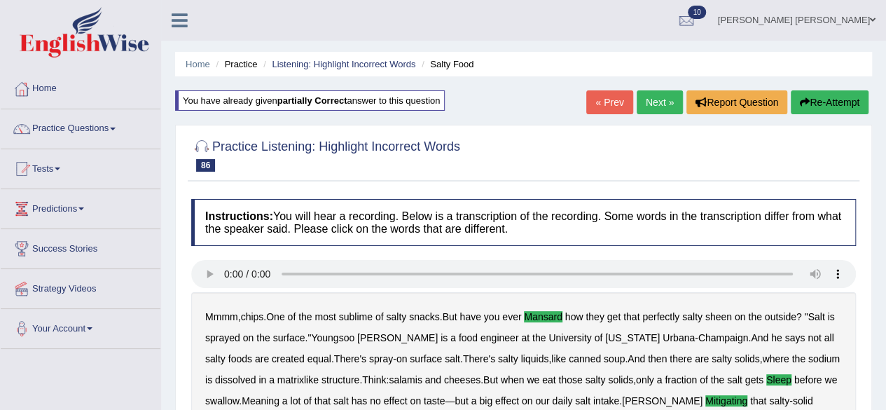
click at [656, 94] on link "Next »" at bounding box center [660, 102] width 46 height 24
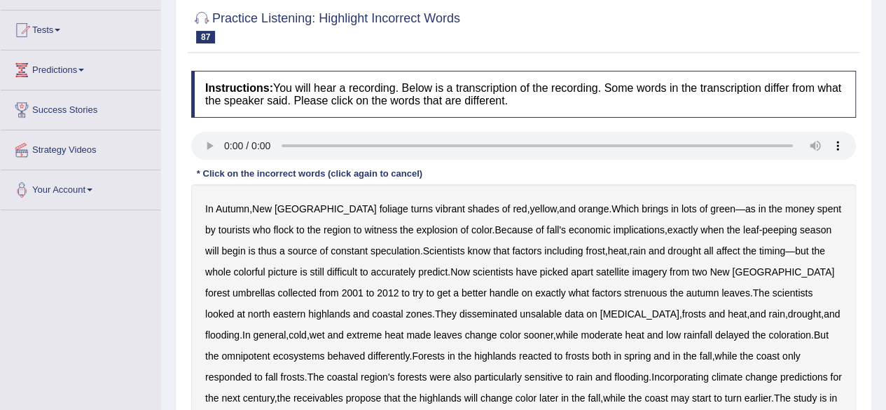
scroll to position [210, 0]
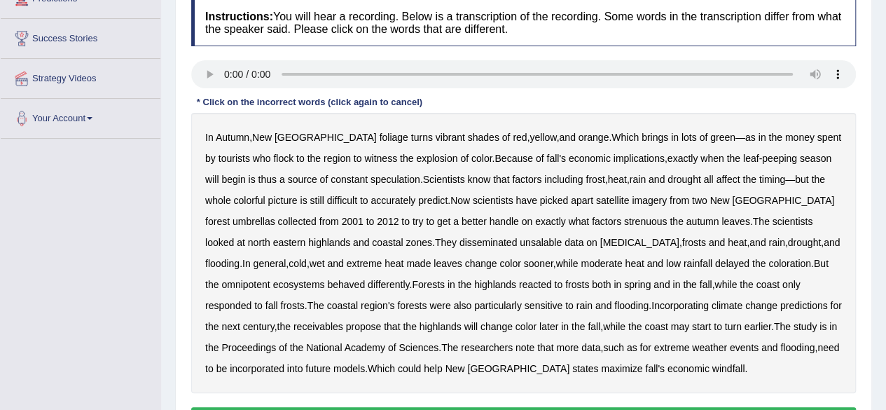
click at [275, 216] on b "umbrellas" at bounding box center [254, 221] width 43 height 11
click at [624, 217] on b "strenuous" at bounding box center [645, 221] width 43 height 11
click at [460, 242] on b "disseminated" at bounding box center [489, 242] width 58 height 11
drag, startPoint x: 765, startPoint y: 261, endPoint x: 758, endPoint y: 265, distance: 8.2
click at [270, 279] on b "omnipotent" at bounding box center [245, 284] width 48 height 11
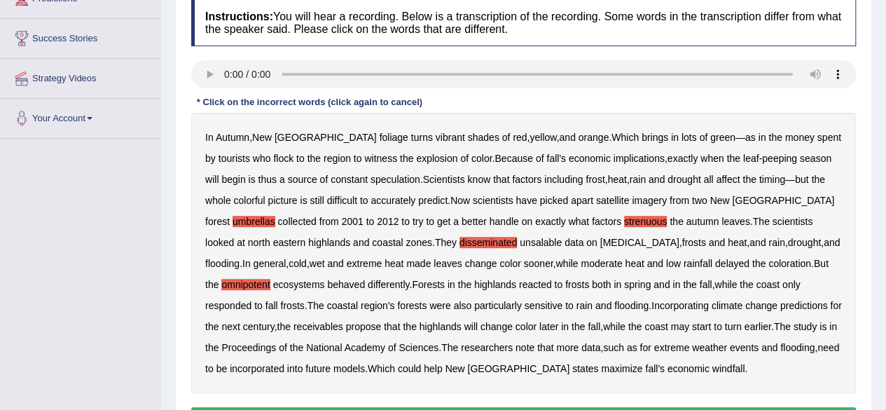
click at [294, 325] on b "receivables" at bounding box center [319, 326] width 50 height 11
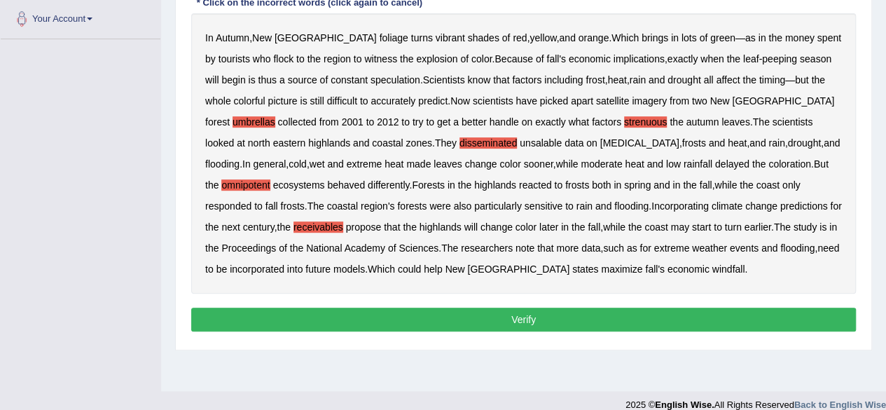
scroll to position [325, 0]
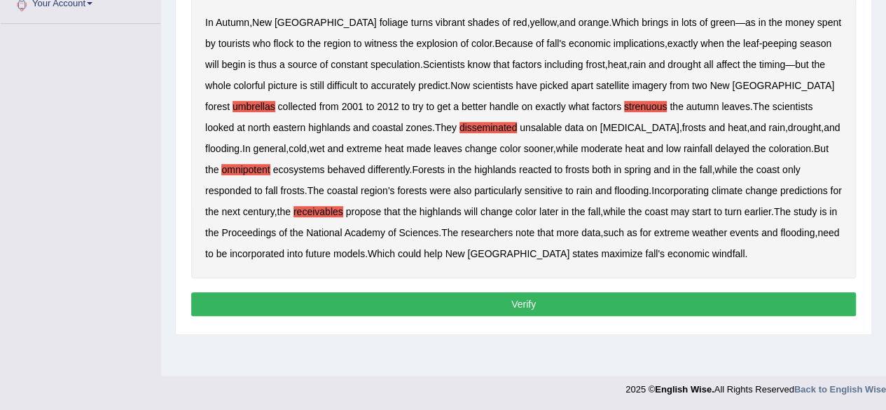
click at [656, 302] on button "Verify" at bounding box center [523, 304] width 665 height 24
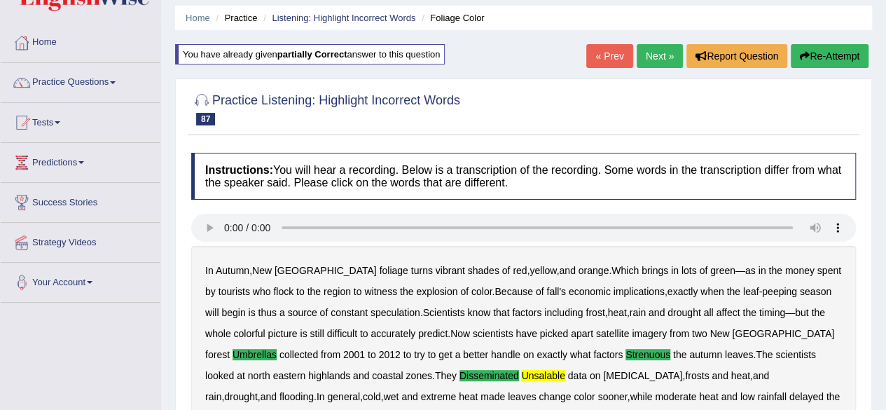
scroll to position [45, 0]
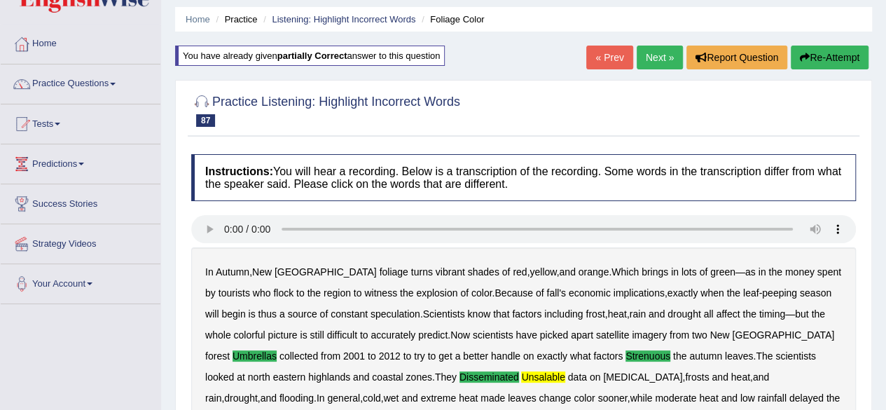
click at [655, 52] on link "Next »" at bounding box center [660, 58] width 46 height 24
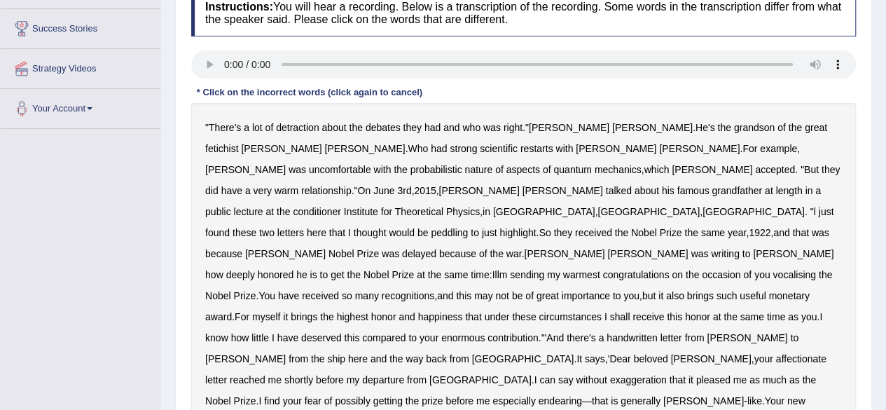
scroll to position [280, 0]
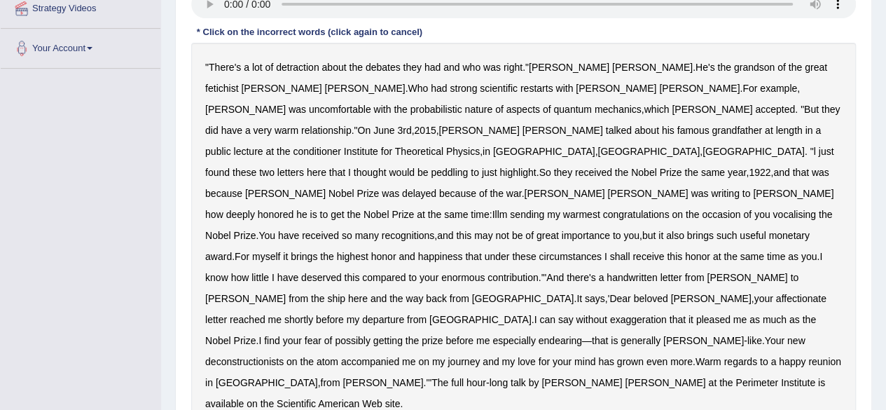
click at [521, 89] on b "restarts" at bounding box center [537, 88] width 33 height 11
click at [431, 167] on b "peddling" at bounding box center [449, 172] width 37 height 11
click at [773, 209] on b "vocalising" at bounding box center [794, 214] width 43 height 11
click at [286, 293] on b "Bohr" at bounding box center [245, 298] width 81 height 11
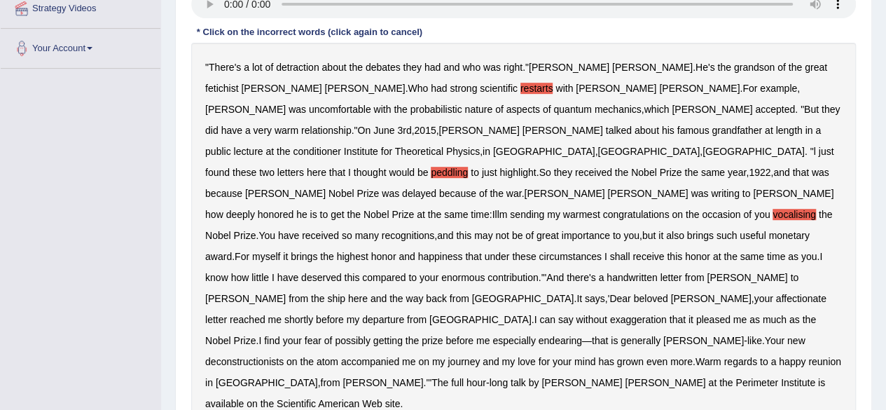
click at [667, 314] on b "exaggeration" at bounding box center [638, 319] width 57 height 11
click at [244, 356] on b "deconstructionists" at bounding box center [244, 361] width 78 height 11
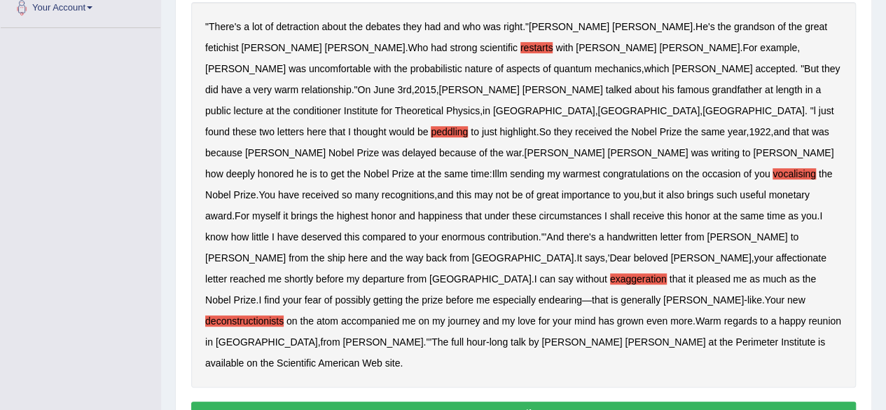
scroll to position [356, 0]
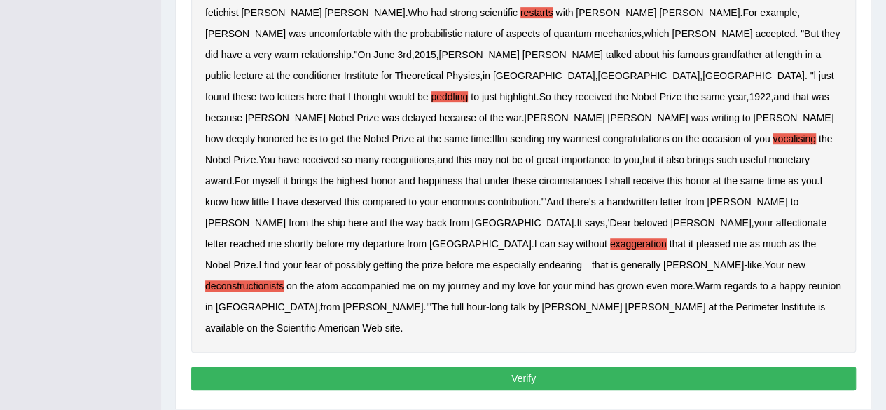
click at [600, 366] on button "Verify" at bounding box center [523, 378] width 665 height 24
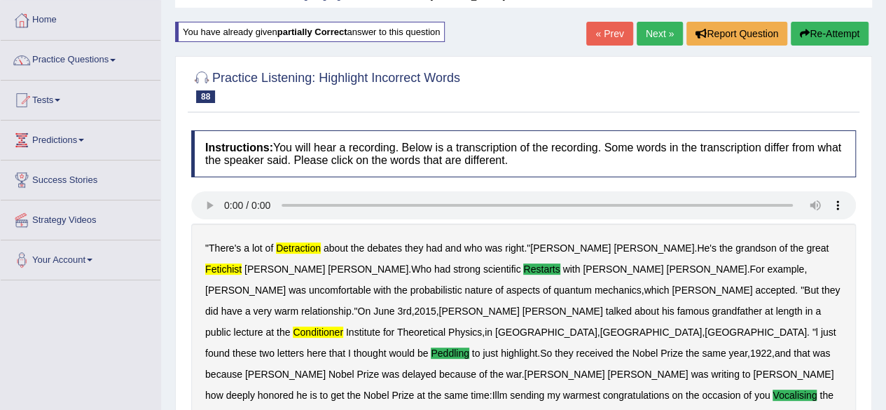
scroll to position [0, 0]
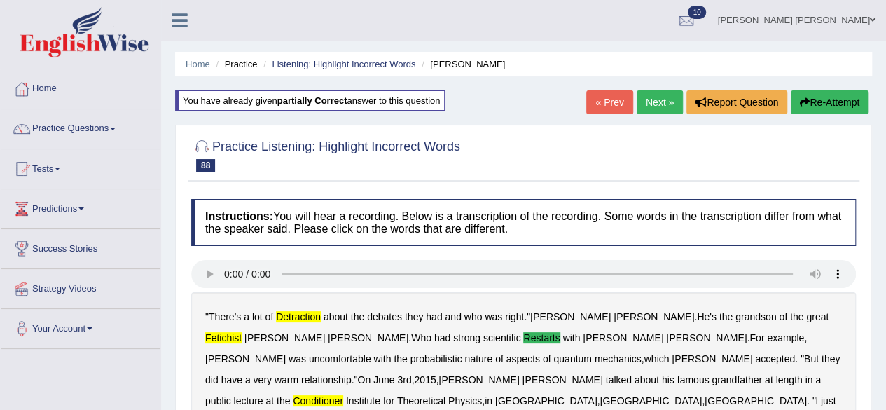
click at [657, 97] on link "Next »" at bounding box center [660, 102] width 46 height 24
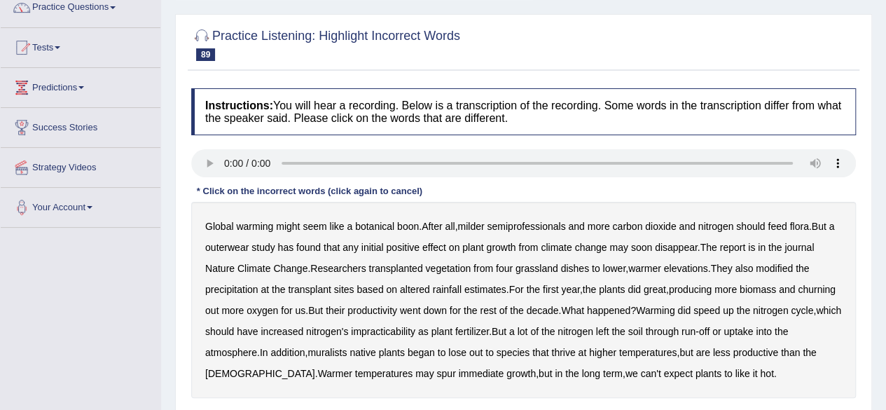
scroll to position [140, 0]
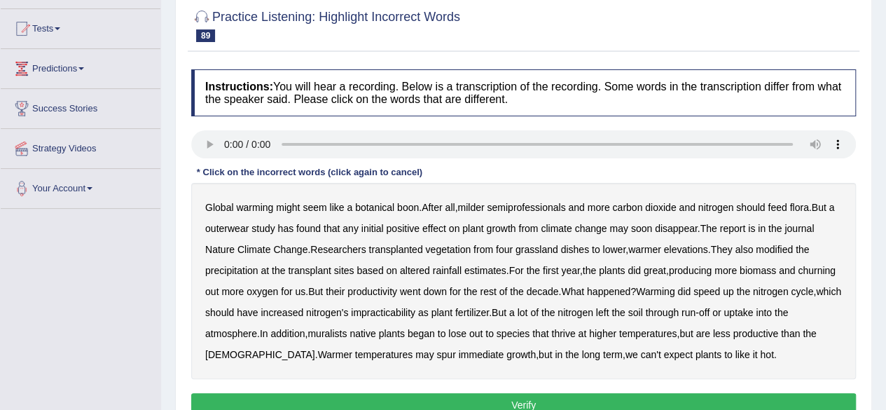
click at [525, 204] on b "semiprofessionals" at bounding box center [526, 207] width 78 height 11
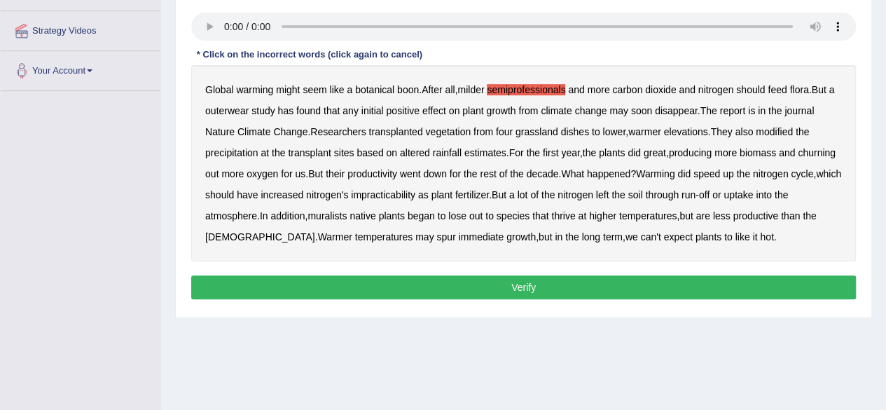
scroll to position [325, 0]
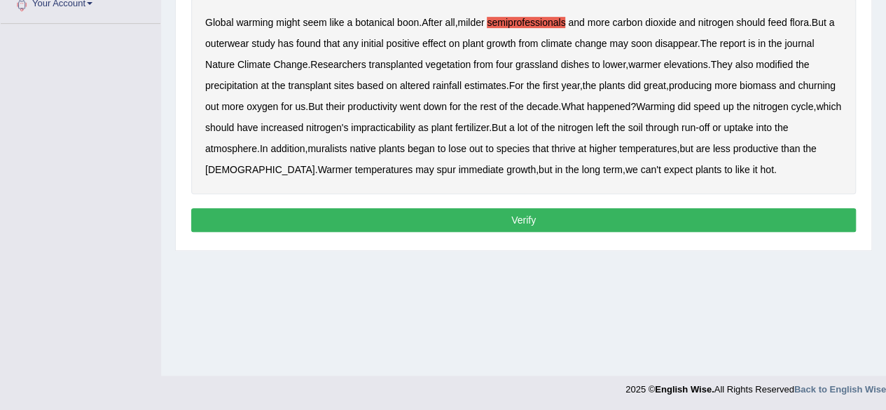
click at [577, 62] on b "dishes" at bounding box center [575, 64] width 28 height 11
click at [416, 124] on b "impracticability" at bounding box center [383, 127] width 64 height 11
click at [347, 146] on b "muralists" at bounding box center [327, 148] width 39 height 11
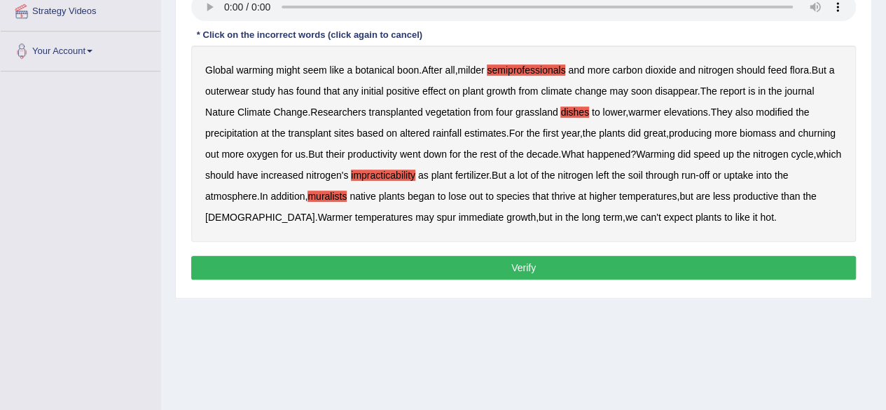
scroll to position [255, 0]
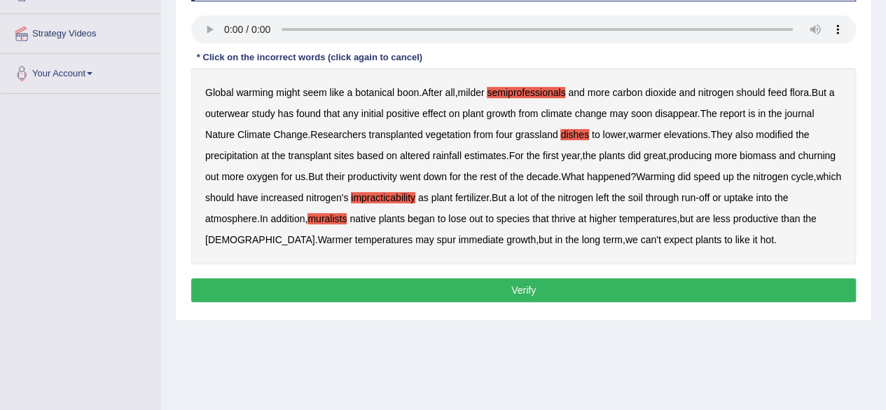
click at [226, 111] on b "outerwear" at bounding box center [226, 113] width 43 height 11
click at [416, 289] on button "Verify" at bounding box center [523, 290] width 665 height 24
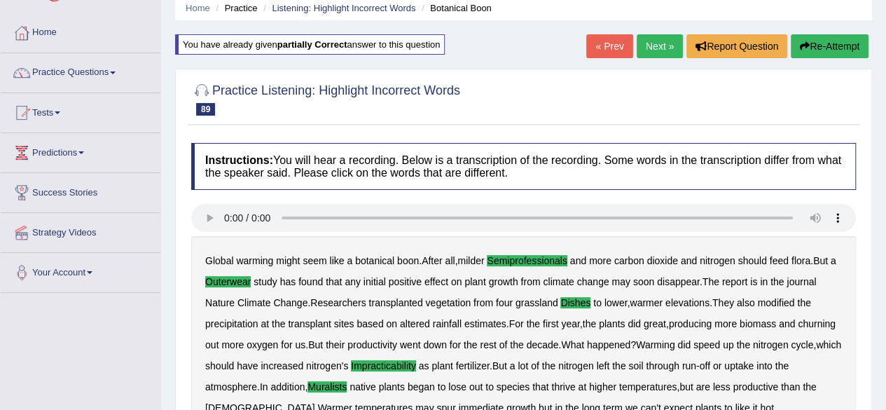
scroll to position [0, 0]
